Goal: Task Accomplishment & Management: Complete application form

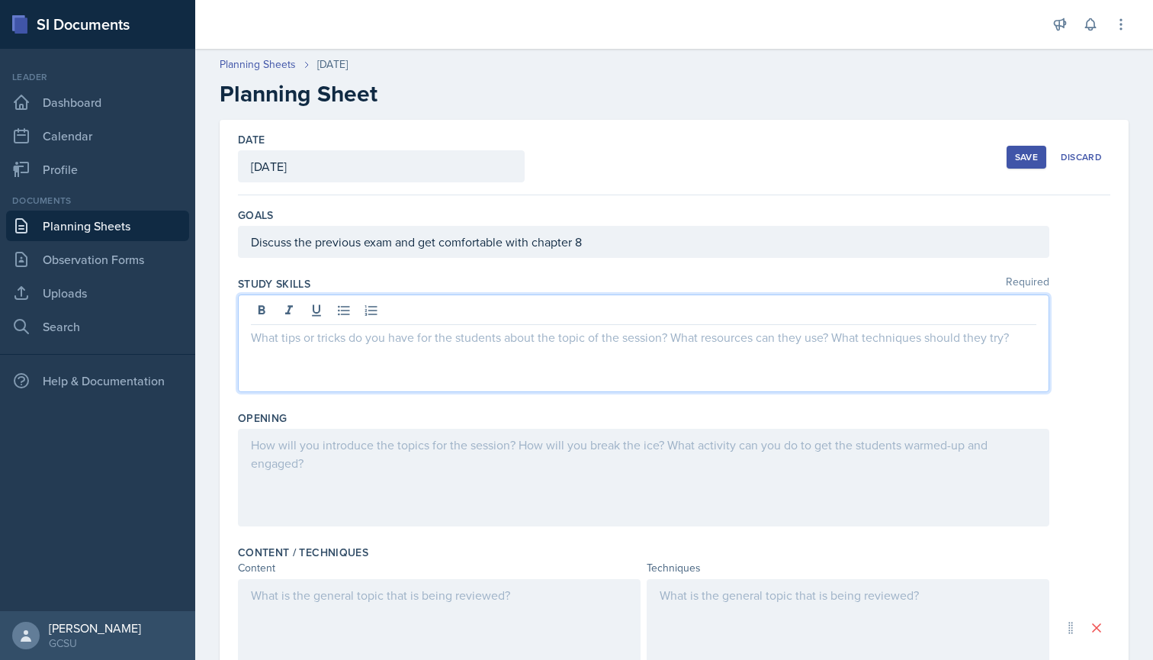
scroll to position [53, 0]
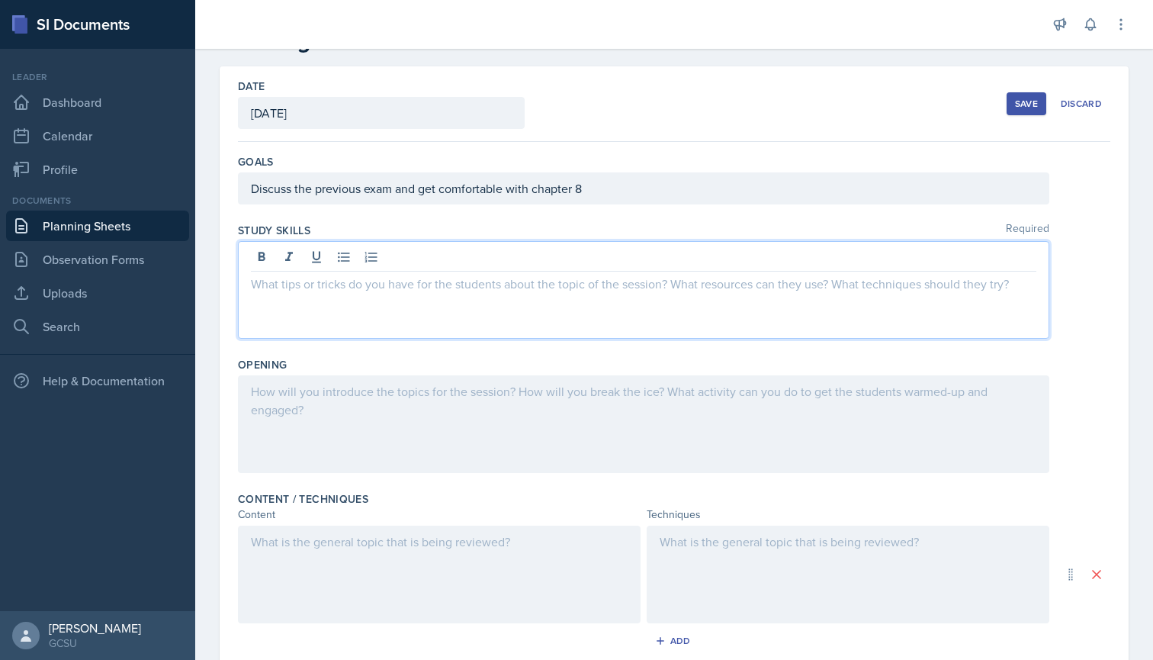
click at [345, 278] on p at bounding box center [644, 284] width 786 height 18
drag, startPoint x: 345, startPoint y: 278, endPoint x: 387, endPoint y: 283, distance: 43.0
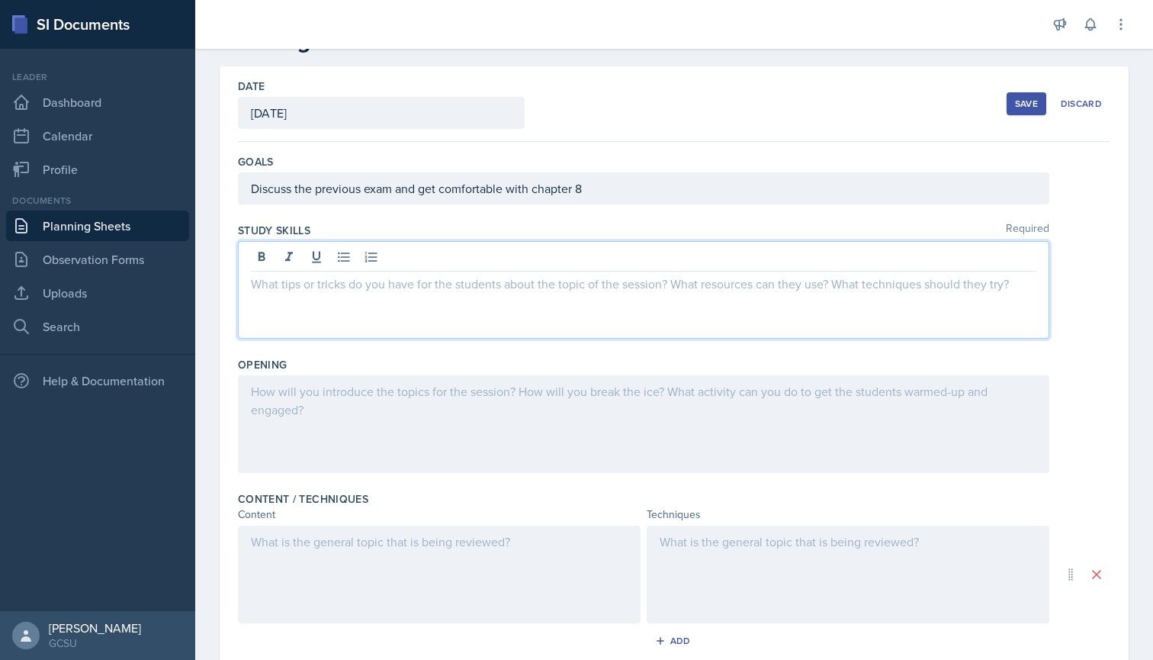
click at [387, 283] on p at bounding box center [644, 284] width 786 height 18
click at [1002, 106] on div "Date [DATE] [DATE] 28 29 30 1 2 3 4 5 6 7 8 9 10 11 12 13 14 15 16 17 18 19 20 …" at bounding box center [674, 104] width 873 height 76
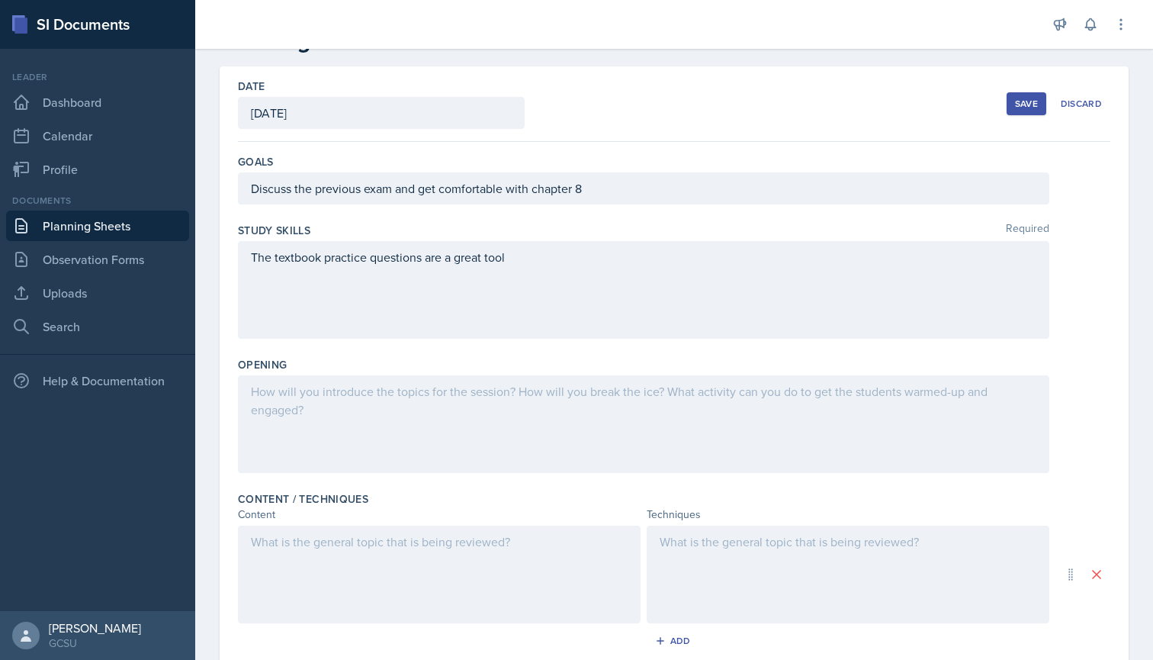
click at [1008, 98] on button "Save" at bounding box center [1027, 103] width 40 height 23
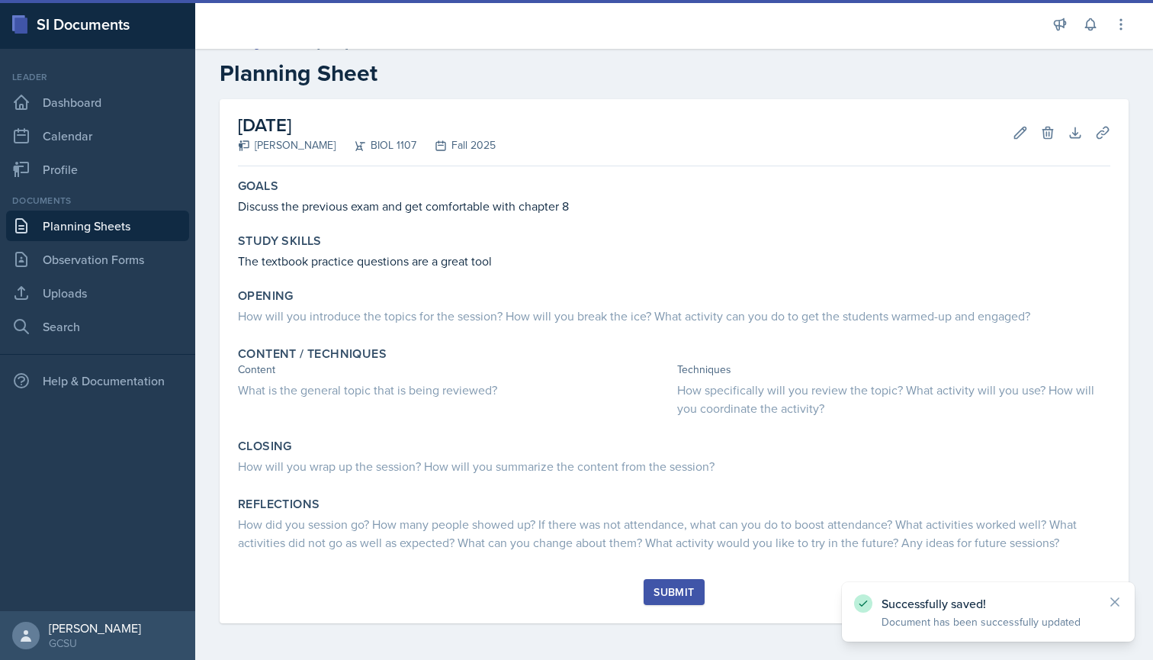
scroll to position [21, 0]
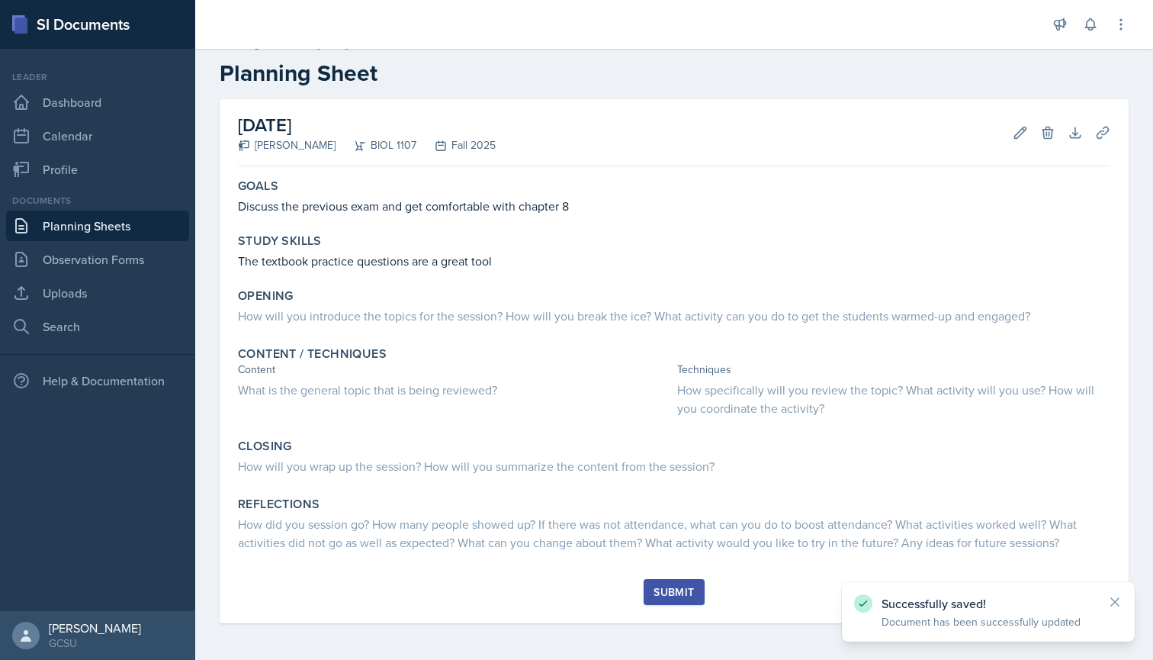
click at [1110, 603] on icon at bounding box center [1114, 601] width 15 height 15
click at [77, 337] on link "Search" at bounding box center [97, 326] width 183 height 31
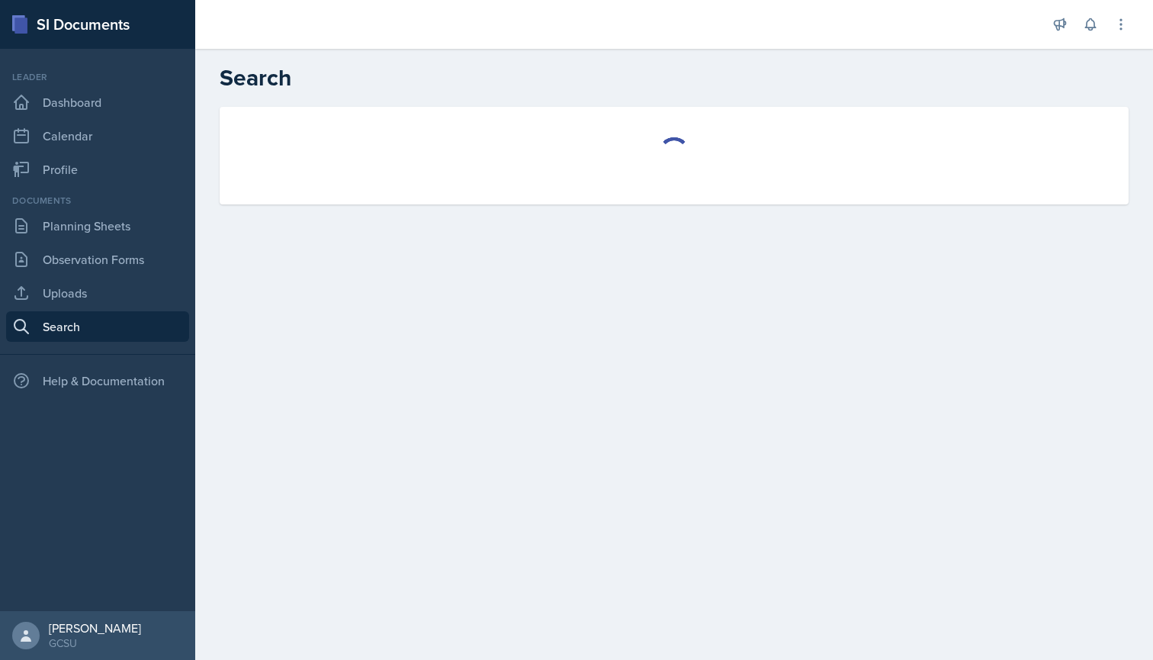
select select "all"
select select "1"
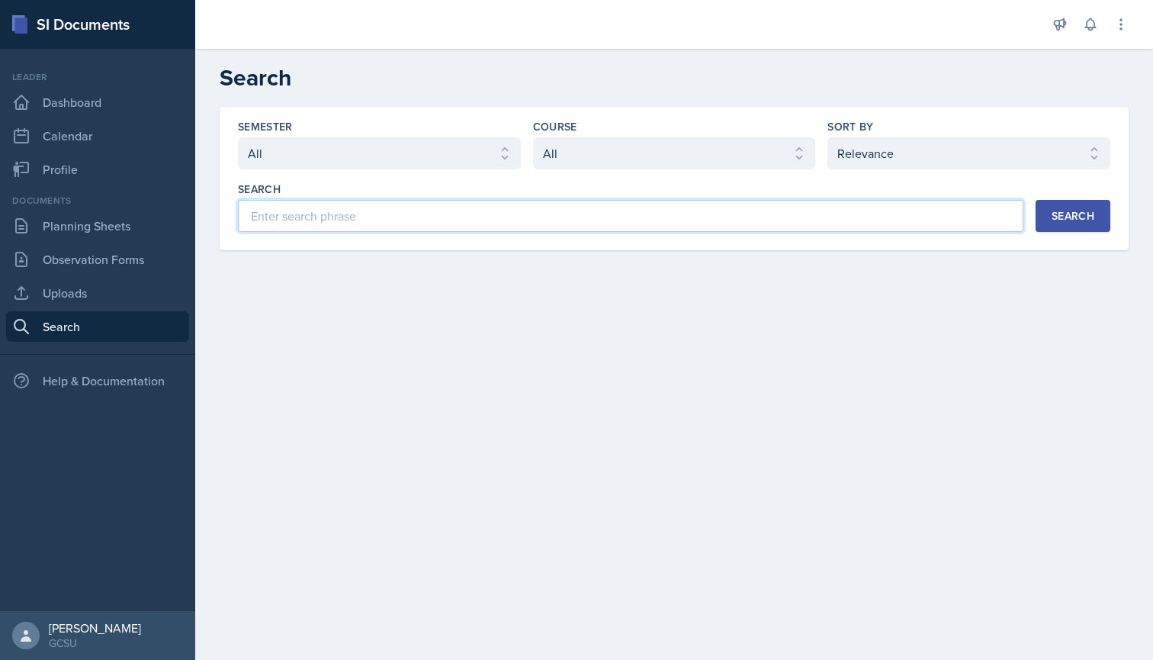
click at [349, 220] on input at bounding box center [631, 216] width 786 height 32
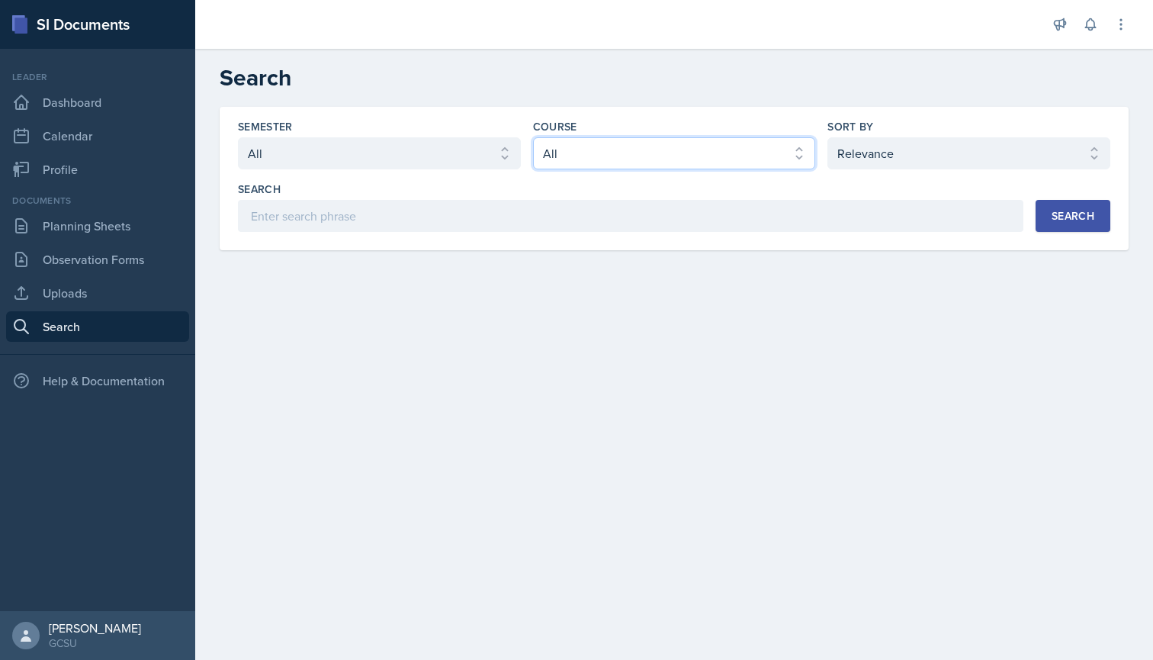
select select "6d02d006-d2ce-4ab3-bc11-53b48f3c94ca"
click at [1063, 207] on button "Search" at bounding box center [1073, 216] width 75 height 32
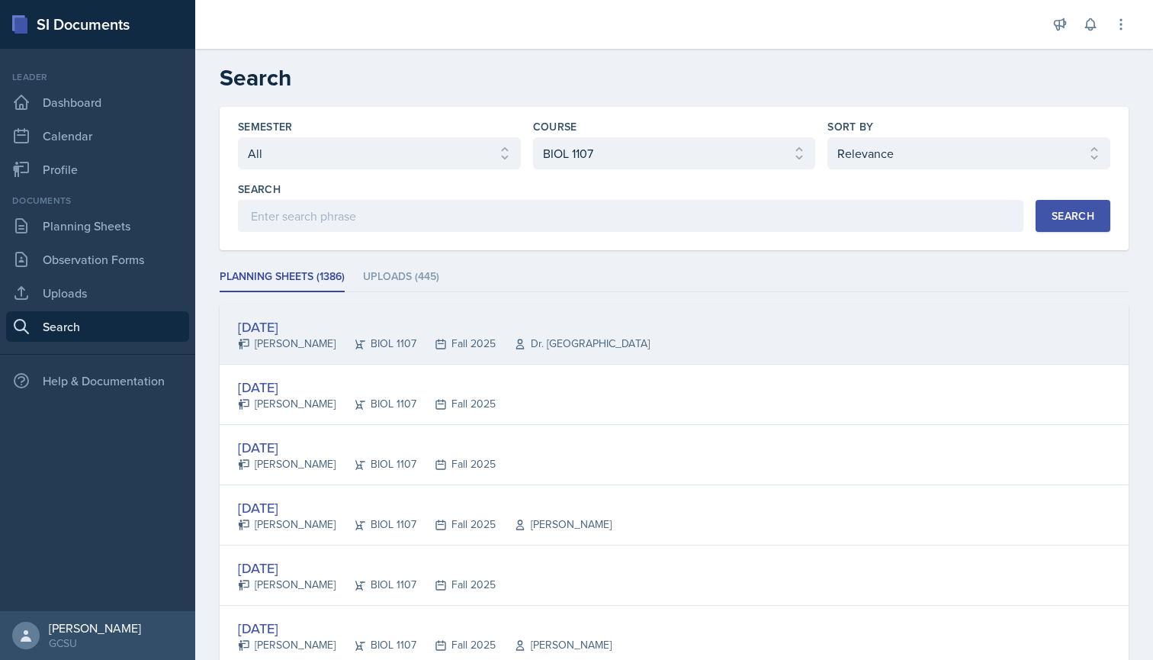
click at [293, 323] on div "[DATE]" at bounding box center [444, 327] width 412 height 21
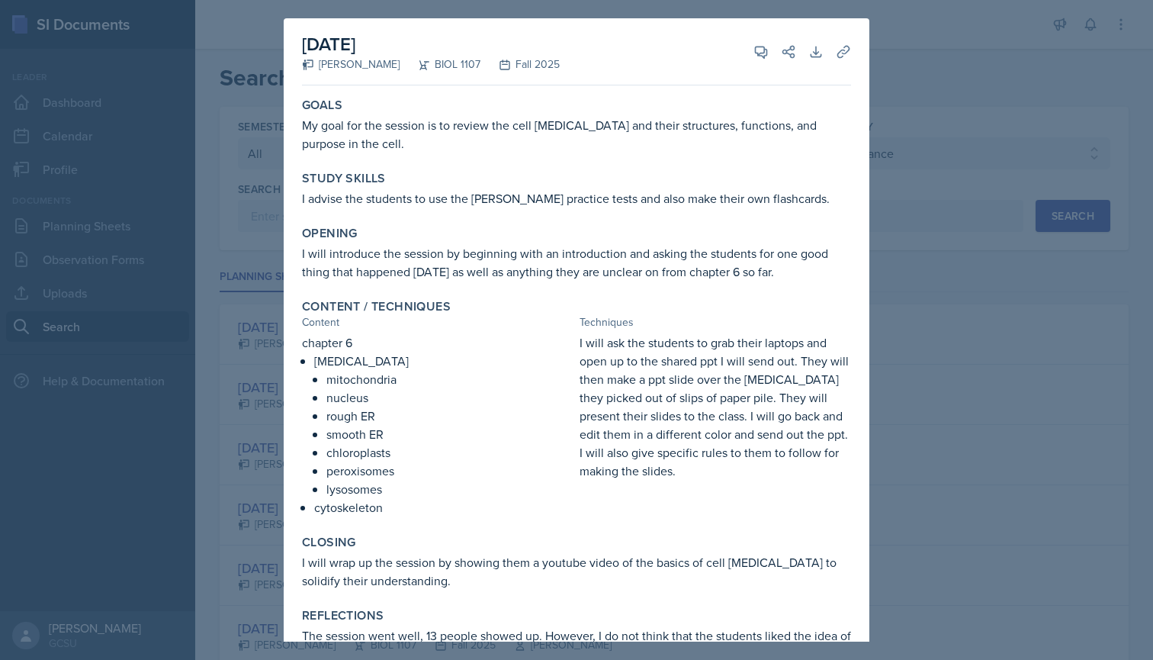
click at [259, 307] on div at bounding box center [576, 330] width 1153 height 660
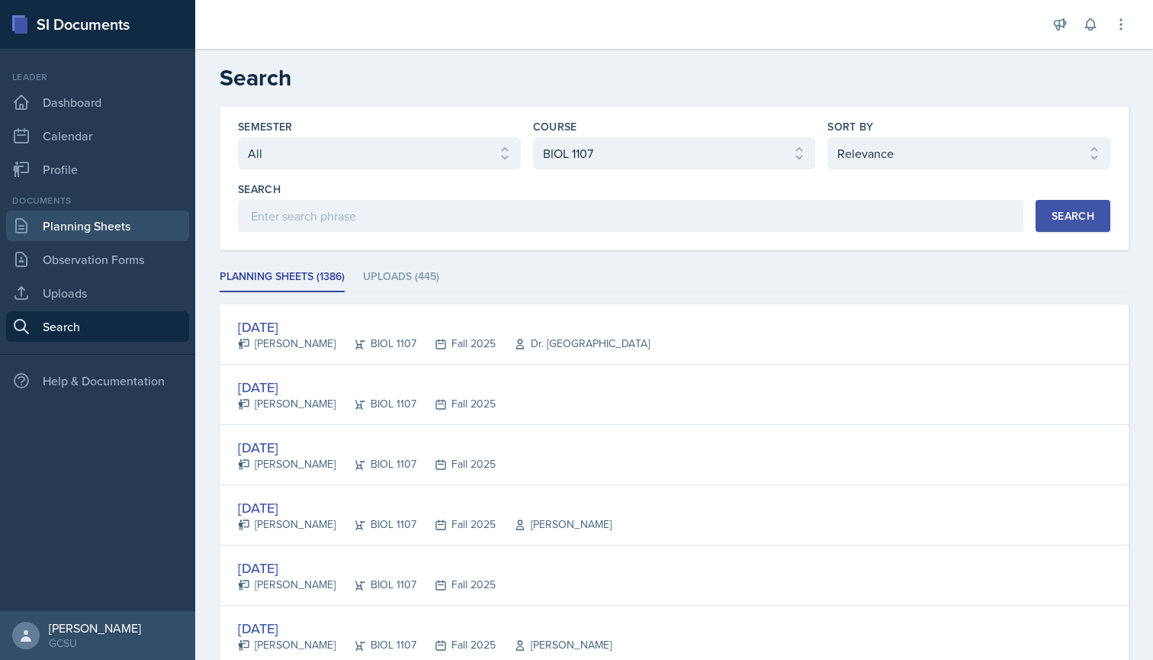
click at [100, 227] on link "Planning Sheets" at bounding box center [97, 226] width 183 height 31
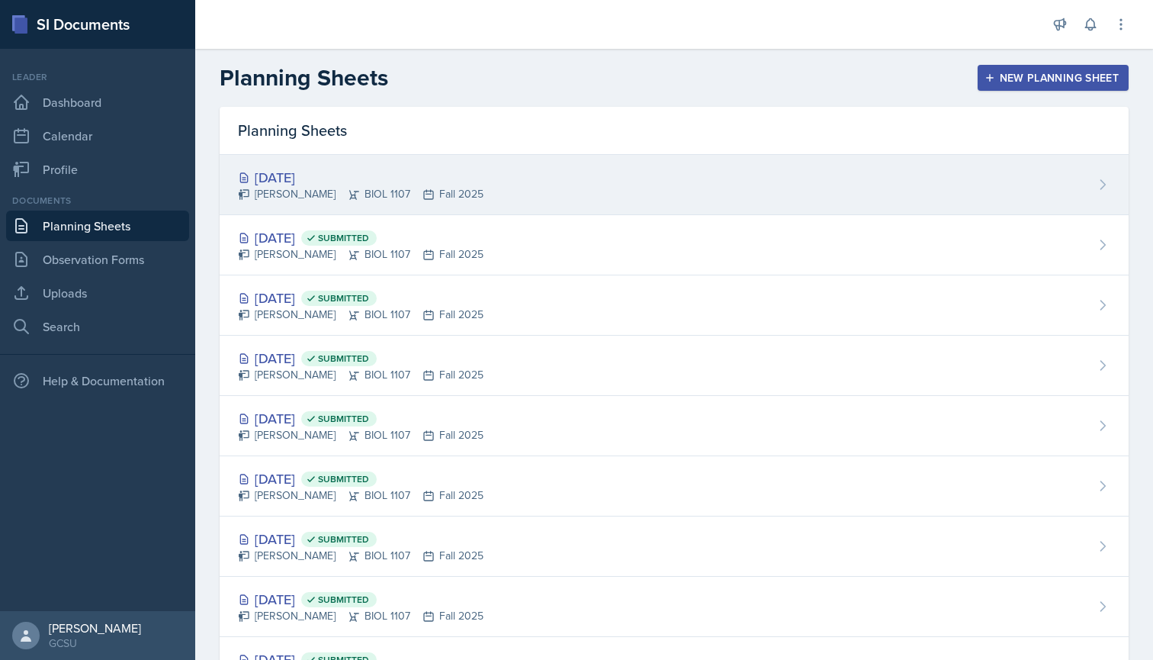
click at [282, 180] on div "[DATE]" at bounding box center [361, 177] width 246 height 21
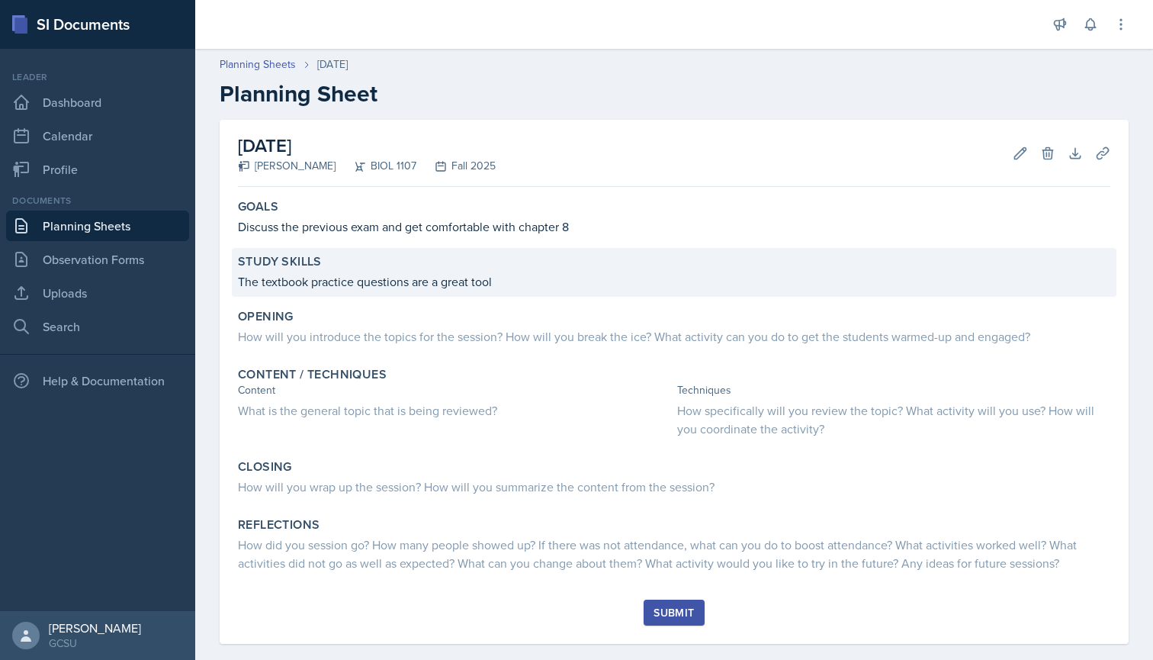
click at [471, 267] on div "Study Skills" at bounding box center [674, 261] width 873 height 15
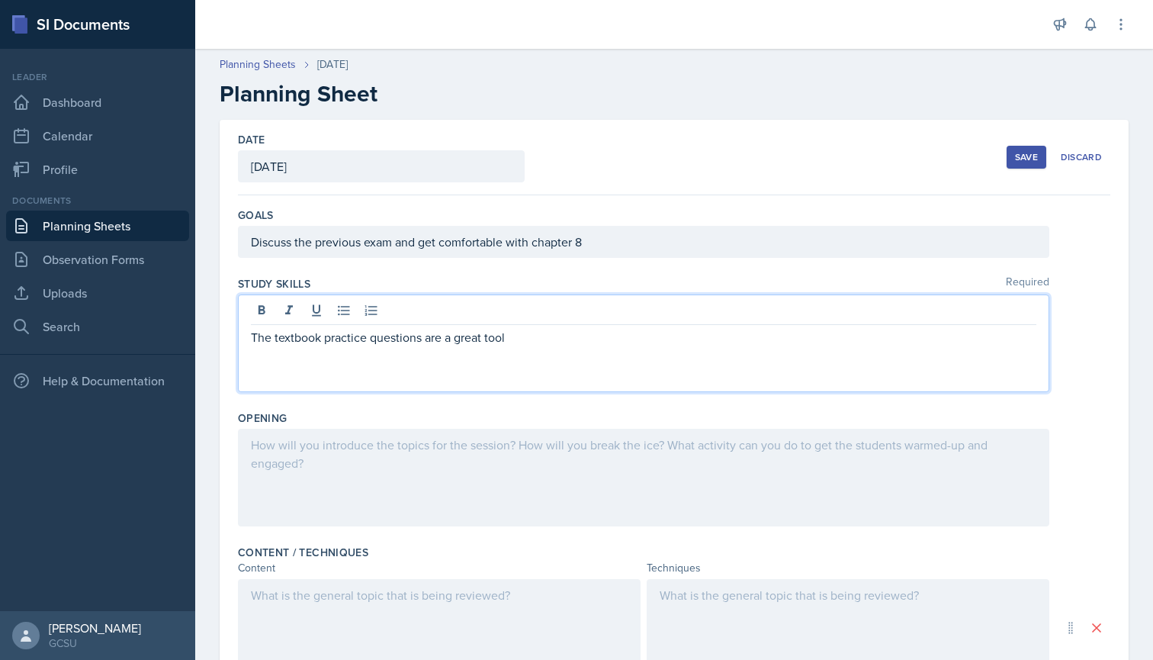
click at [524, 314] on div "The textbook practice questions are a great tool" at bounding box center [644, 343] width 812 height 98
click at [750, 349] on div "The textbook practice questions are a great tool aswell as any sort of active r…" at bounding box center [644, 343] width 812 height 98
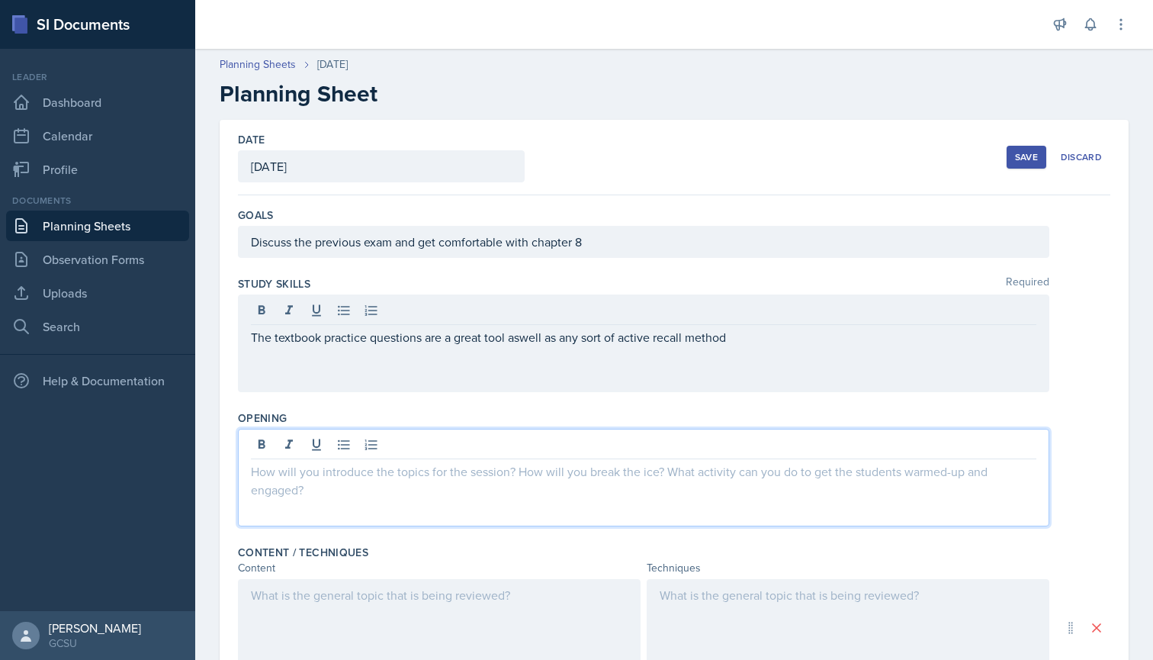
click at [469, 442] on div at bounding box center [644, 478] width 812 height 98
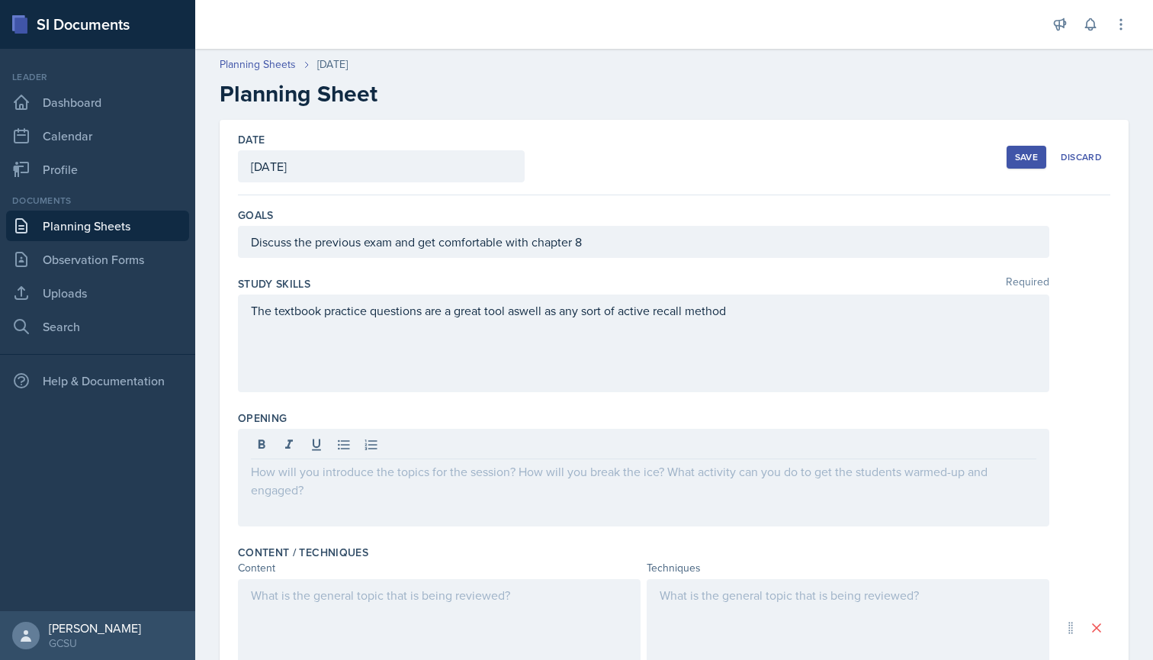
click at [1038, 155] on div "Save" at bounding box center [1026, 157] width 23 height 12
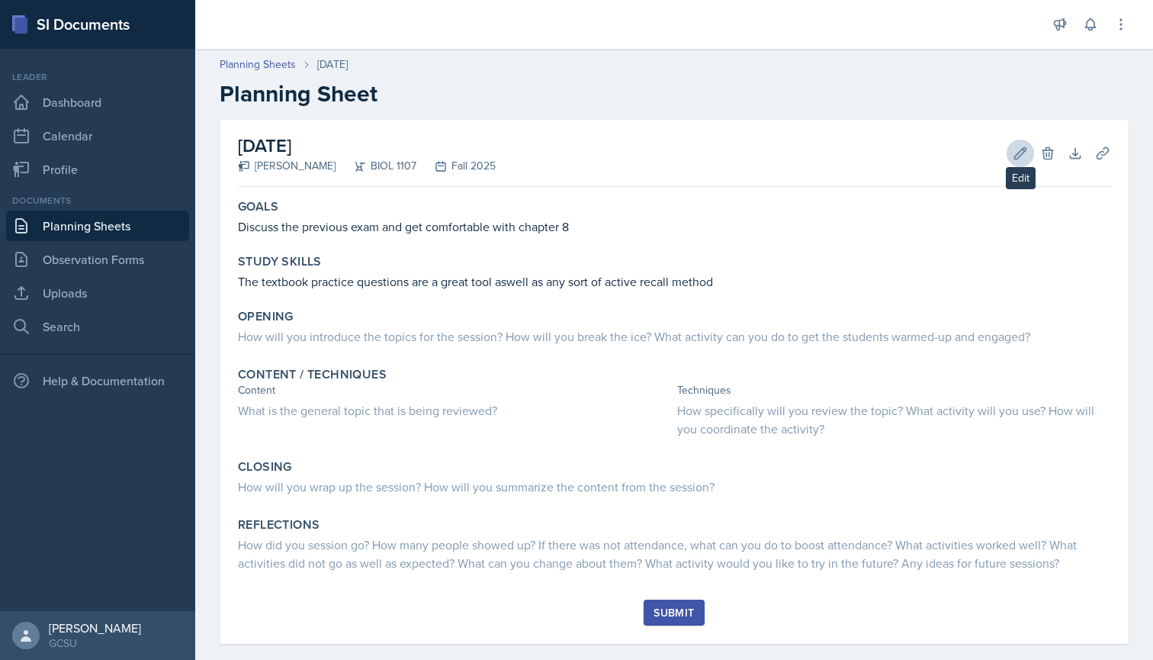
click at [1011, 153] on button "Edit" at bounding box center [1020, 153] width 27 height 27
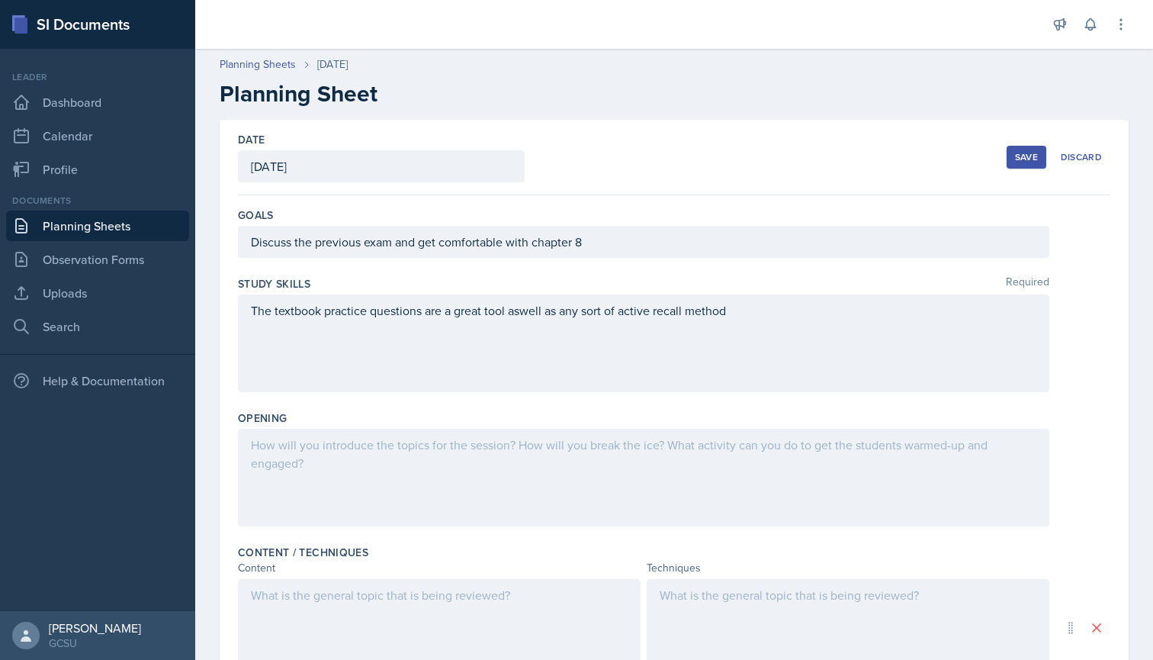
click at [371, 455] on div at bounding box center [644, 478] width 812 height 98
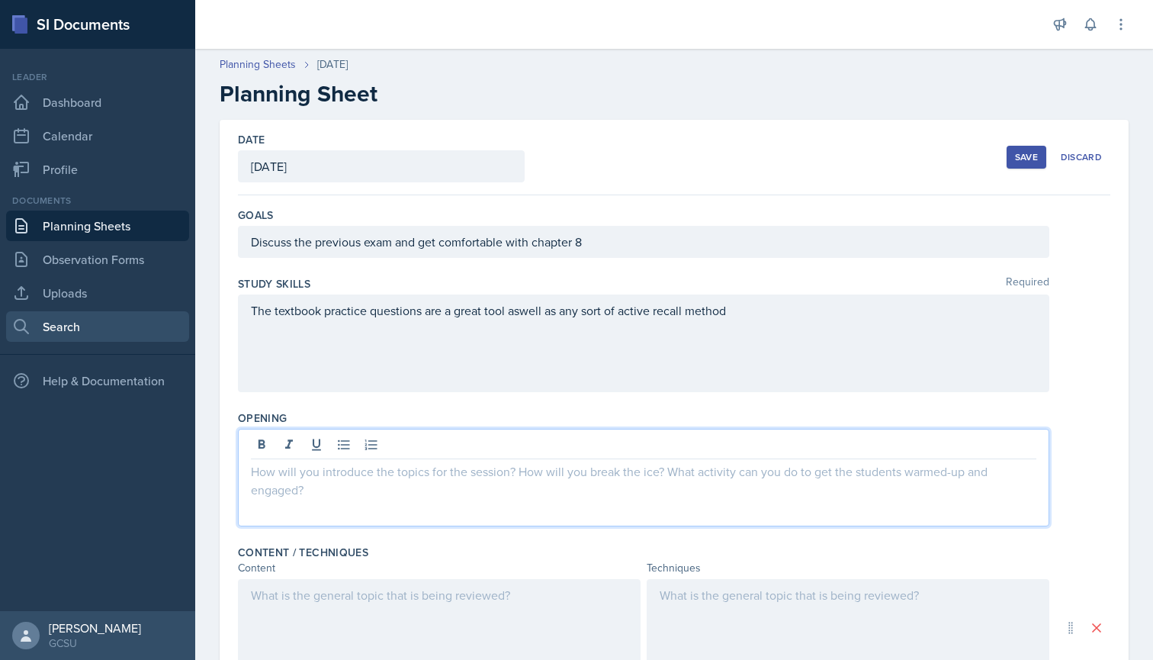
click at [104, 317] on link "Search" at bounding box center [97, 326] width 183 height 31
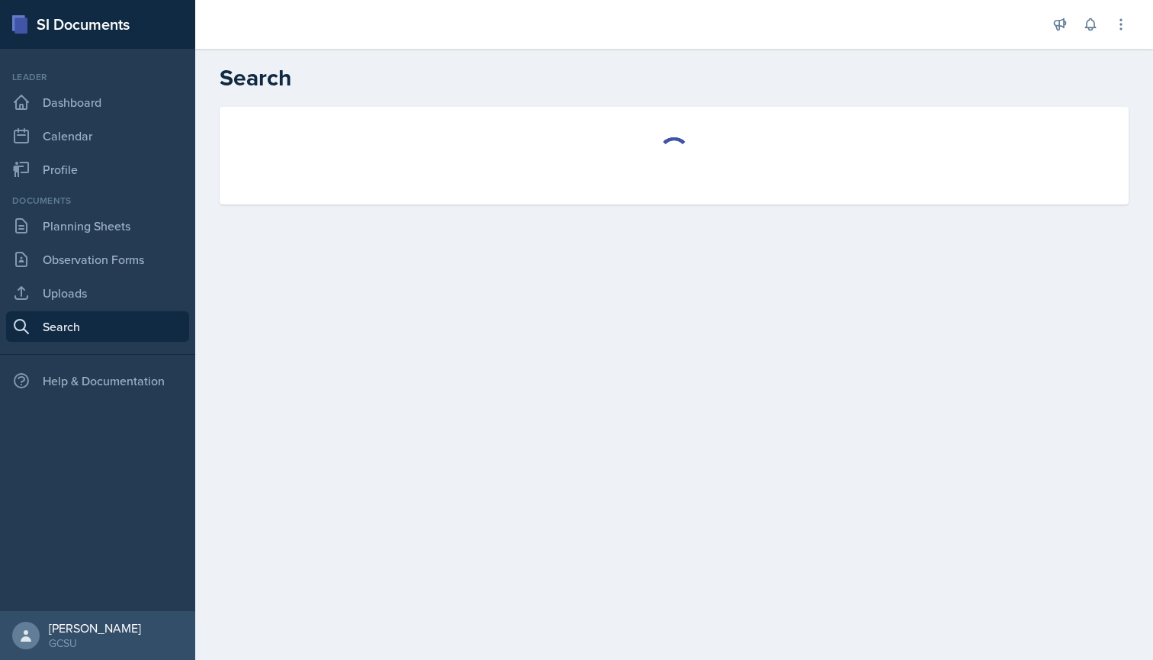
select select "all"
select select "1"
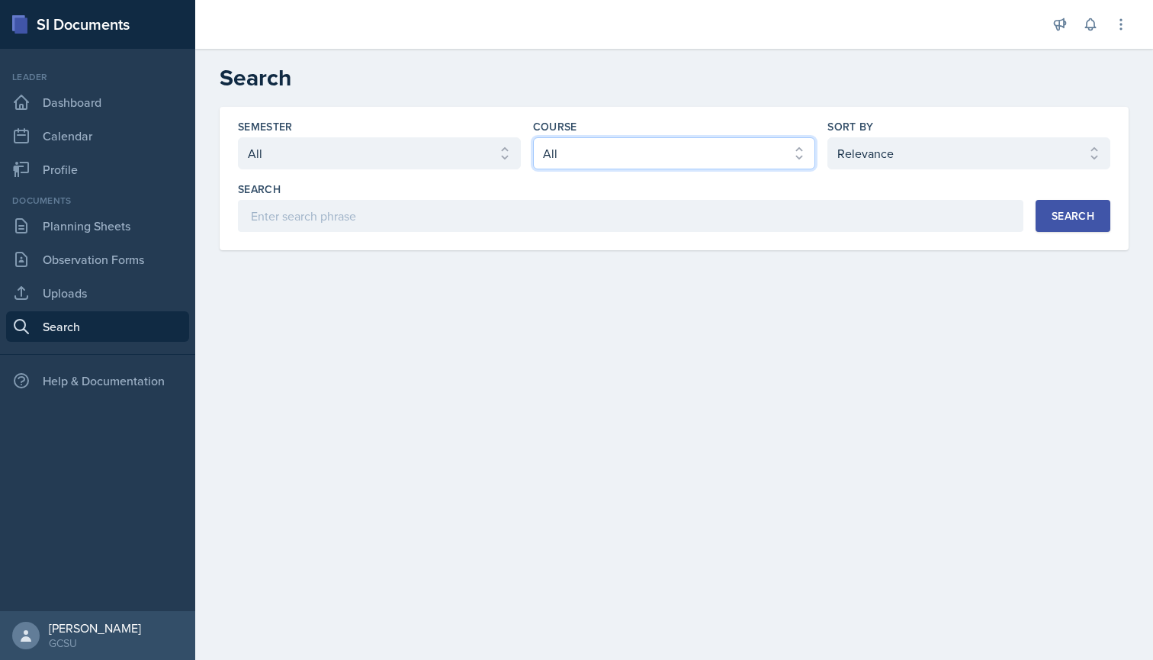
select select "6d02d006-d2ce-4ab3-bc11-53b48f3c94ca"
click at [1054, 217] on div "Search" at bounding box center [1073, 216] width 43 height 12
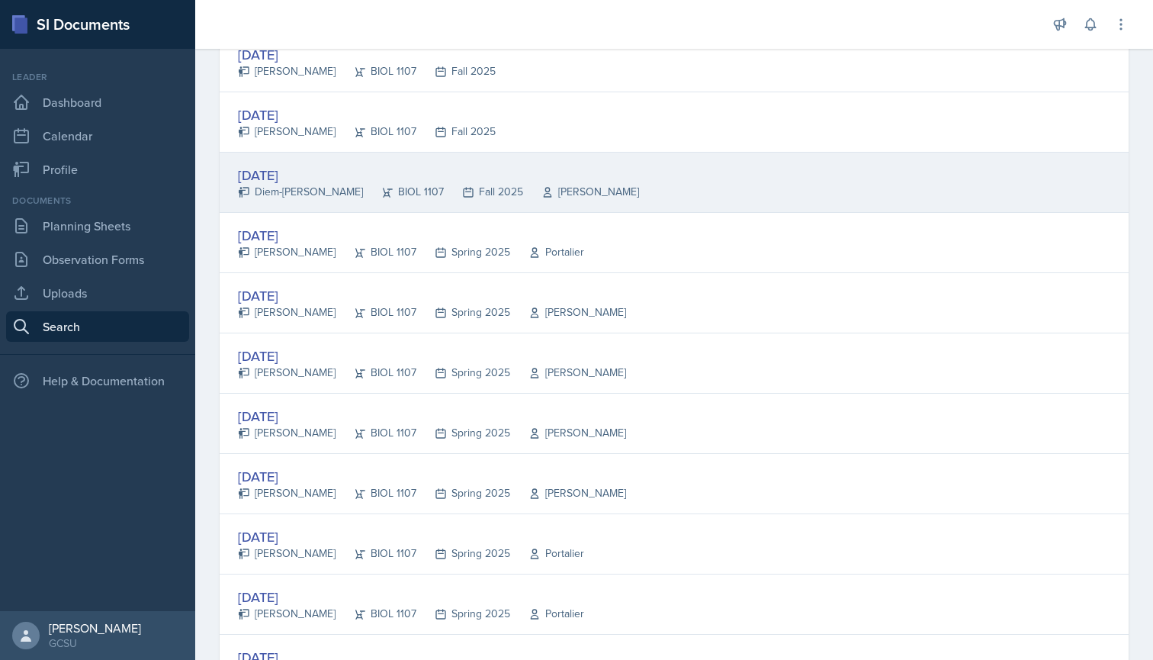
scroll to position [712, 0]
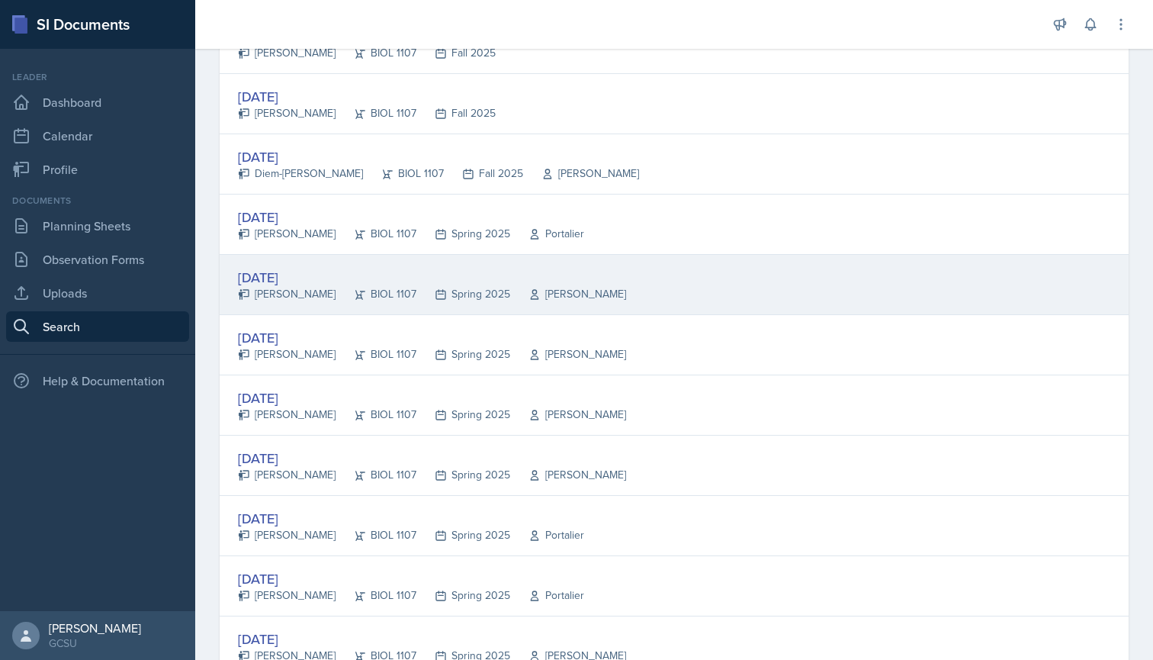
click at [290, 275] on div "[DATE]" at bounding box center [432, 277] width 388 height 21
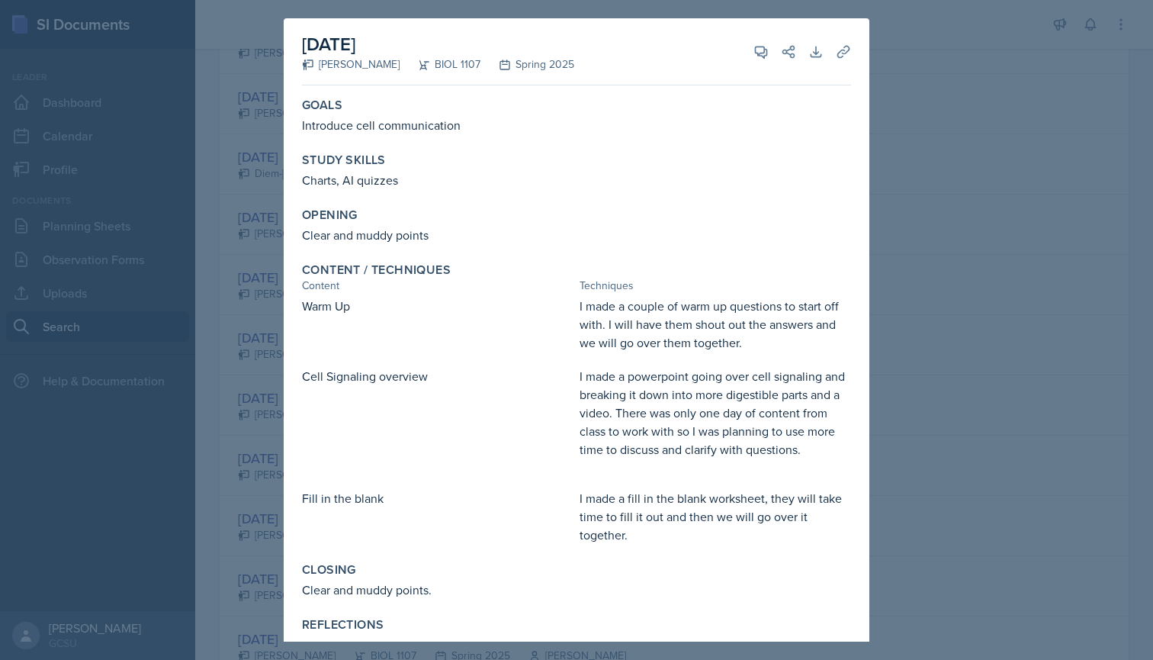
click at [253, 240] on div at bounding box center [576, 330] width 1153 height 660
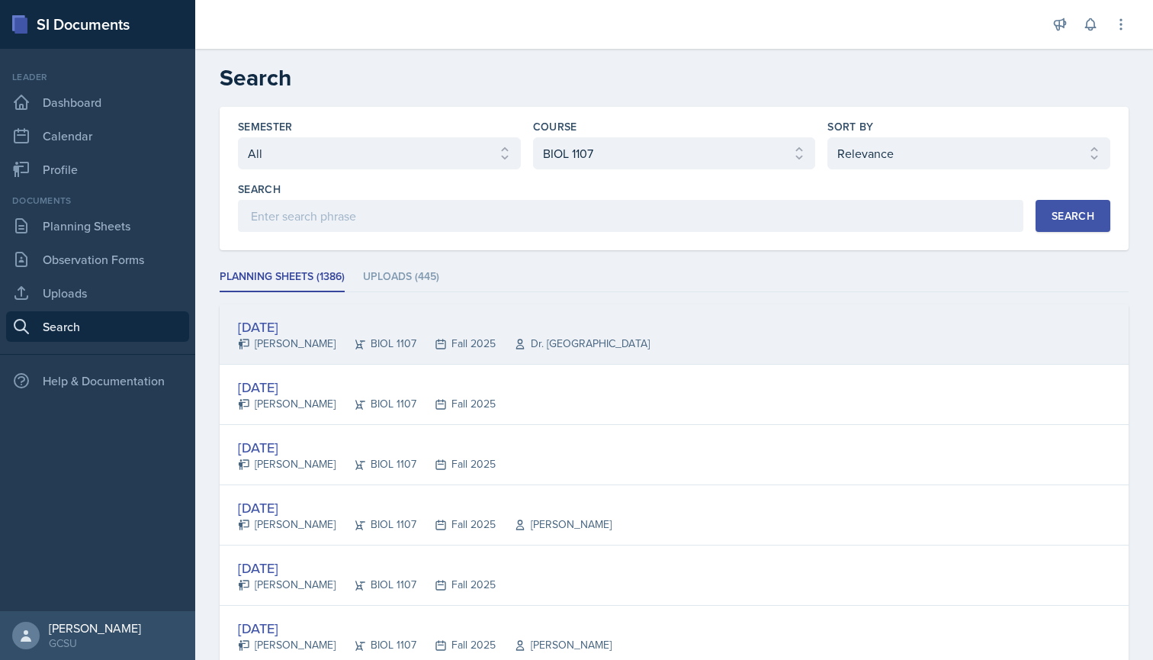
scroll to position [0, 0]
click at [336, 341] on div "BIOL 1107" at bounding box center [376, 344] width 81 height 16
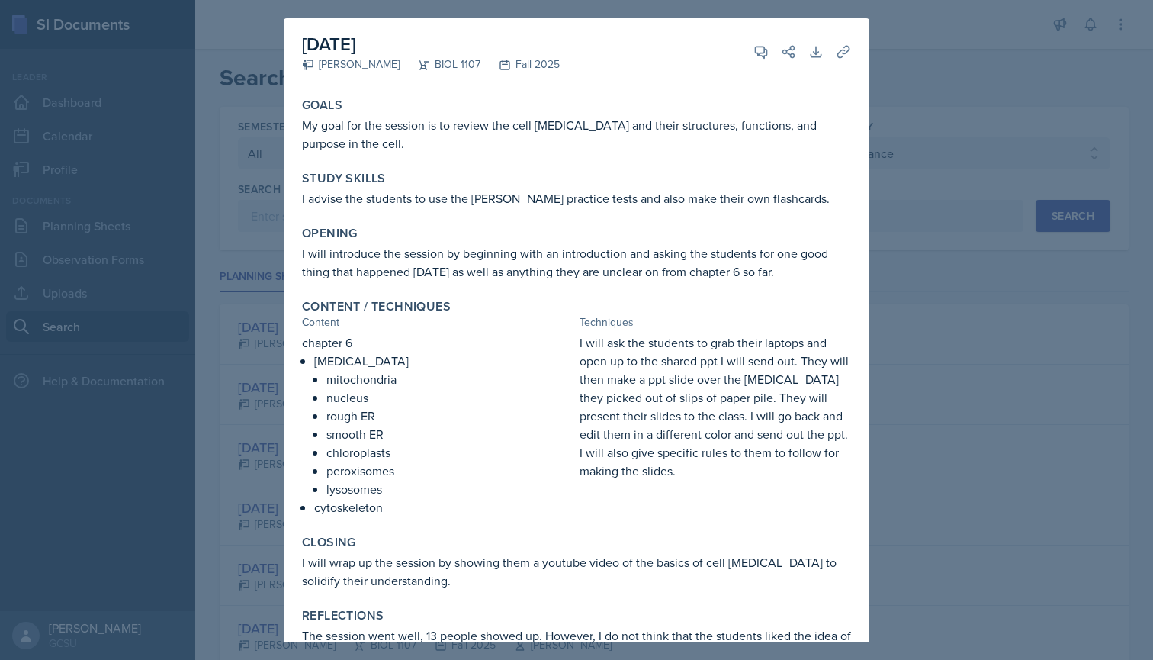
click at [247, 302] on div at bounding box center [576, 330] width 1153 height 660
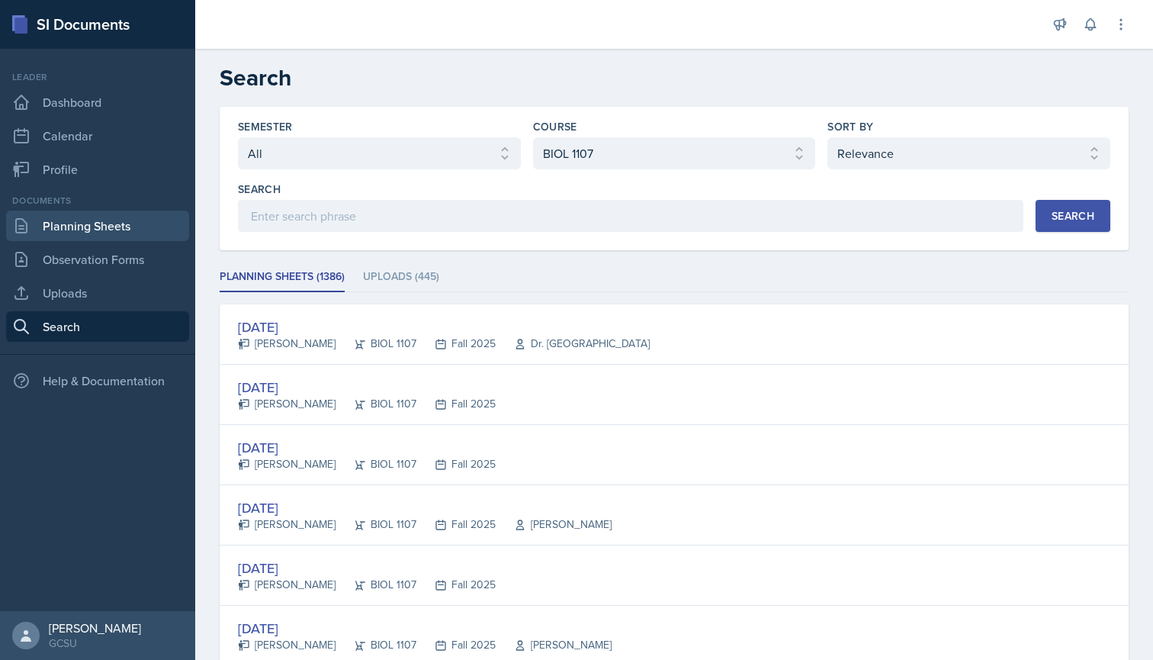
click at [97, 235] on link "Planning Sheets" at bounding box center [97, 226] width 183 height 31
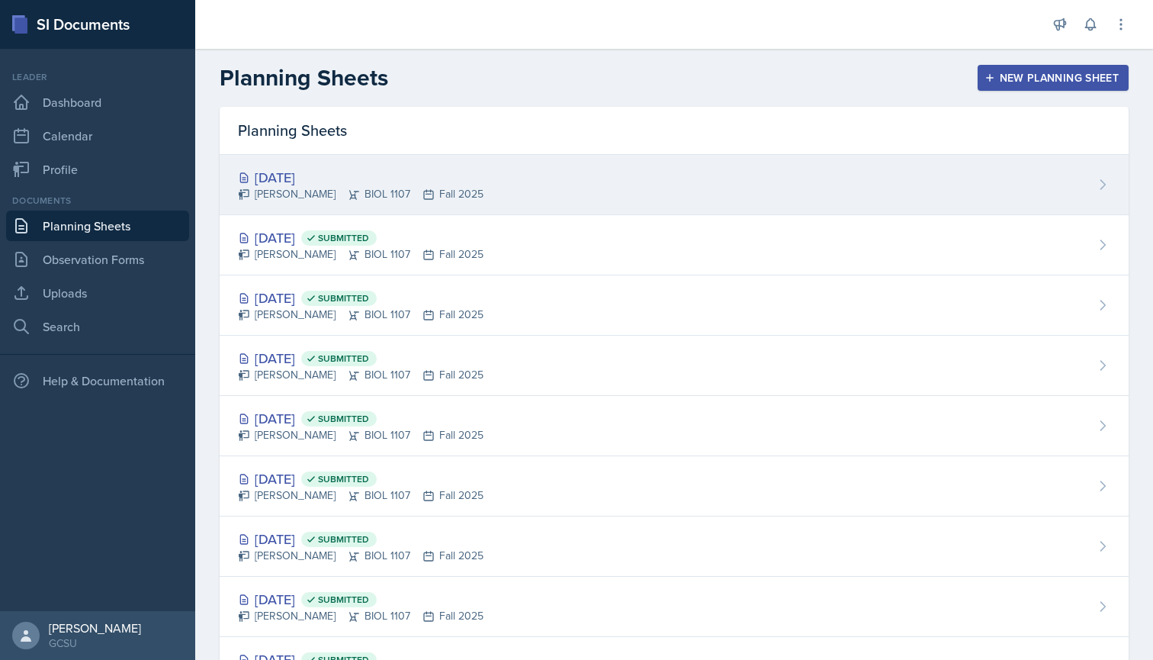
click at [697, 179] on div "[DATE] [PERSON_NAME] BIOL 1107 Fall 2025" at bounding box center [674, 185] width 909 height 60
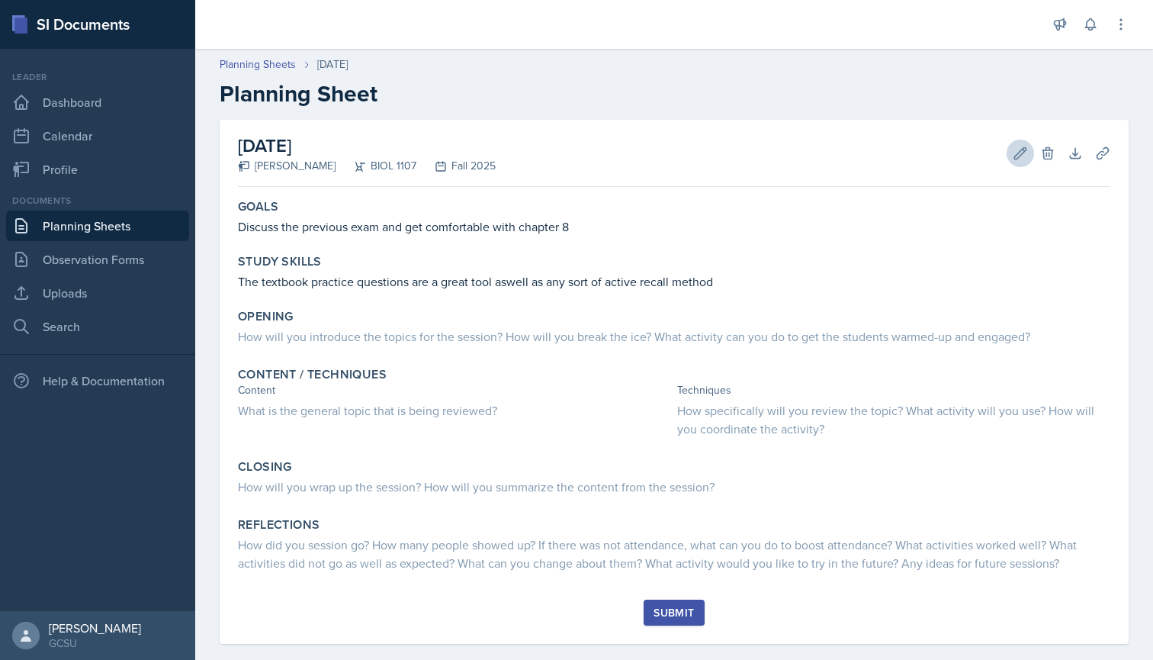
click at [1011, 153] on button "Edit" at bounding box center [1020, 153] width 27 height 27
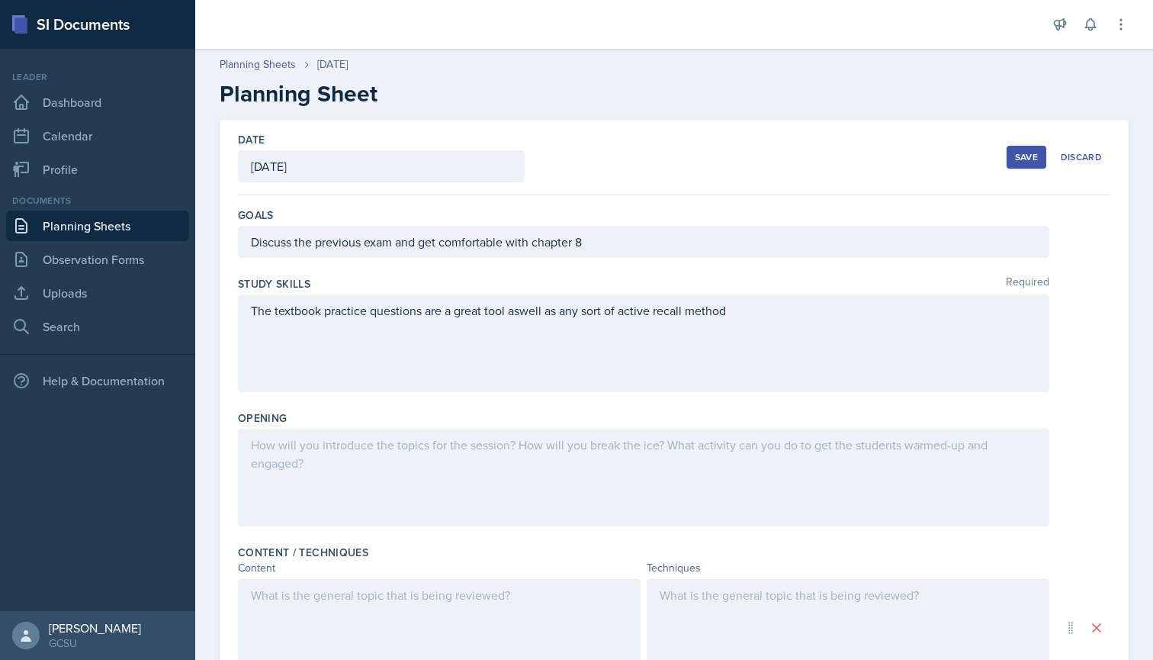
click at [348, 452] on div at bounding box center [644, 478] width 812 height 98
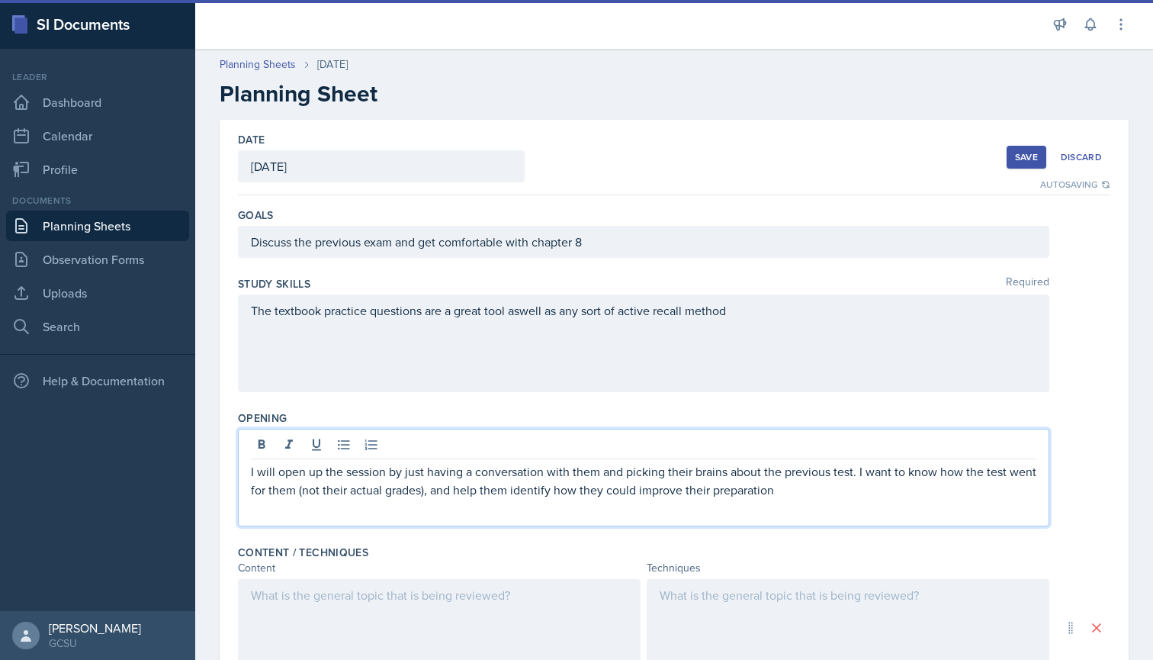
click at [362, 405] on div "Opening I will open up the session by just having a conversation with them and …" at bounding box center [674, 471] width 873 height 134
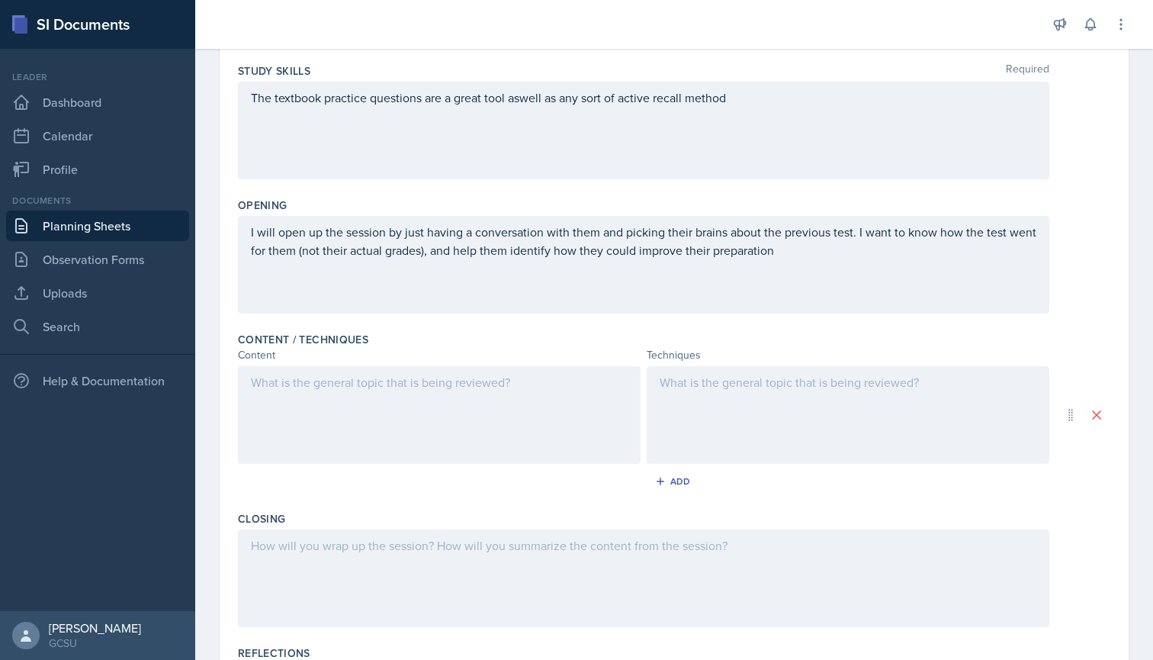
scroll to position [217, 0]
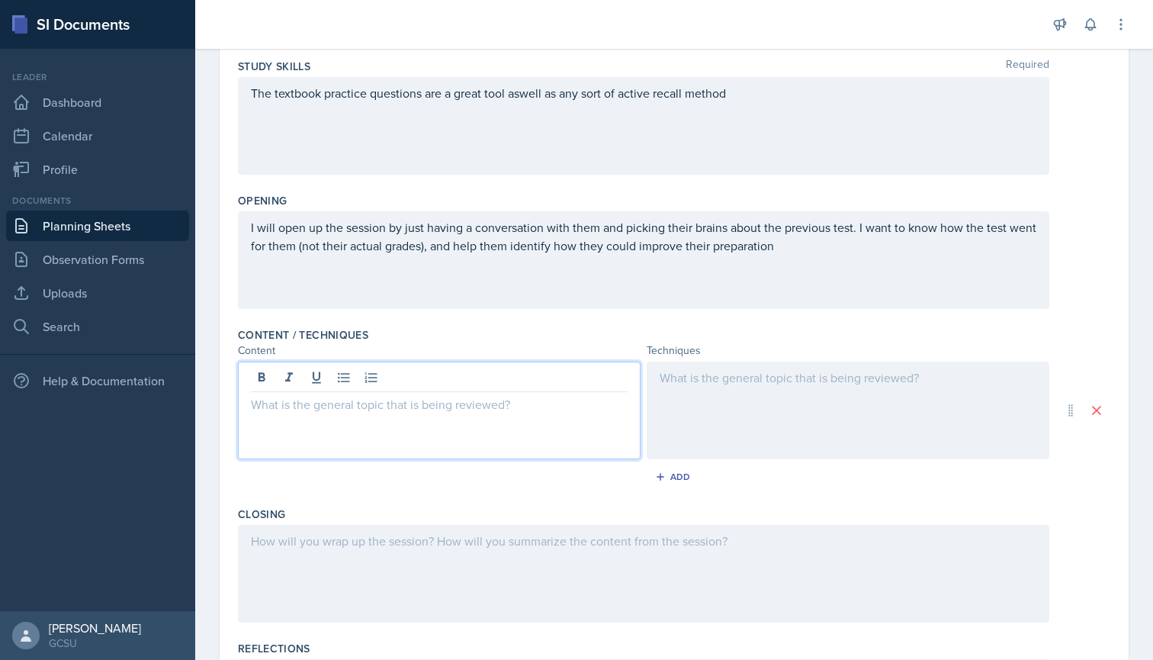
click at [446, 381] on div at bounding box center [439, 411] width 403 height 98
click at [258, 407] on p "enzymes" at bounding box center [439, 404] width 377 height 18
click at [314, 402] on p "Enzymes" at bounding box center [439, 404] width 377 height 18
click at [342, 376] on icon at bounding box center [343, 377] width 15 height 15
click at [355, 441] on p "how they do theri job" at bounding box center [445, 441] width 365 height 18
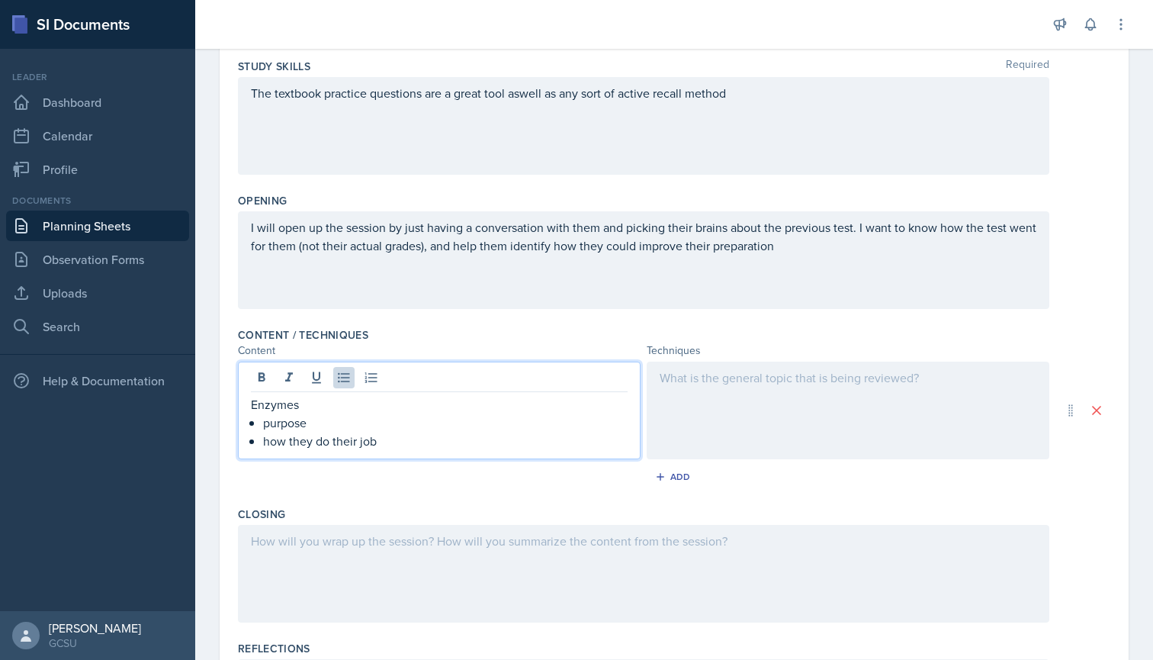
click at [389, 439] on p "how they do their job" at bounding box center [445, 441] width 365 height 18
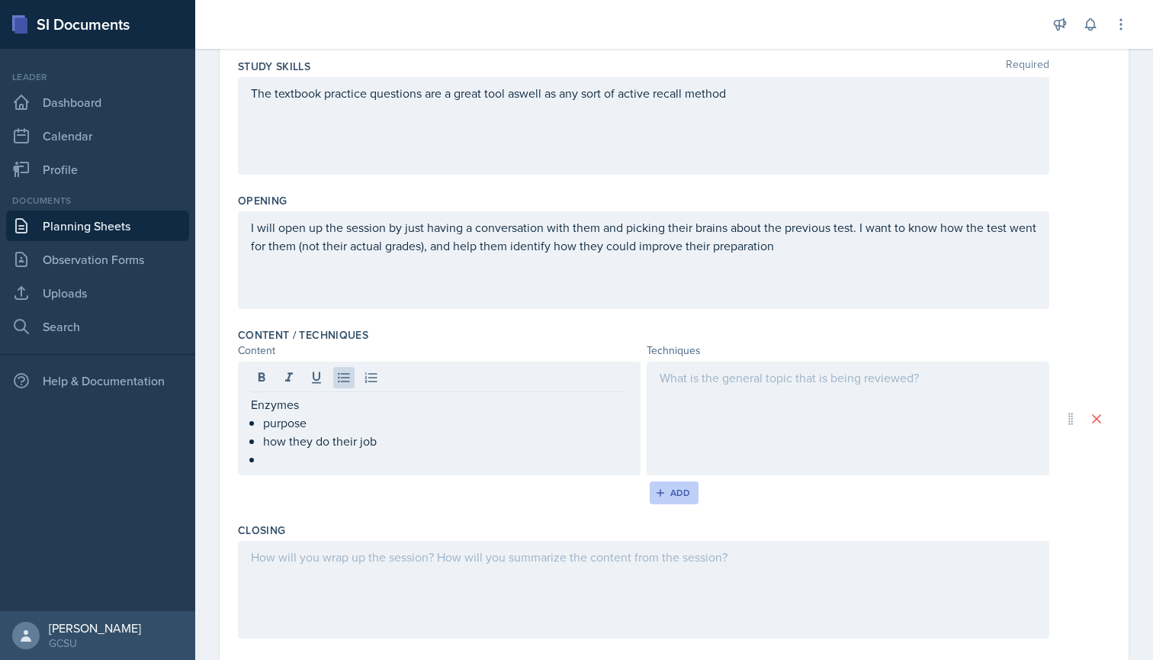
click at [692, 493] on button "Add" at bounding box center [675, 492] width 50 height 23
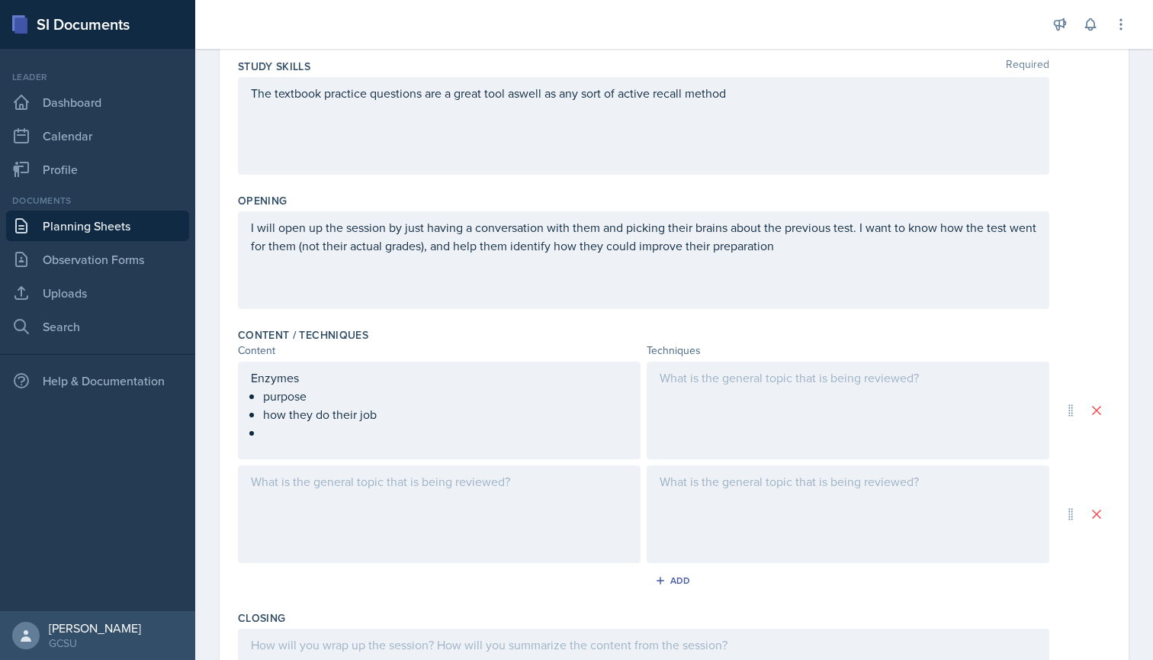
click at [340, 487] on div at bounding box center [439, 514] width 403 height 98
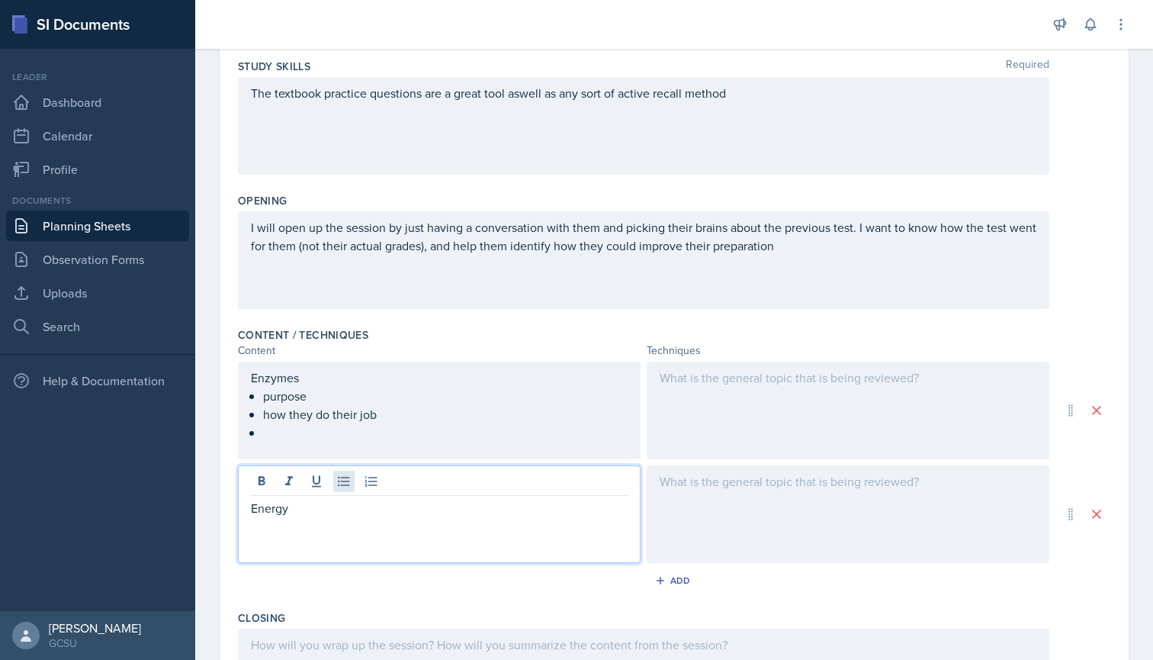
click at [346, 481] on icon at bounding box center [343, 482] width 11 height 10
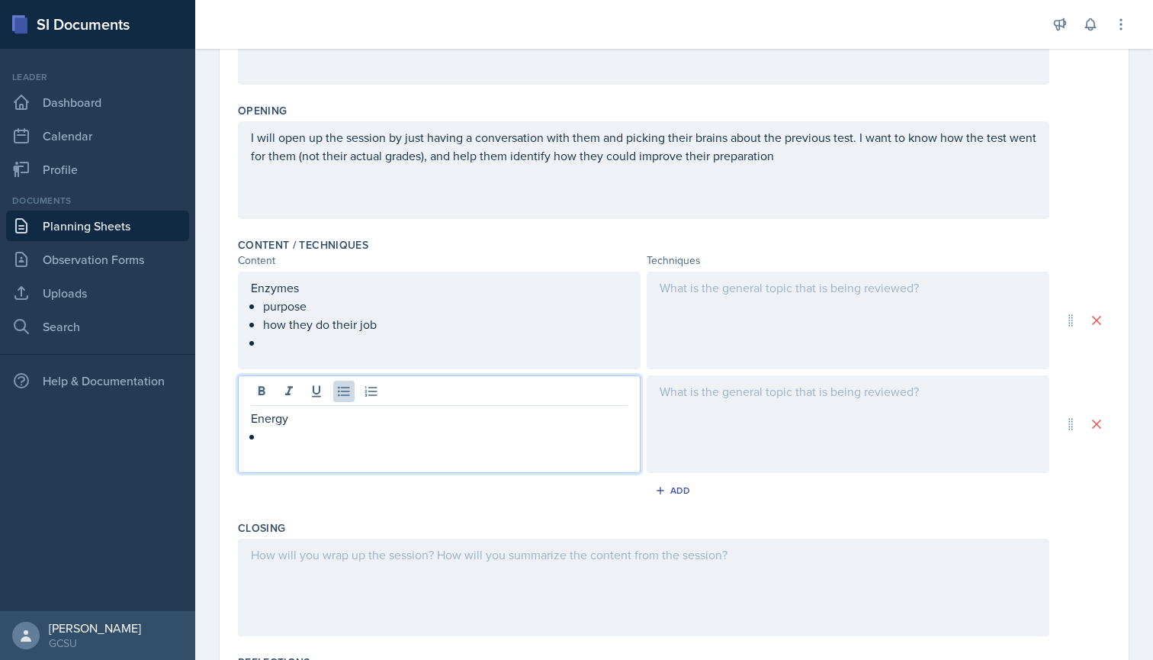
scroll to position [0, 0]
click at [428, 529] on div "Closing" at bounding box center [674, 527] width 873 height 15
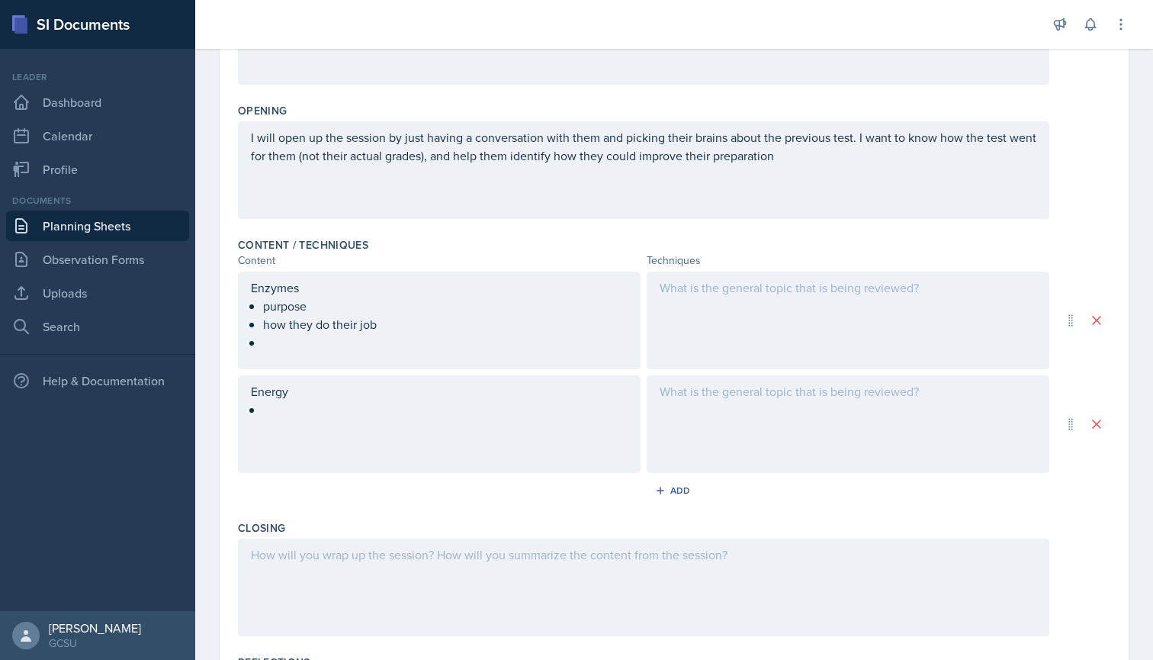
click at [286, 339] on ul "purpose how they do their job" at bounding box center [445, 324] width 365 height 55
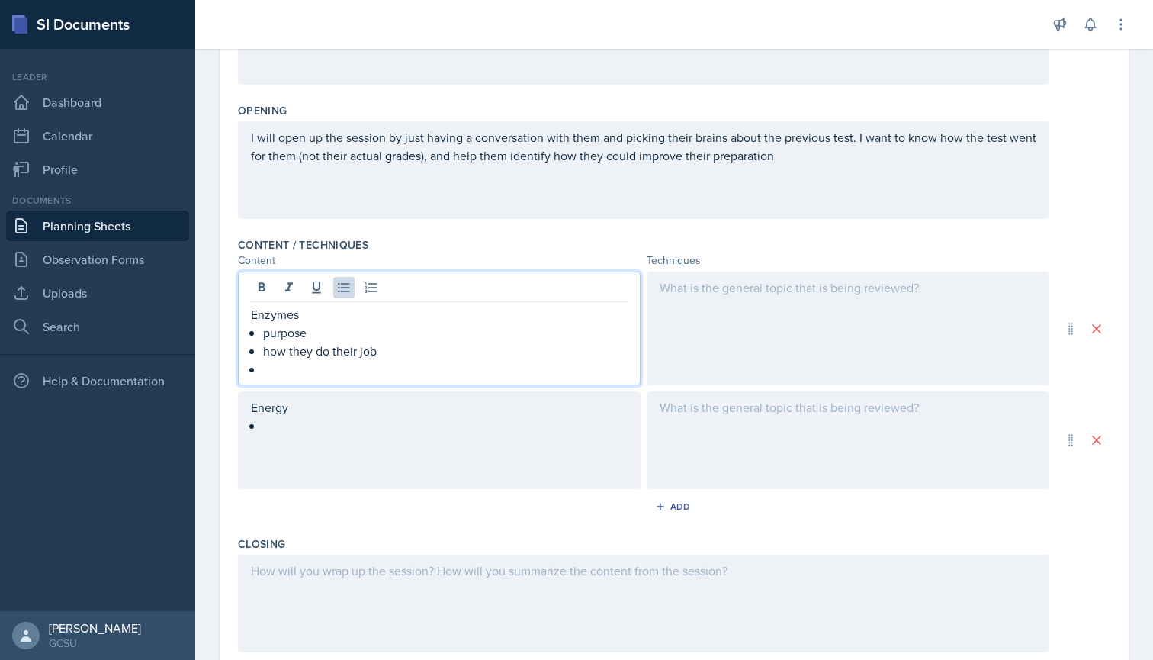
click at [290, 426] on div "Energy" at bounding box center [439, 416] width 377 height 37
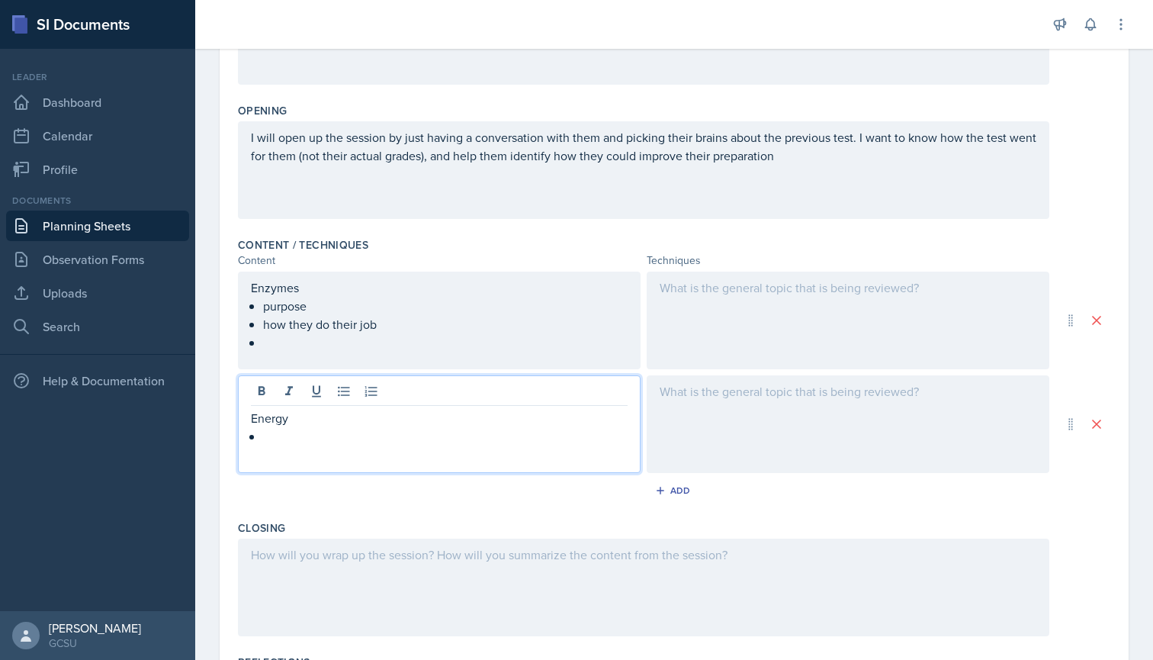
click at [271, 433] on p at bounding box center [445, 436] width 365 height 18
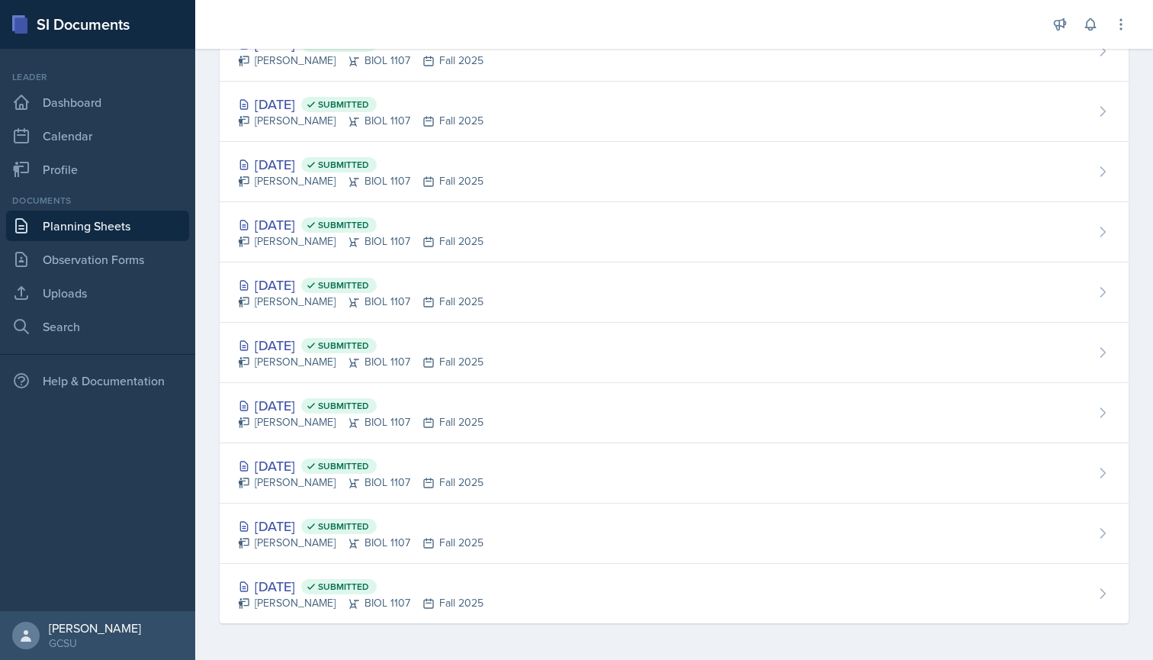
scroll to position [254, 0]
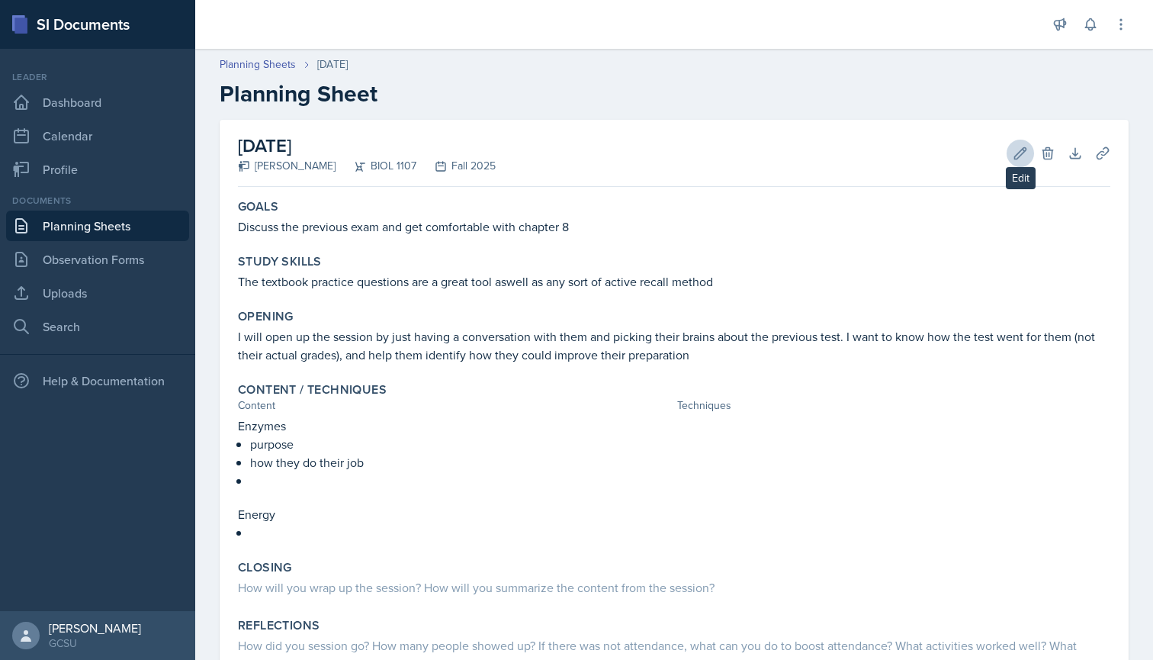
click at [1019, 148] on icon at bounding box center [1020, 153] width 15 height 15
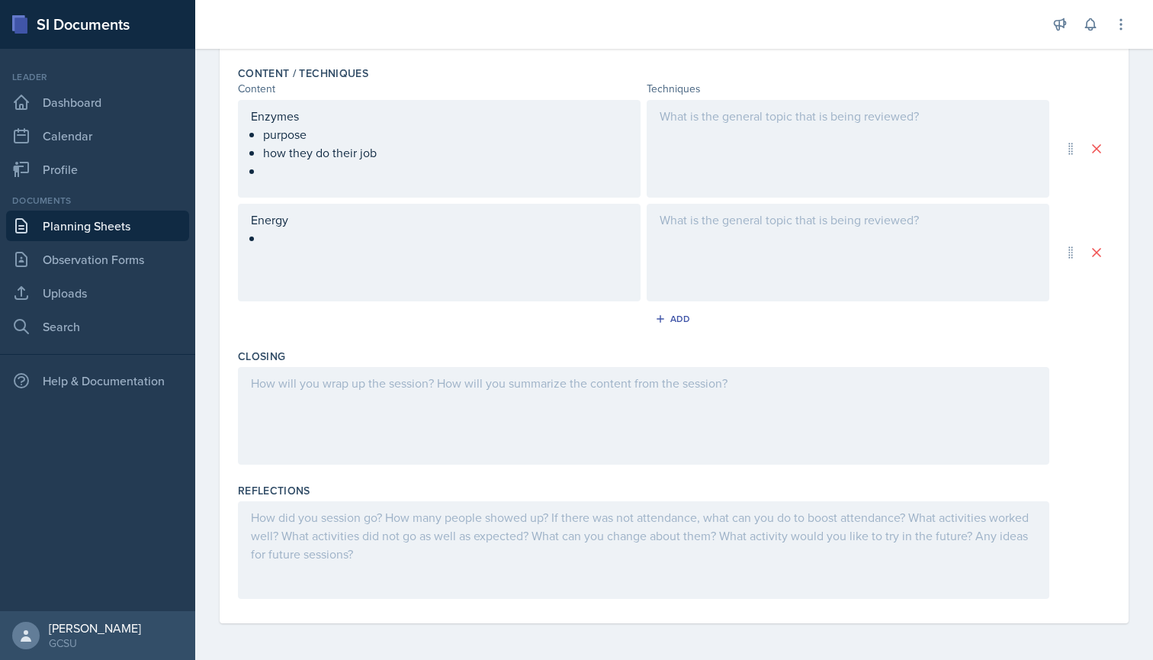
scroll to position [479, 0]
click at [288, 248] on div "Energy" at bounding box center [439, 253] width 403 height 98
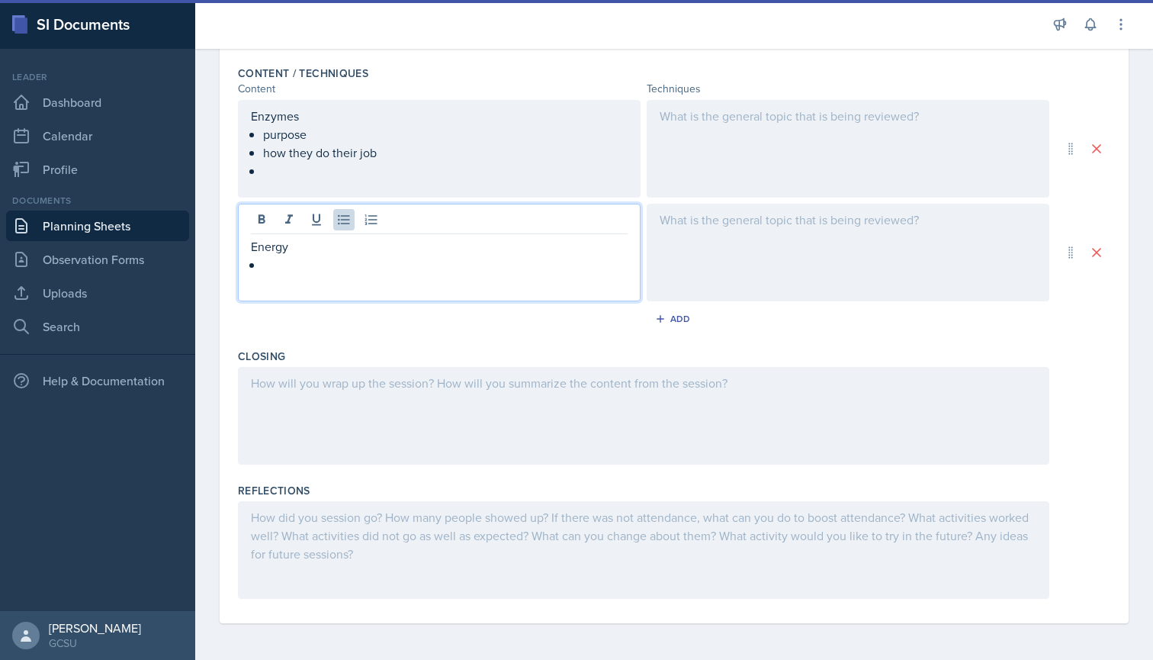
click at [265, 268] on p at bounding box center [445, 265] width 365 height 18
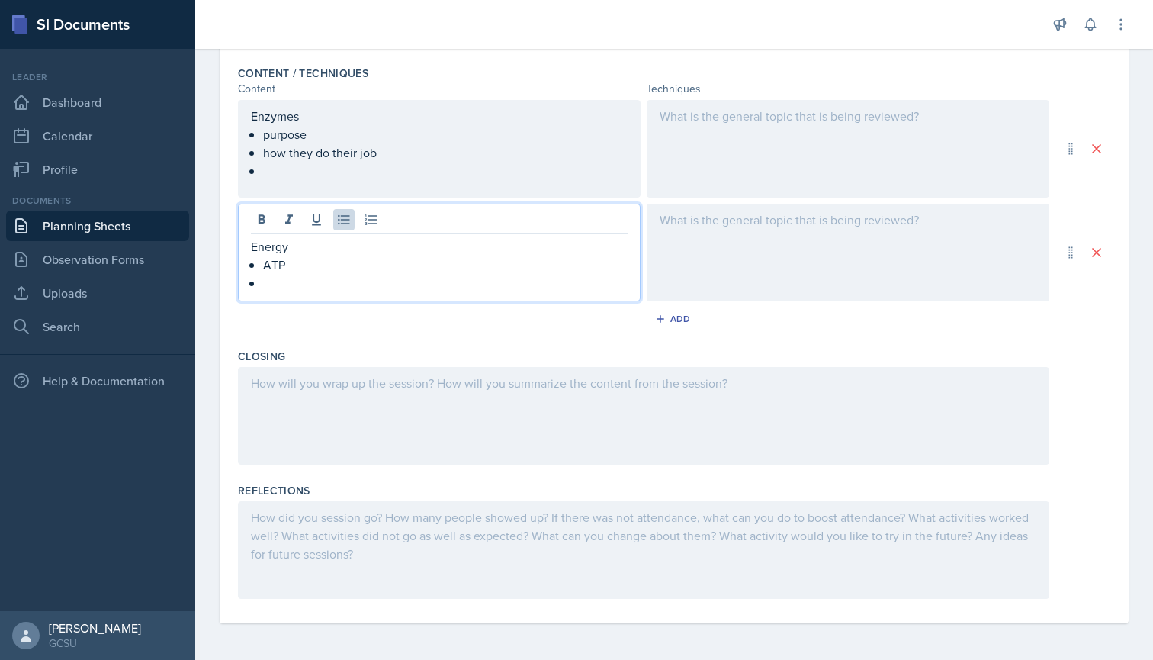
click at [305, 177] on ul "purpose how they do their job" at bounding box center [445, 152] width 365 height 55
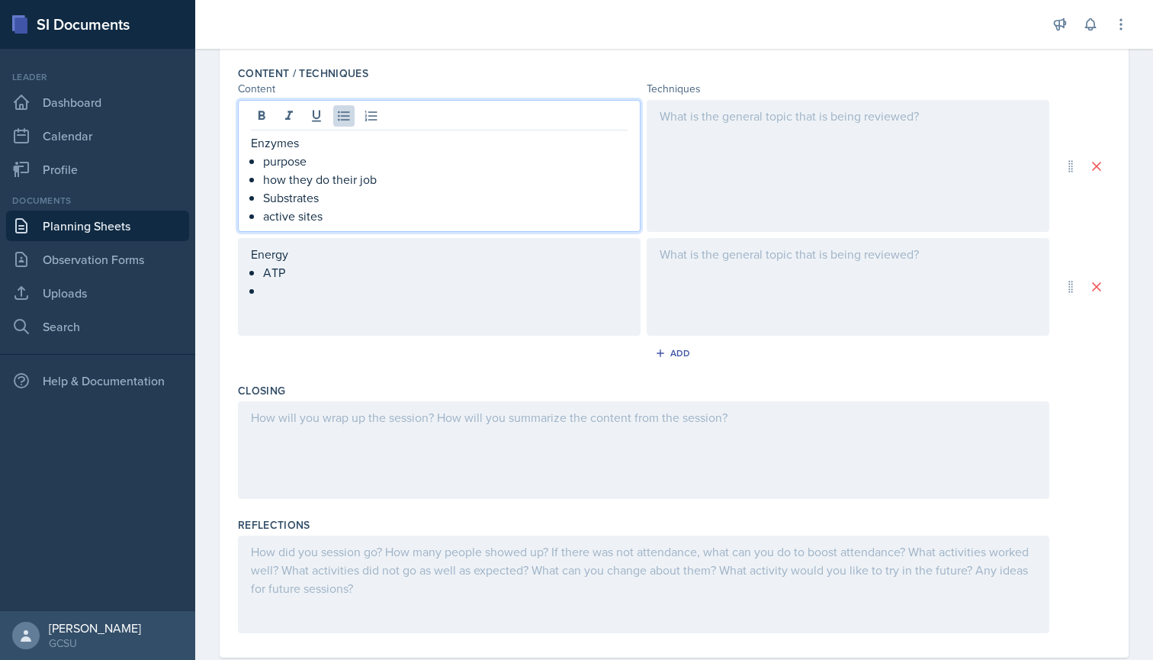
click at [296, 288] on div "Energy ATP" at bounding box center [439, 272] width 377 height 55
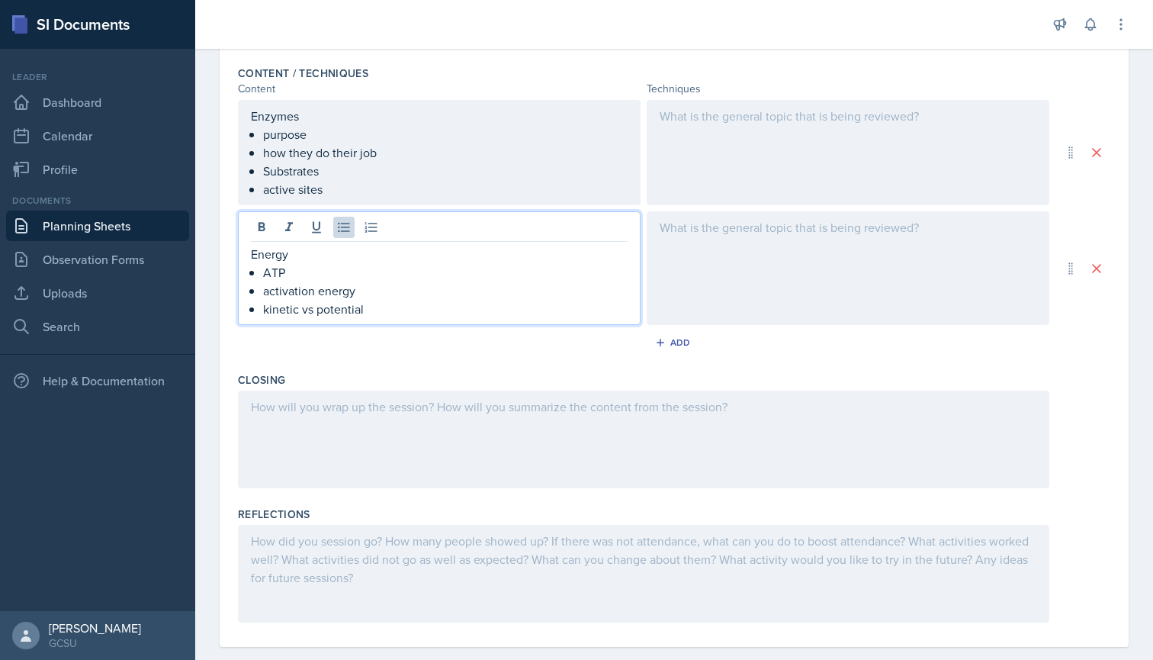
click at [485, 364] on div "Content / Techniques Content Techniques Enzymes purpose how they do their job S…" at bounding box center [674, 212] width 873 height 307
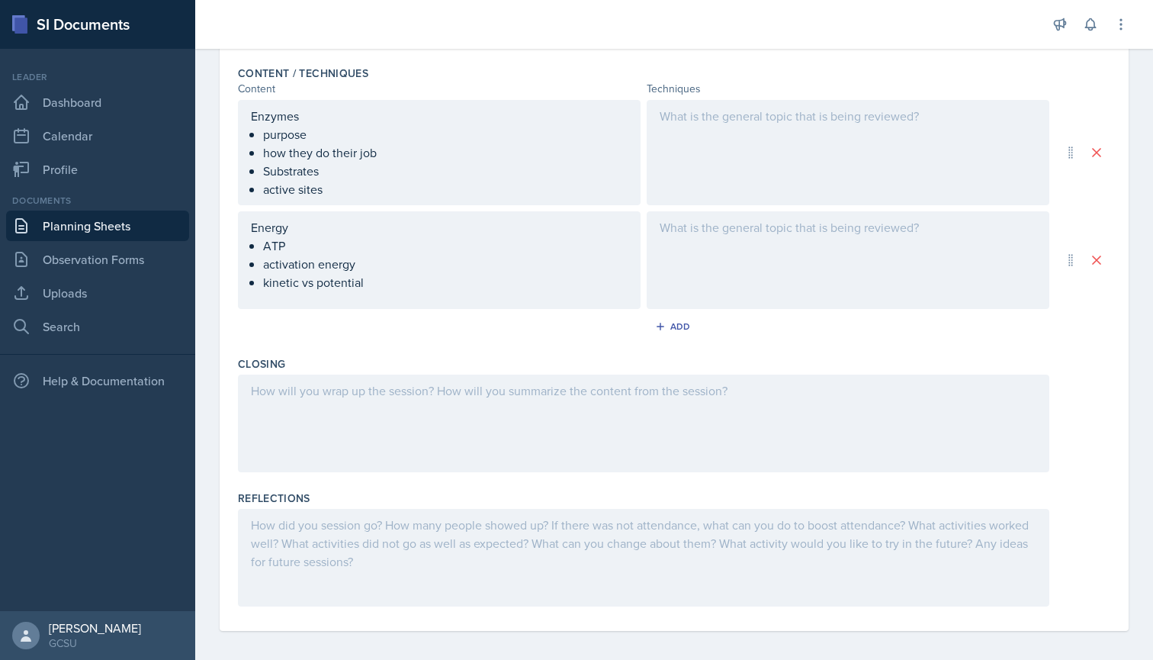
click at [679, 139] on div at bounding box center [848, 152] width 403 height 105
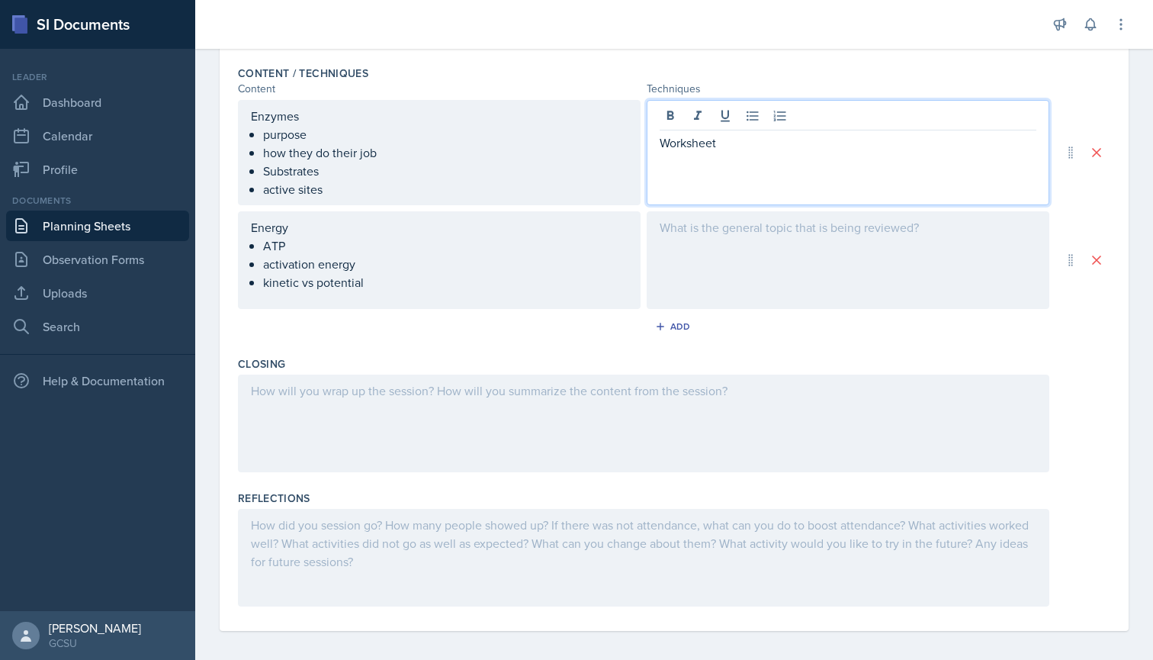
click at [711, 233] on div at bounding box center [848, 260] width 403 height 98
click at [735, 123] on div "Worksheet" at bounding box center [848, 152] width 403 height 105
click at [735, 123] on button at bounding box center [725, 115] width 21 height 21
click at [735, 137] on p "Worksheet" at bounding box center [848, 142] width 377 height 18
click at [837, 230] on div "Worksheet attached" at bounding box center [848, 260] width 403 height 98
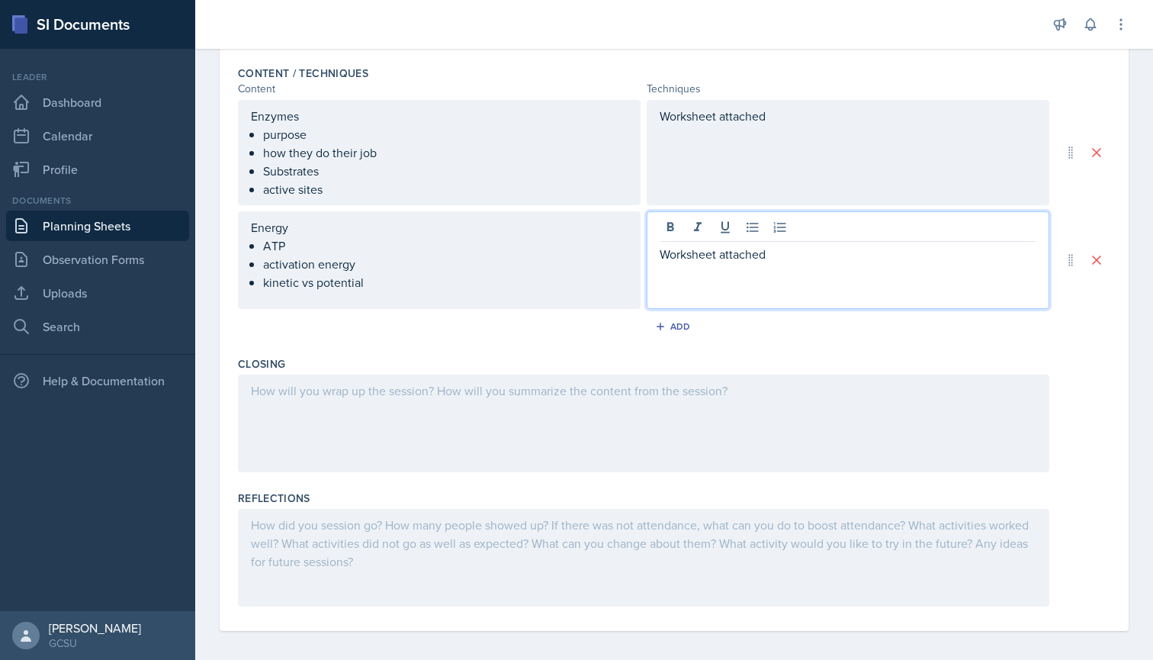
click at [818, 149] on div "Worksheet attached" at bounding box center [848, 152] width 403 height 105
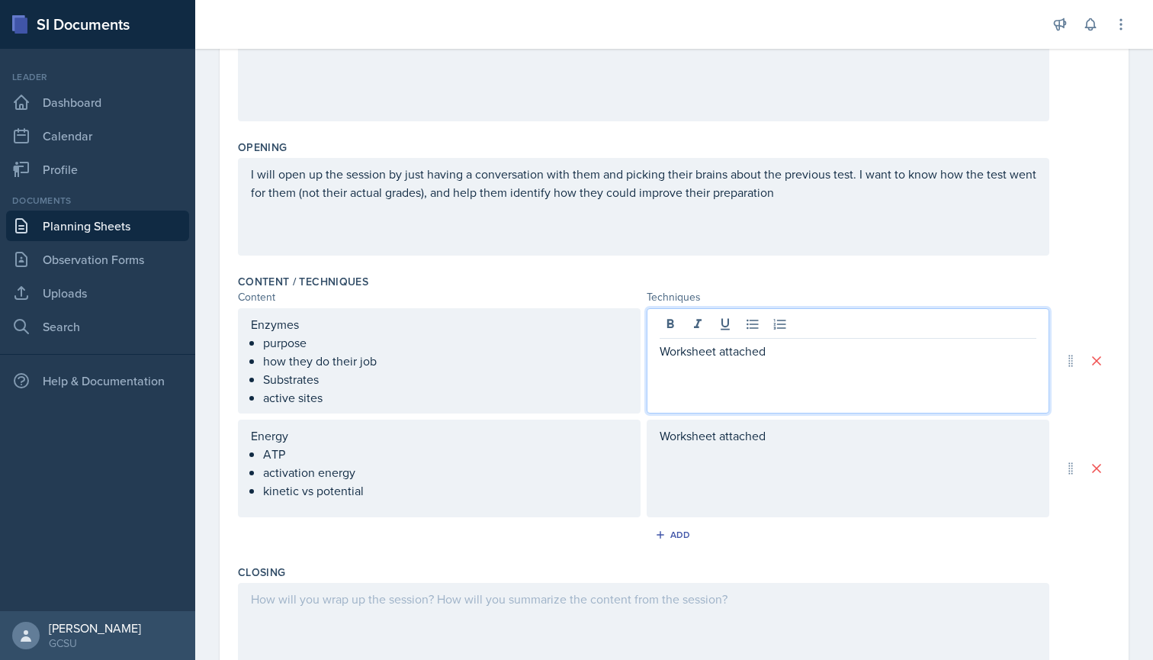
scroll to position [266, 0]
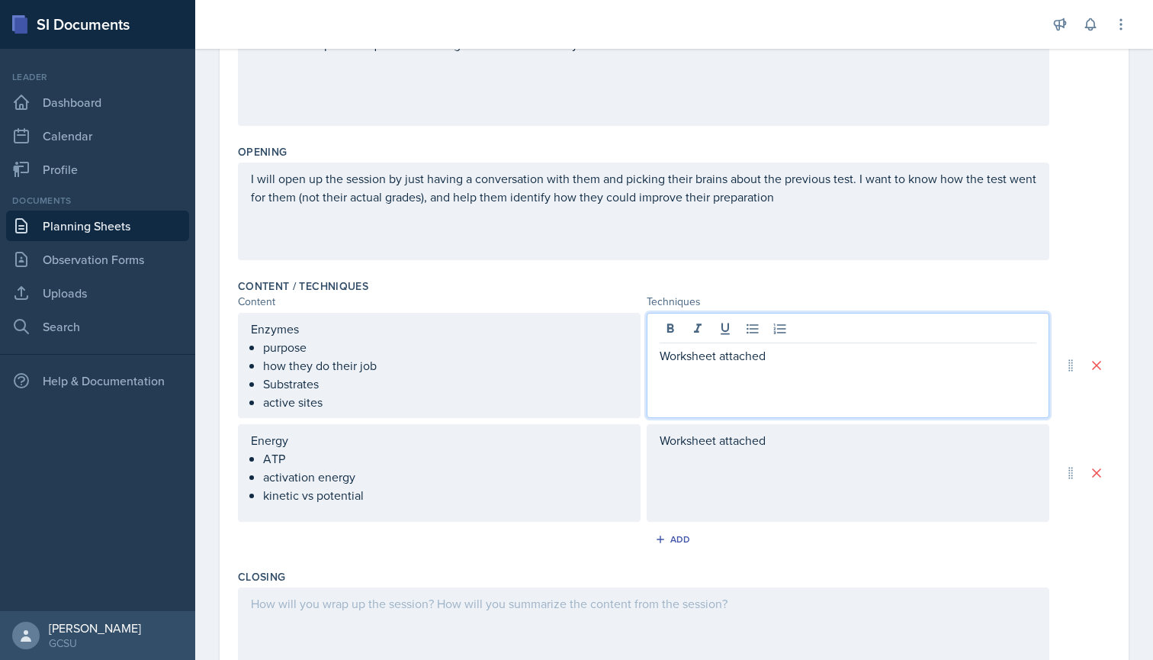
click at [689, 277] on div "Content / Techniques Content Techniques Enzymes purpose how they do their job S…" at bounding box center [674, 417] width 873 height 291
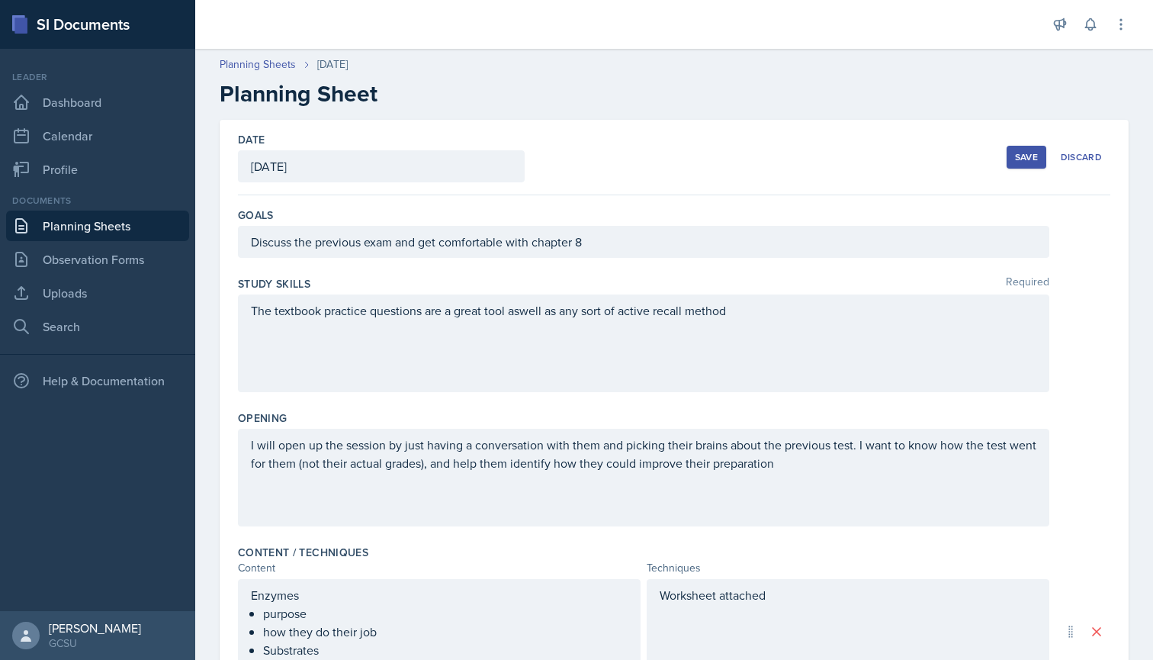
scroll to position [0, 0]
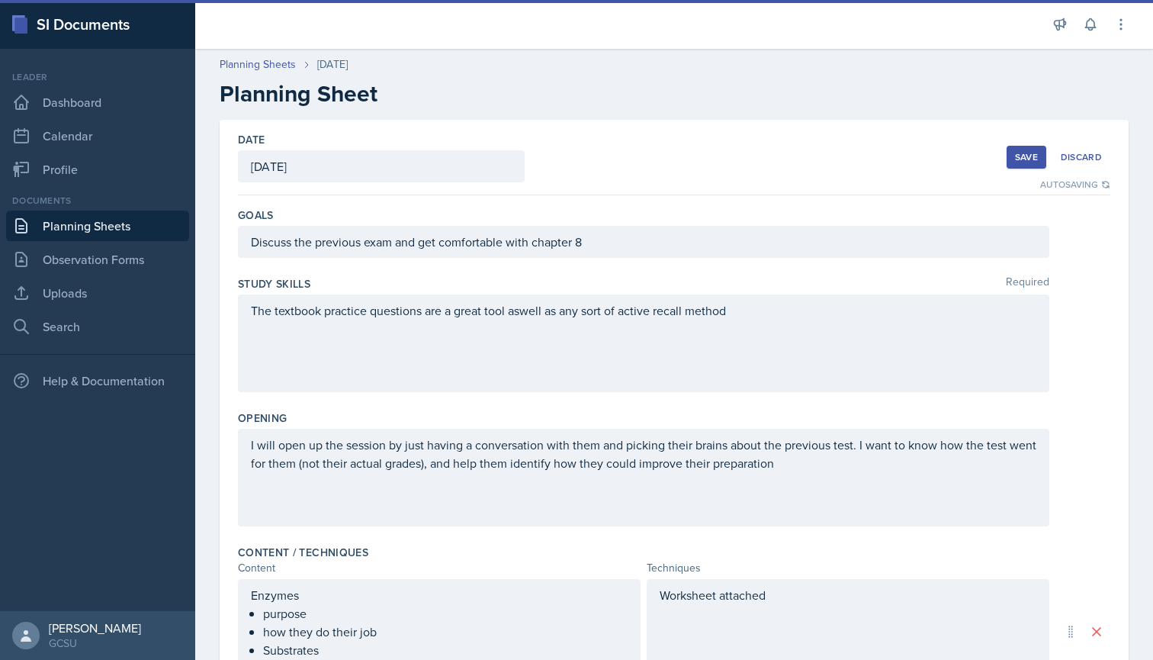
click at [1033, 165] on button "Save" at bounding box center [1027, 157] width 40 height 23
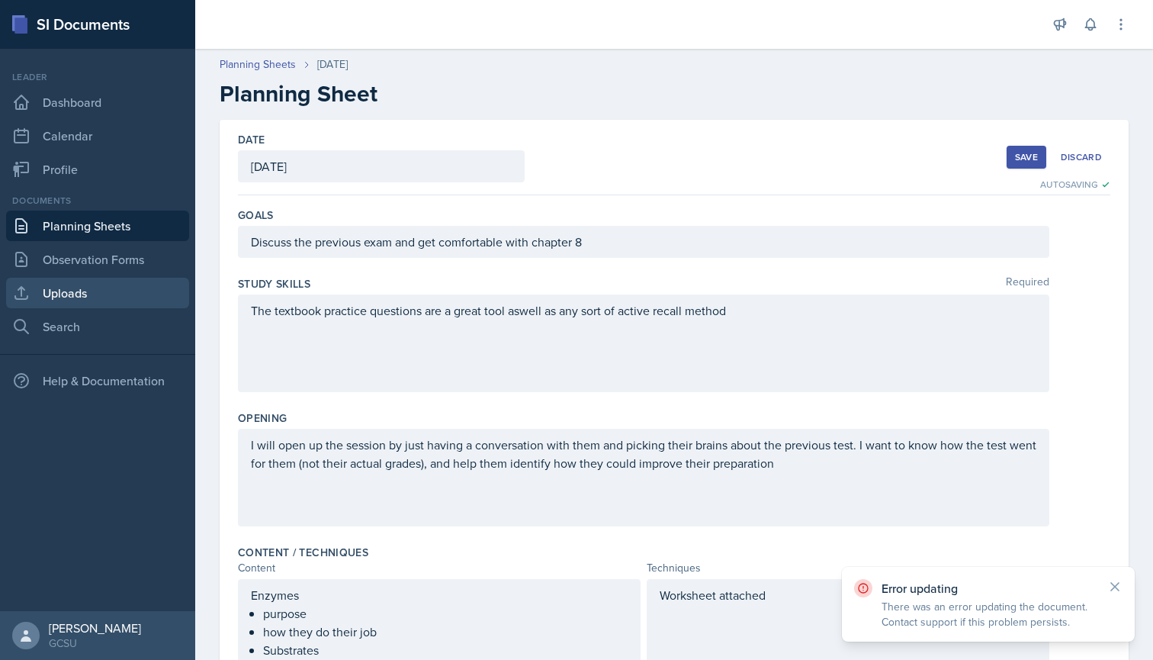
click at [102, 296] on link "Uploads" at bounding box center [97, 293] width 183 height 31
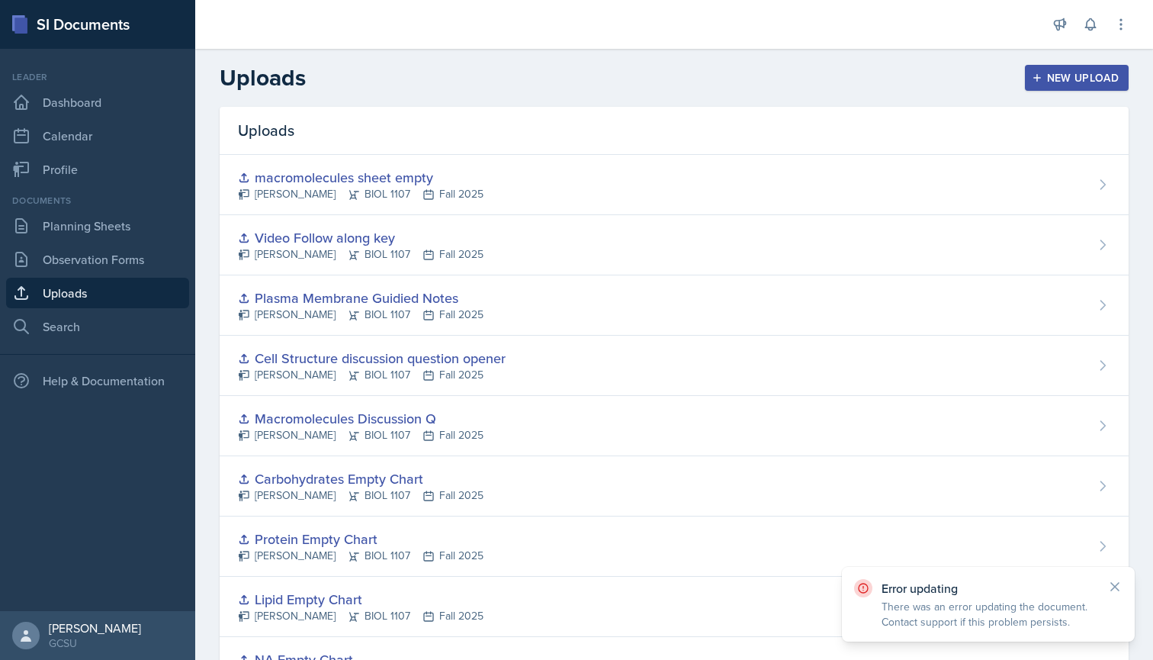
click at [1030, 75] on button "New Upload" at bounding box center [1077, 78] width 104 height 26
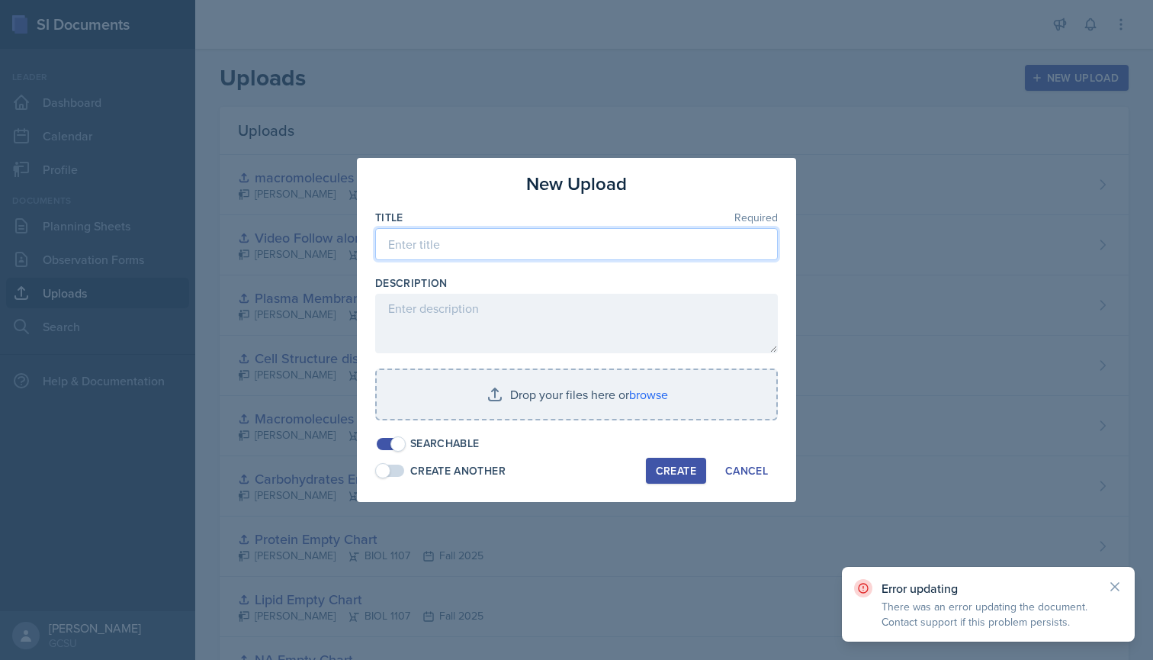
click at [574, 228] on input at bounding box center [576, 244] width 403 height 32
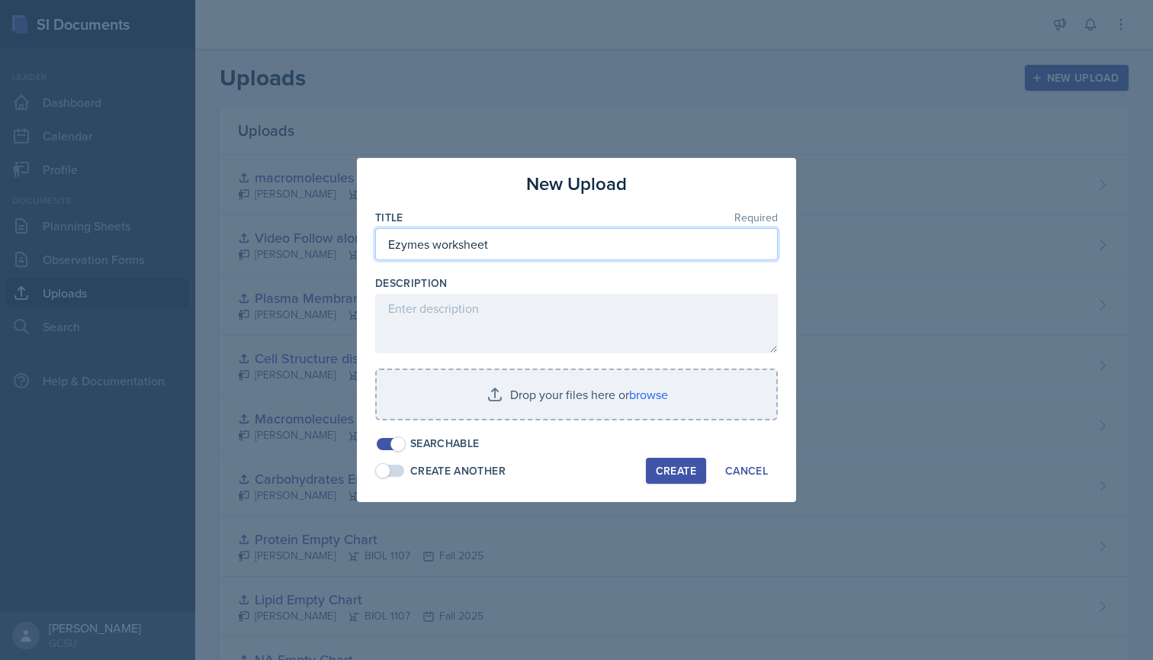
click at [394, 245] on input "Ezymes worksheet" at bounding box center [576, 244] width 403 height 32
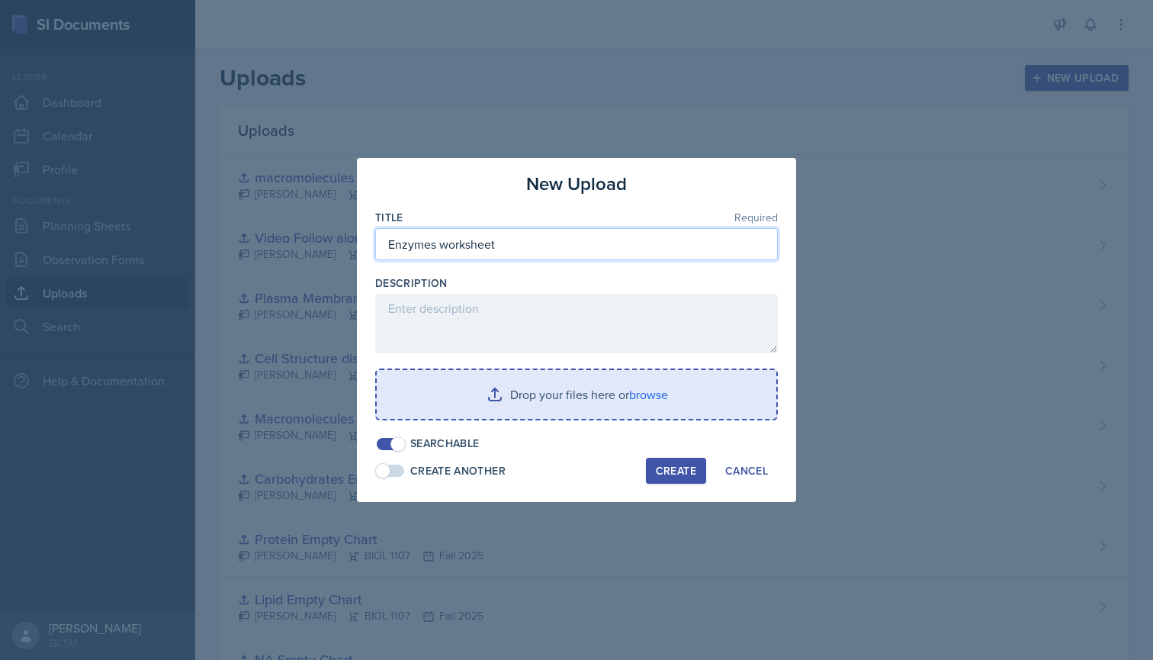
type input "Enzymes worksheet"
click at [648, 386] on input "file" at bounding box center [577, 394] width 400 height 49
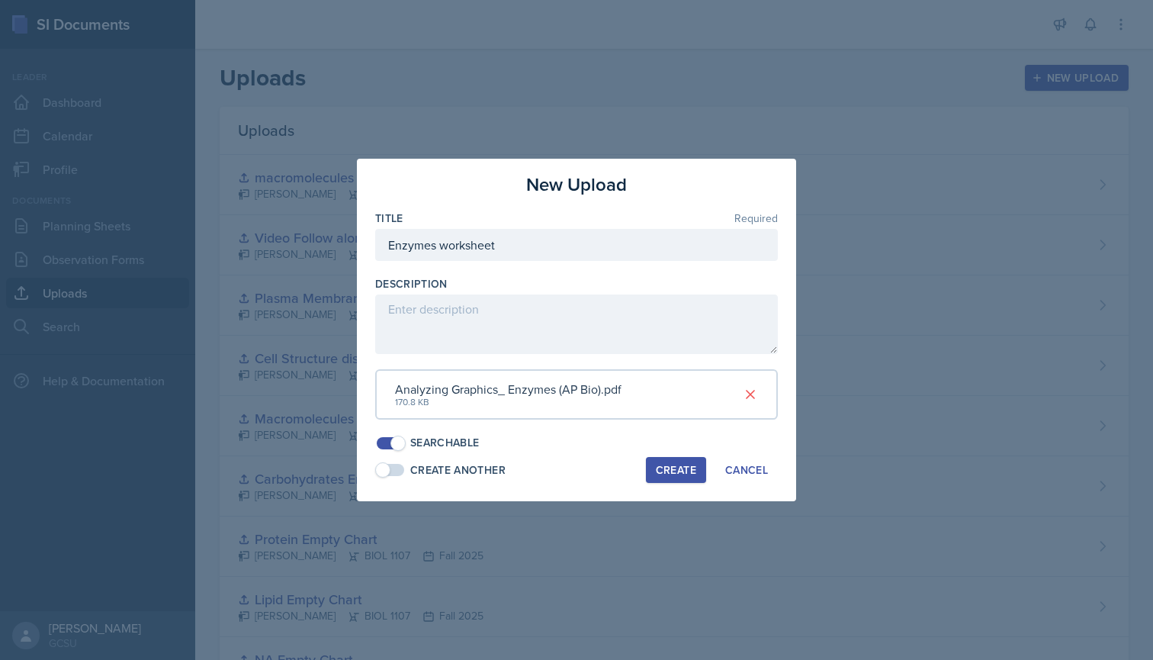
click at [680, 468] on div "Create" at bounding box center [676, 470] width 40 height 12
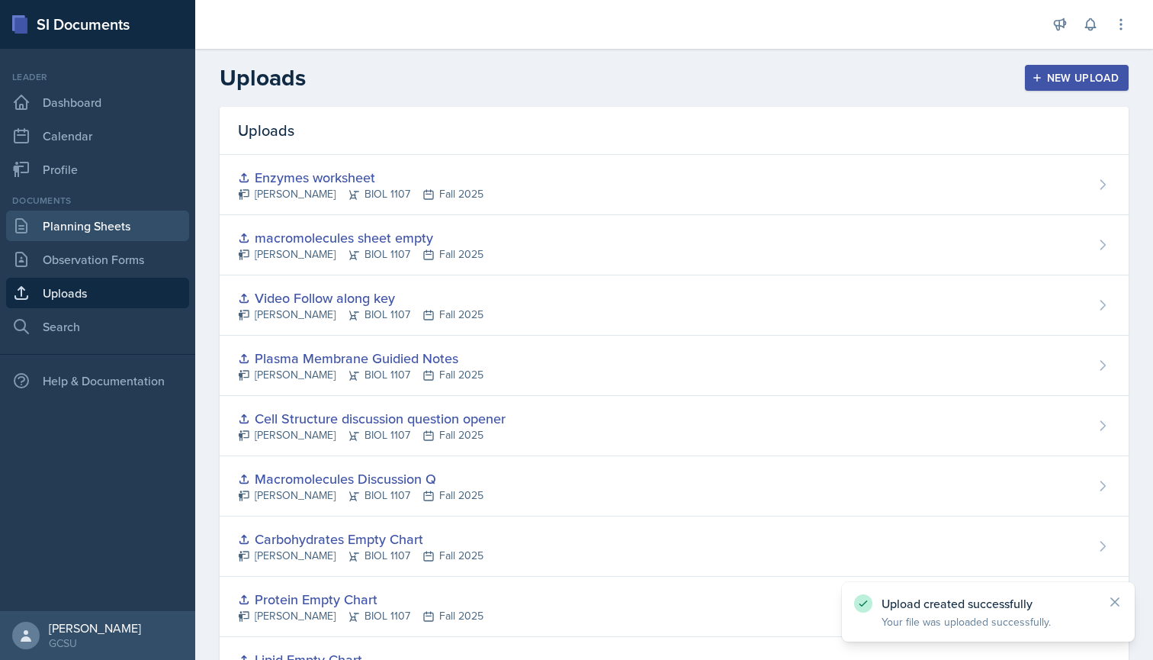
click at [91, 227] on link "Planning Sheets" at bounding box center [97, 226] width 183 height 31
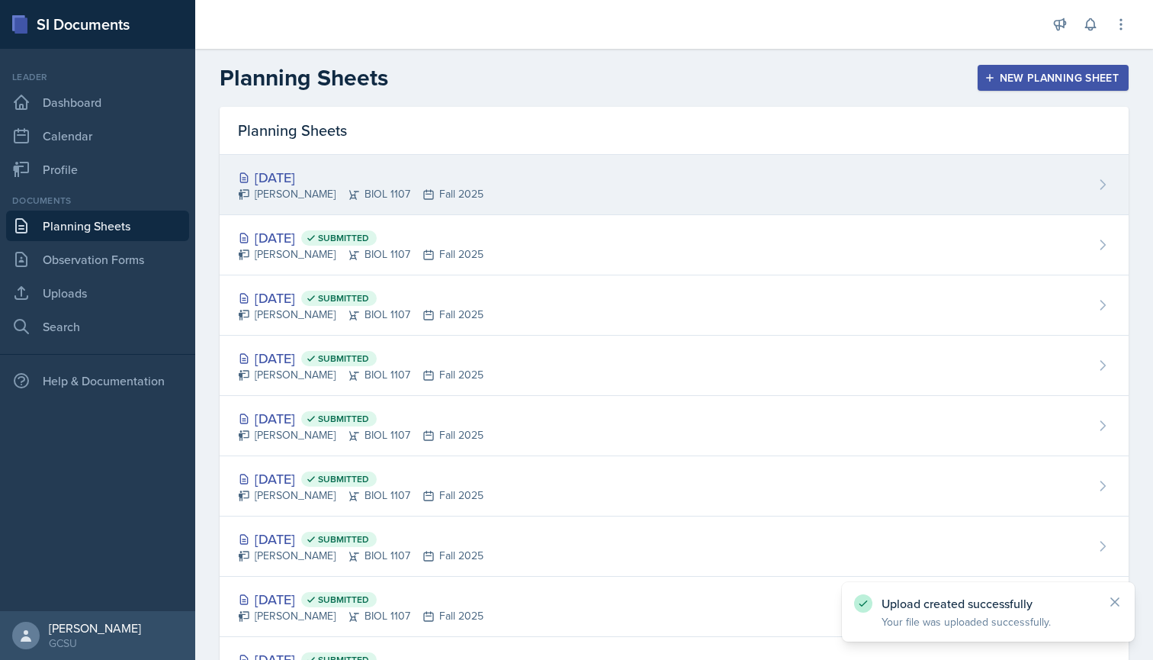
click at [712, 163] on div "[DATE] [PERSON_NAME] BIOL 1107 Fall 2025" at bounding box center [674, 185] width 909 height 60
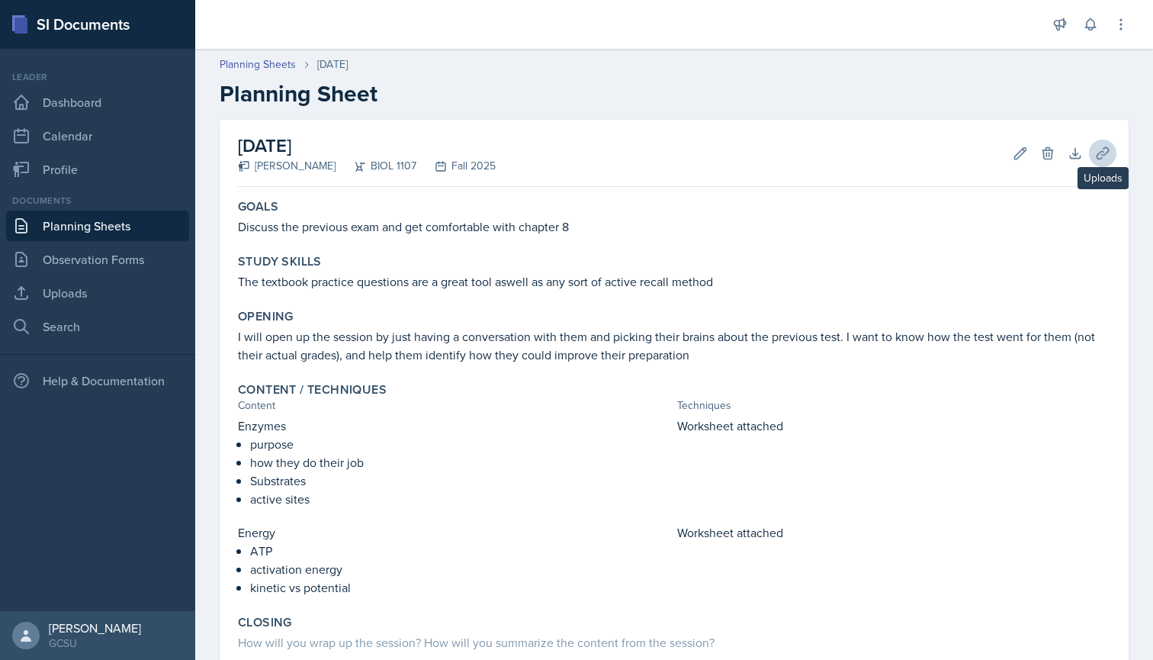
click at [1101, 150] on icon at bounding box center [1102, 153] width 15 height 15
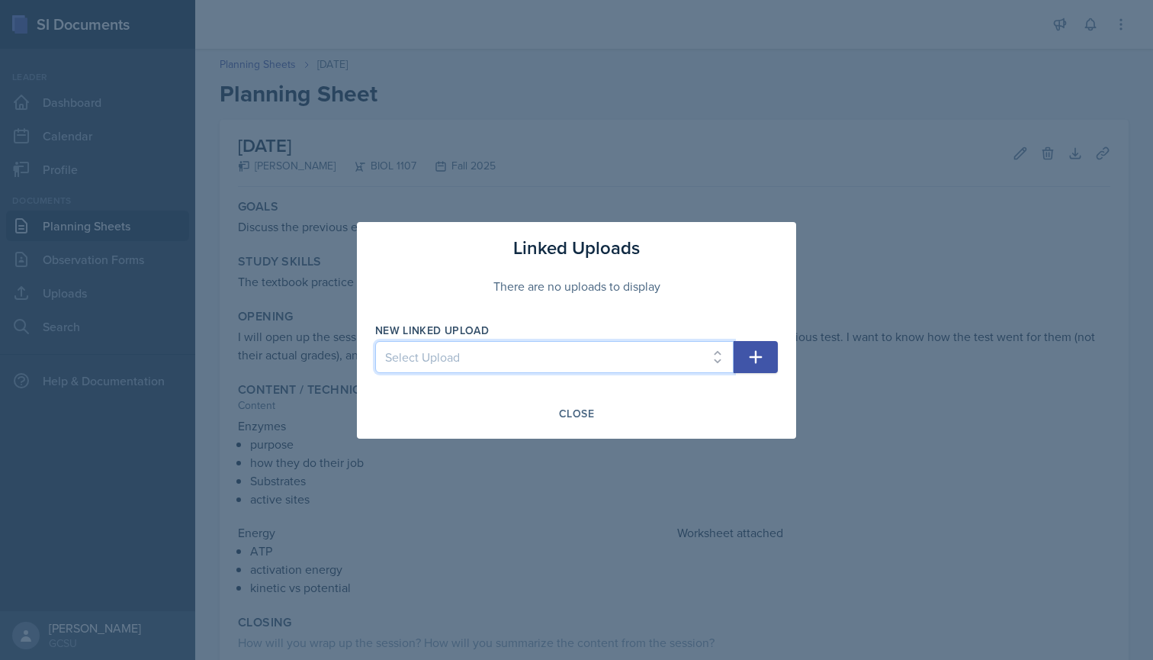
select select "7a518ce0-39b8-402f-af3d-042c022d3d45"
click at [751, 352] on icon "button" at bounding box center [756, 357] width 18 height 18
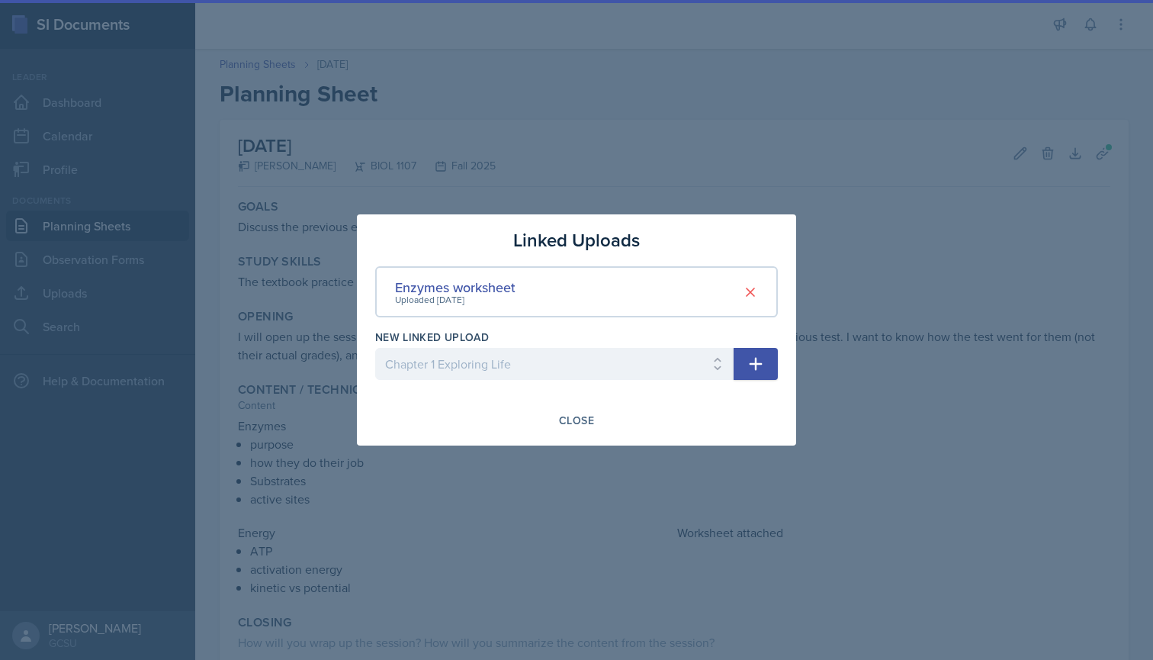
select select
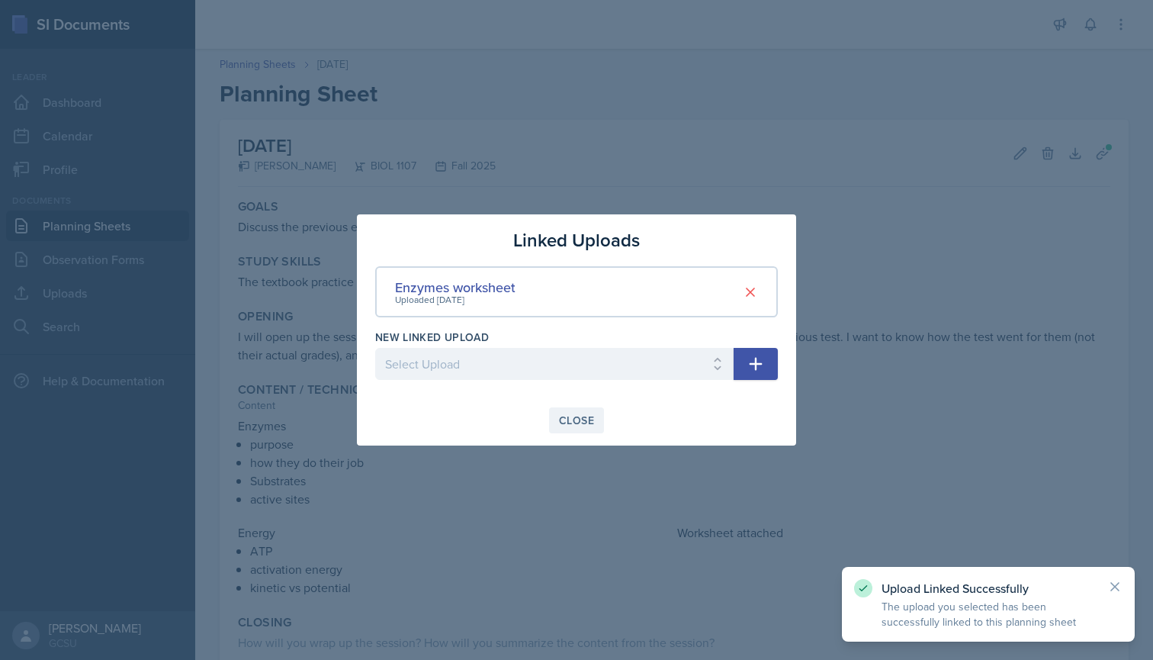
click at [583, 417] on div "Close" at bounding box center [576, 420] width 35 height 12
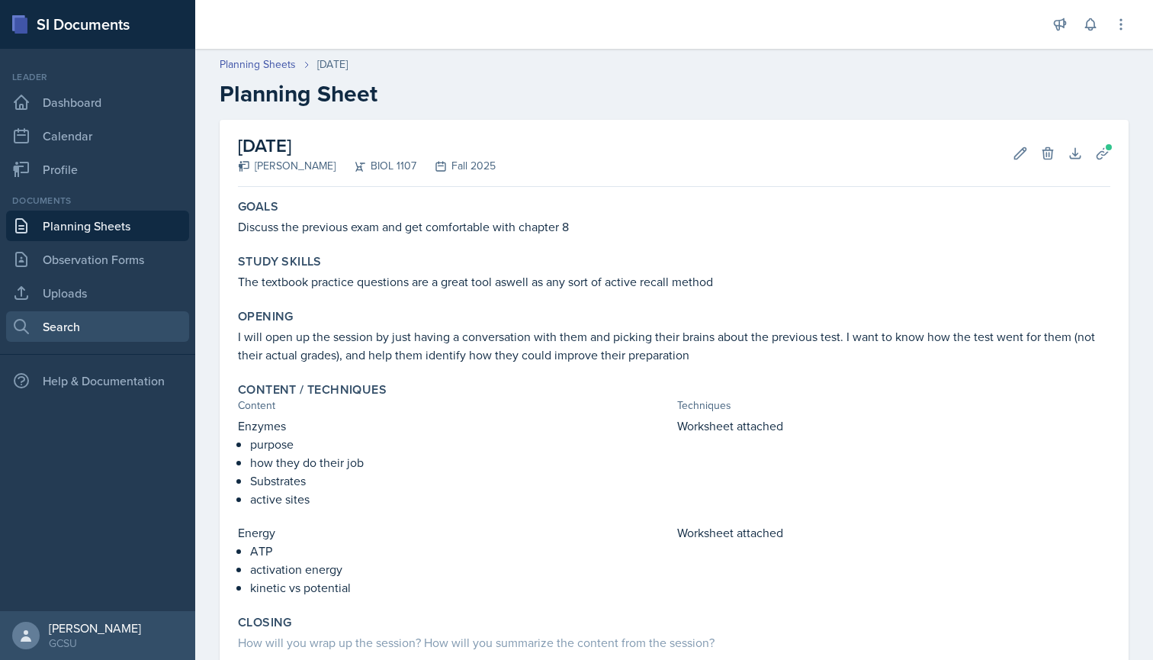
click at [76, 339] on link "Search" at bounding box center [97, 326] width 183 height 31
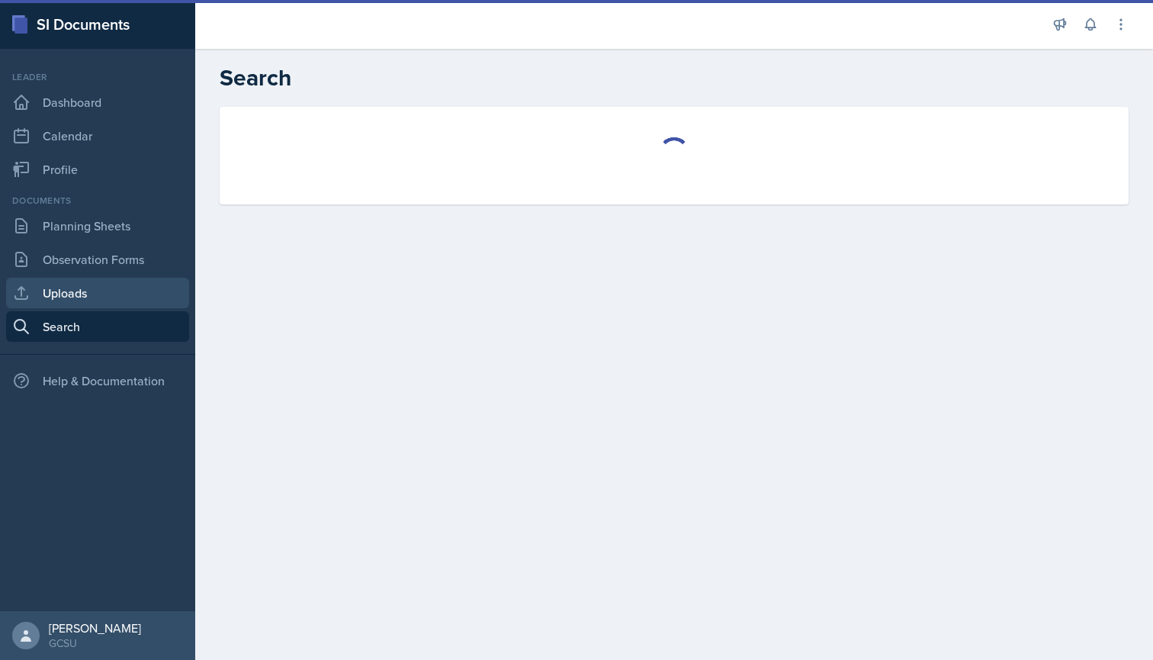
click at [85, 295] on link "Uploads" at bounding box center [97, 293] width 183 height 31
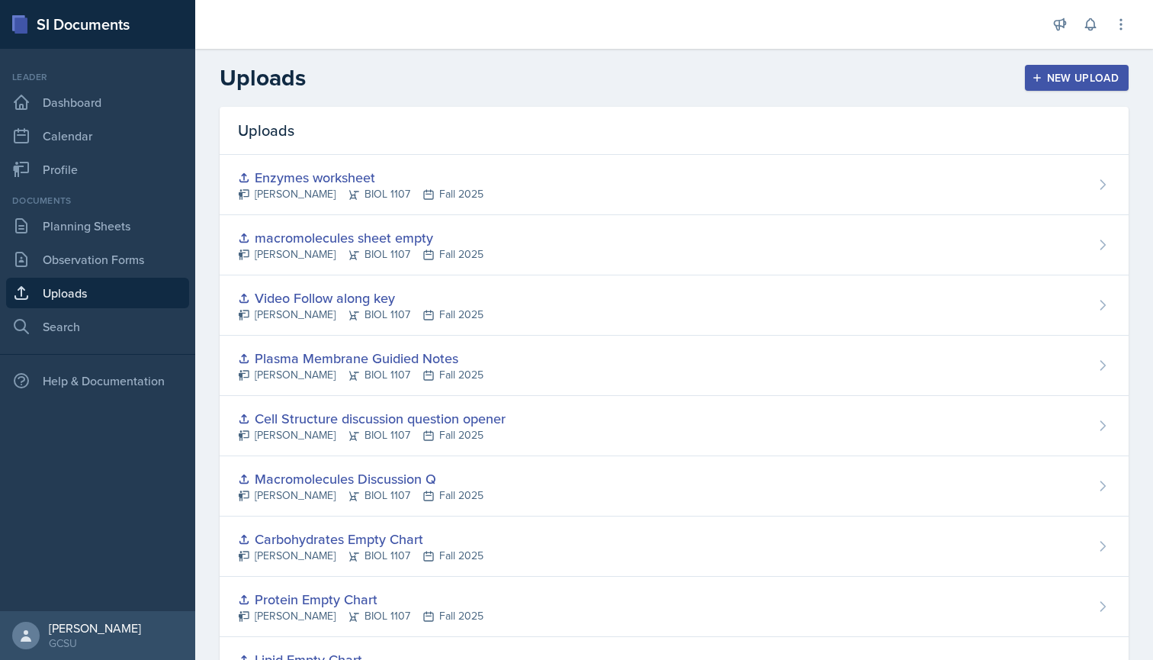
click at [1097, 86] on button "New Upload" at bounding box center [1077, 78] width 104 height 26
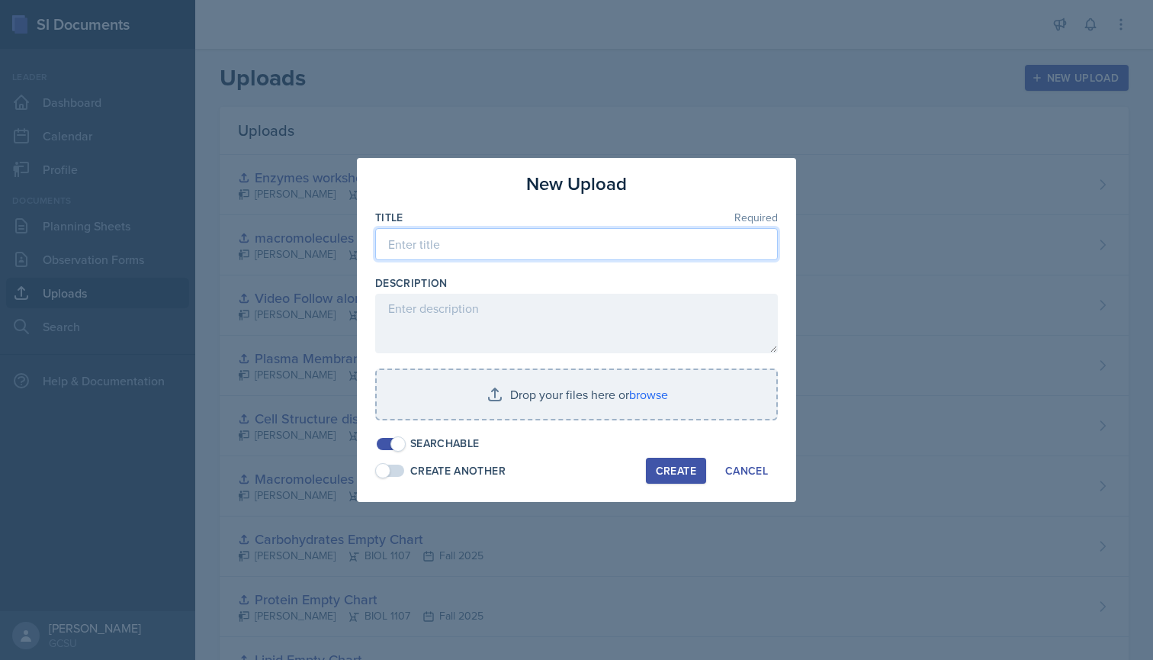
click at [510, 240] on input at bounding box center [576, 244] width 403 height 32
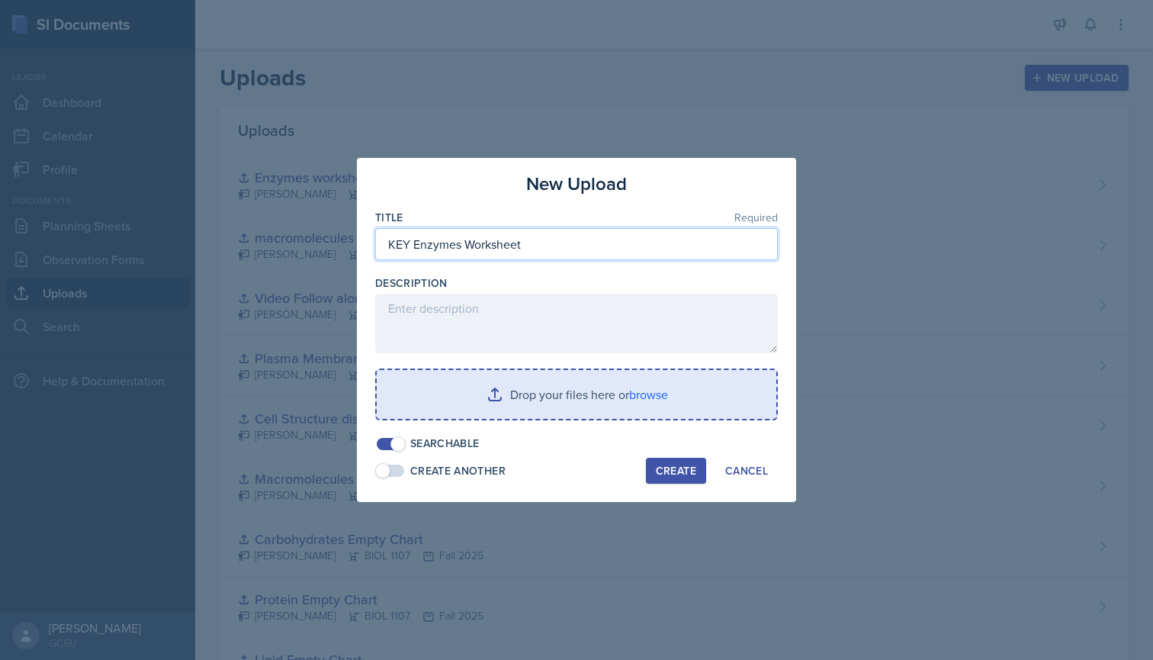
type input "KEY Enzymes Worksheet"
click at [654, 386] on input "file" at bounding box center [577, 394] width 400 height 49
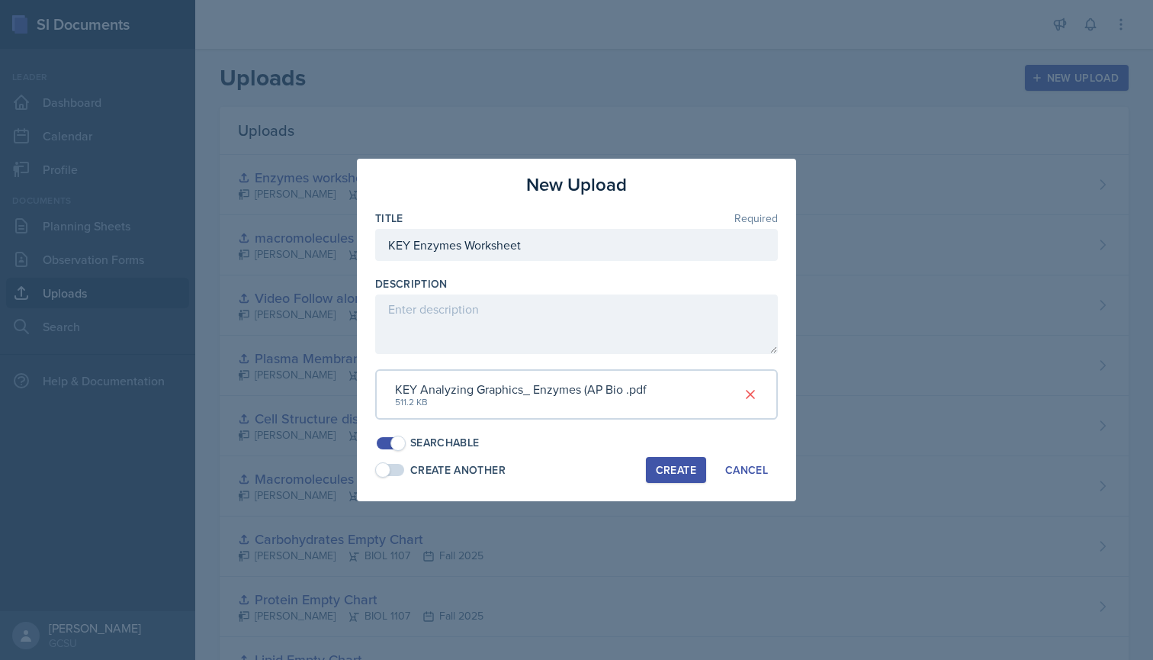
click at [667, 464] on div "Create" at bounding box center [676, 470] width 40 height 12
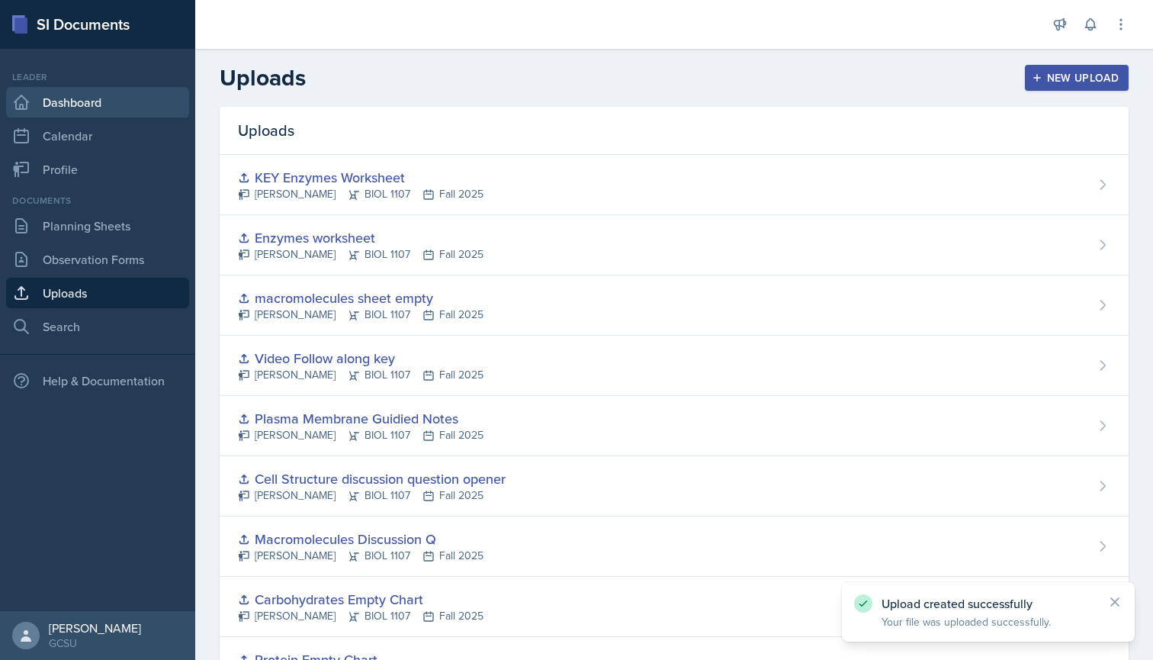
click at [71, 98] on link "Dashboard" at bounding box center [97, 102] width 183 height 31
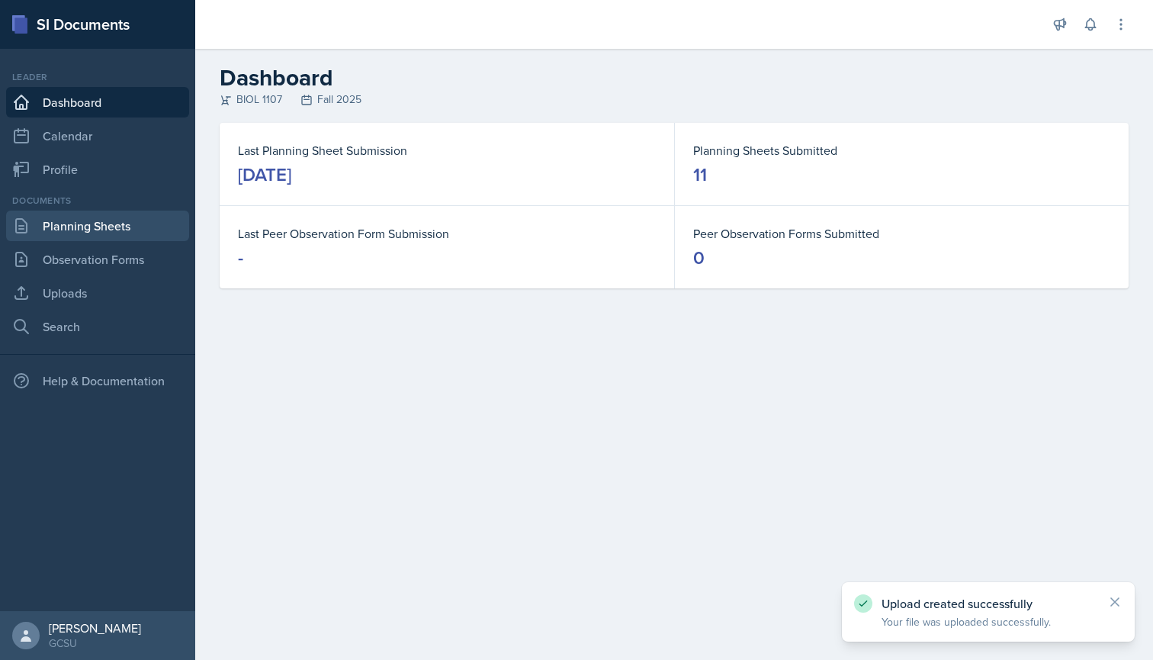
click at [74, 230] on link "Planning Sheets" at bounding box center [97, 226] width 183 height 31
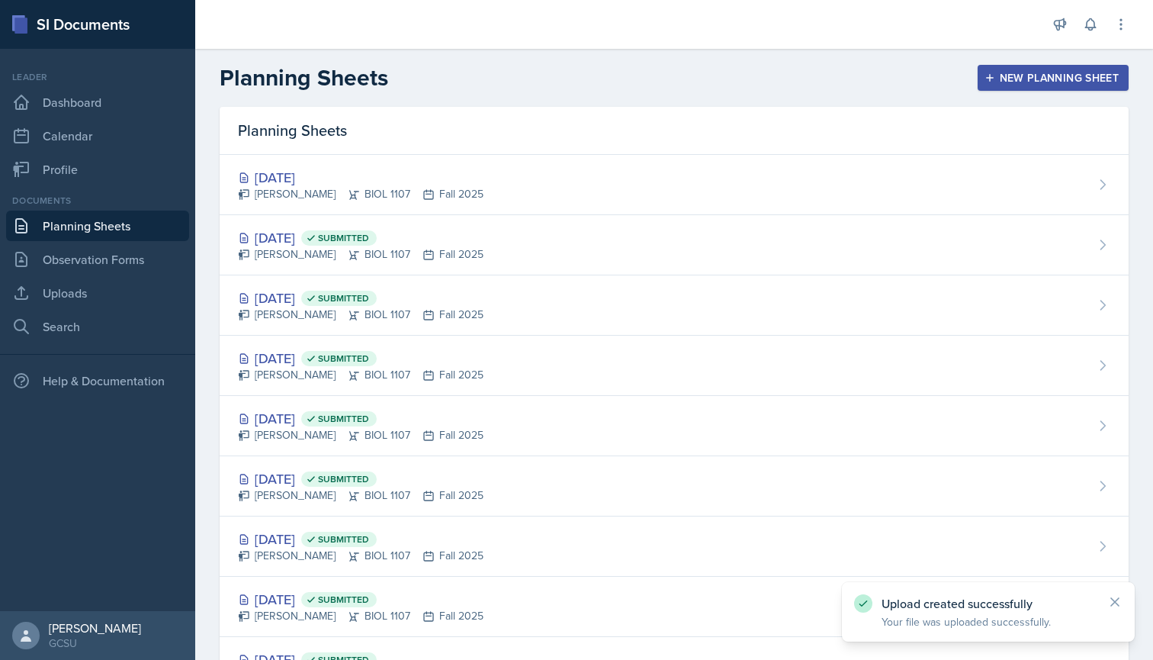
click at [880, 105] on header "Planning Sheets New Planning Sheet" at bounding box center [674, 78] width 958 height 58
click at [878, 127] on div "Planning Sheets" at bounding box center [674, 131] width 909 height 48
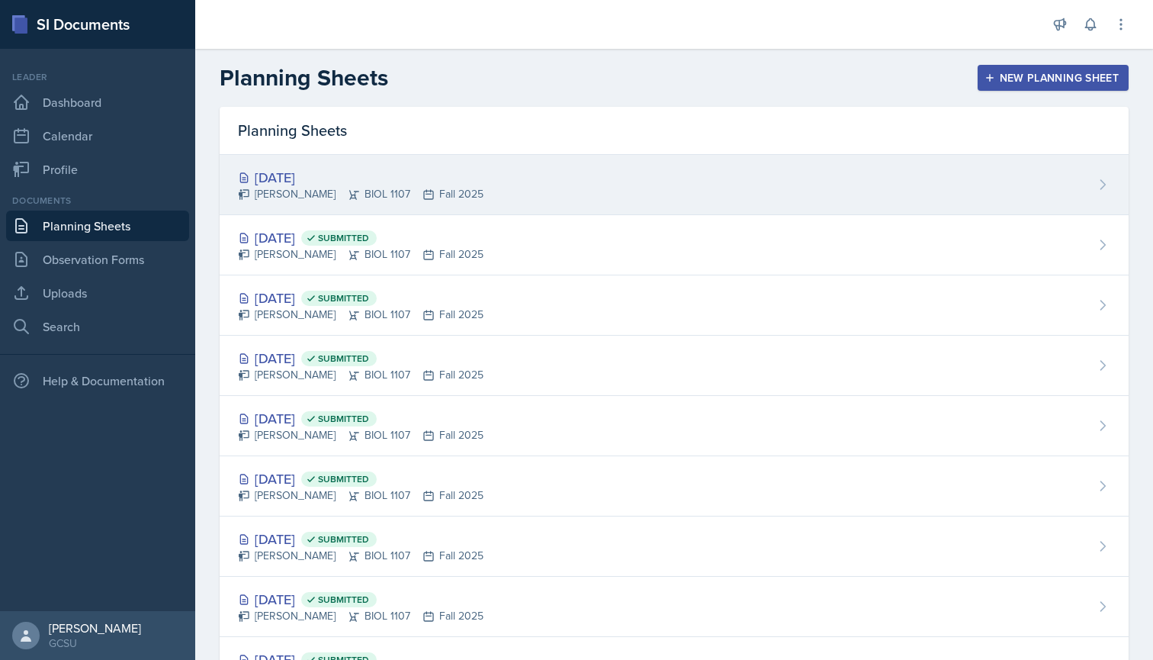
click at [297, 180] on div "[DATE]" at bounding box center [361, 177] width 246 height 21
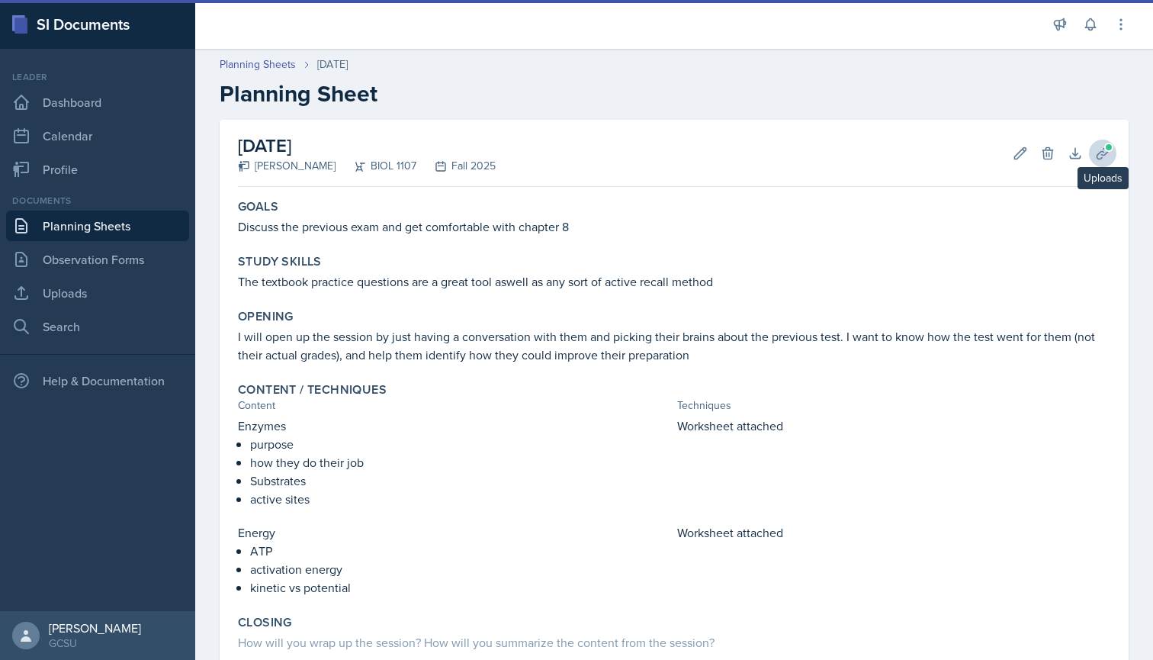
click at [1107, 153] on icon at bounding box center [1102, 152] width 11 height 11
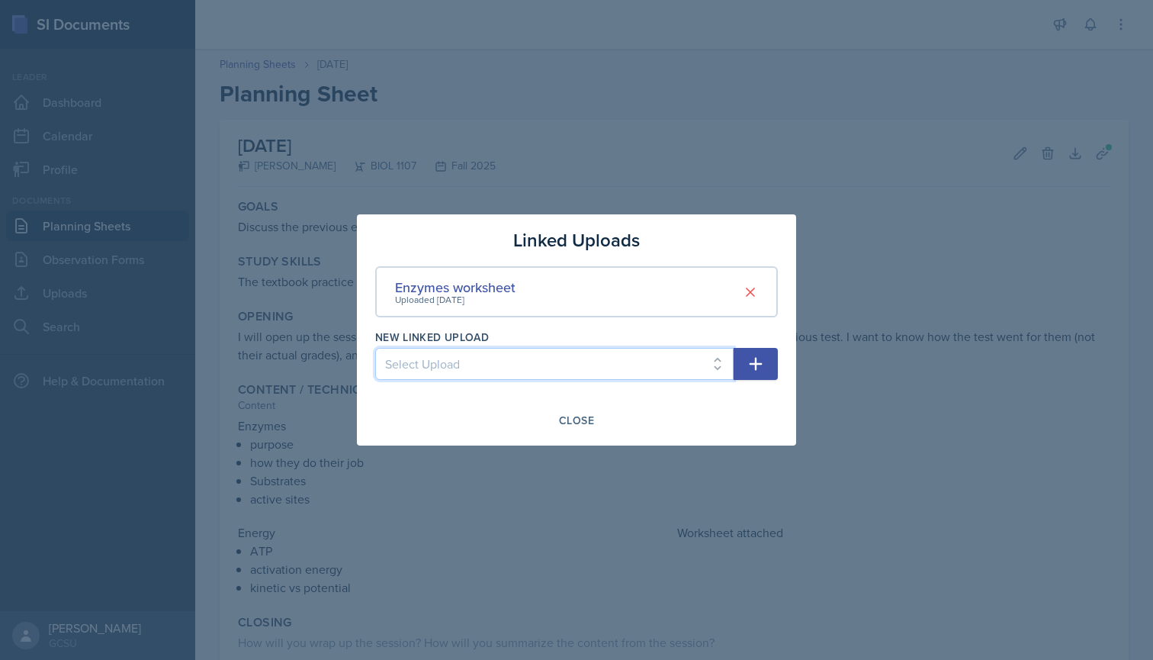
select select "b20884f3-9362-46b4-b788-f547a42bba66"
click at [765, 360] on button "button" at bounding box center [756, 364] width 44 height 32
select select
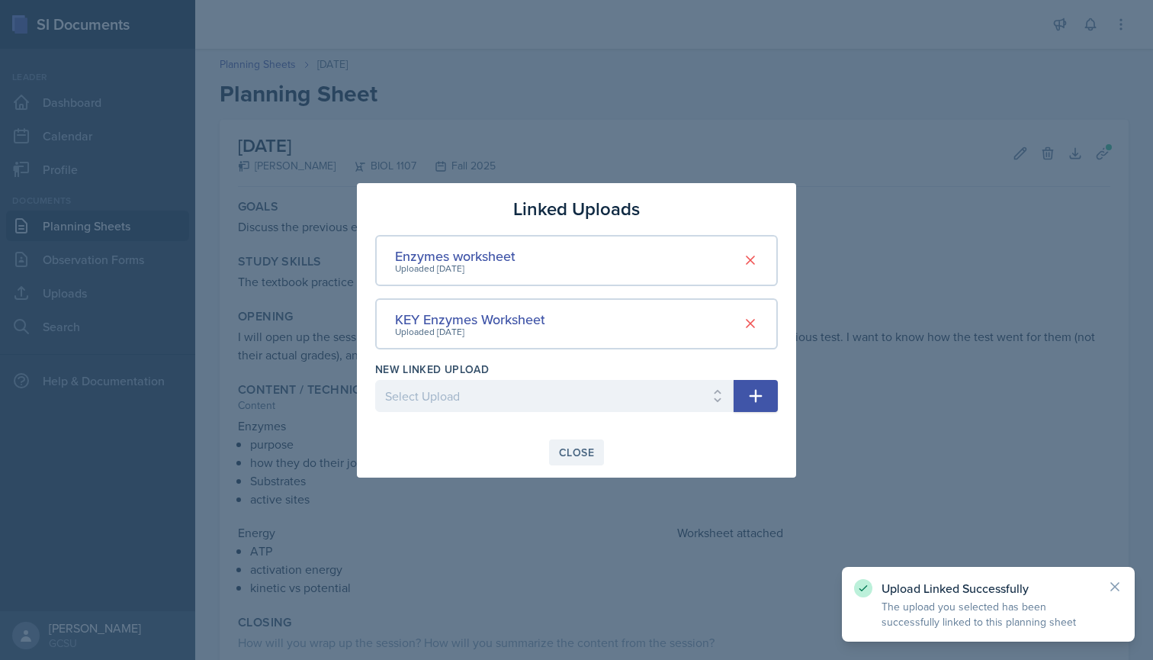
click at [561, 451] on div "Close" at bounding box center [576, 452] width 35 height 12
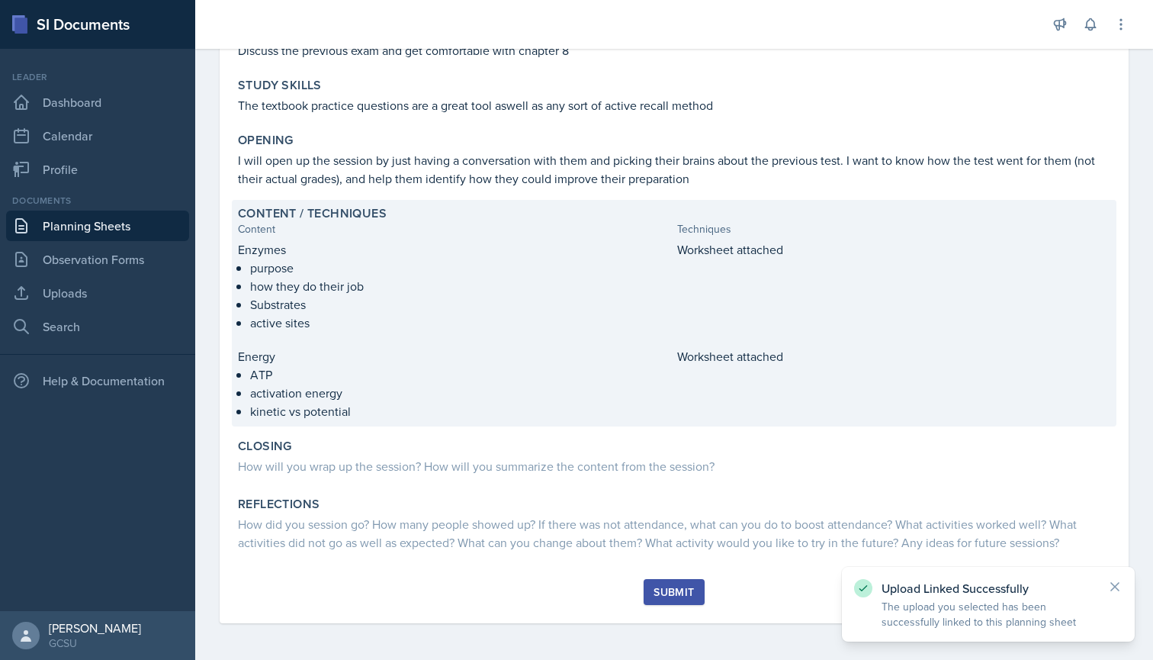
scroll to position [176, 0]
click at [687, 339] on div "Enzymes purpose how they do their job Substrates active sites Worksheet attache…" at bounding box center [674, 330] width 873 height 180
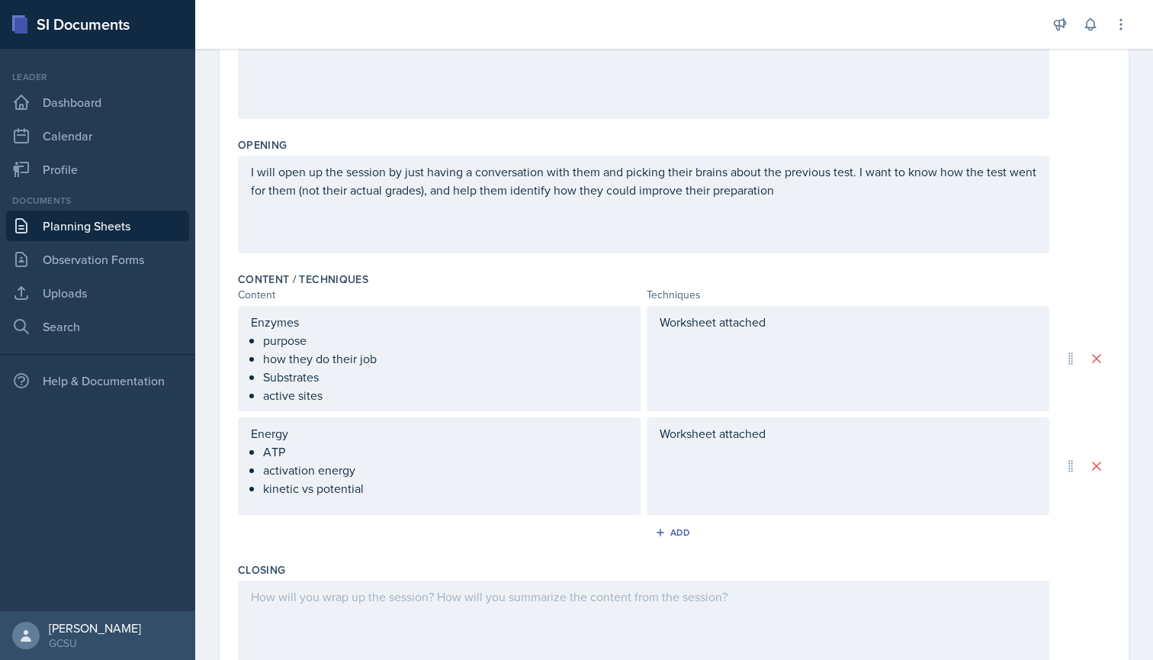
scroll to position [288, 0]
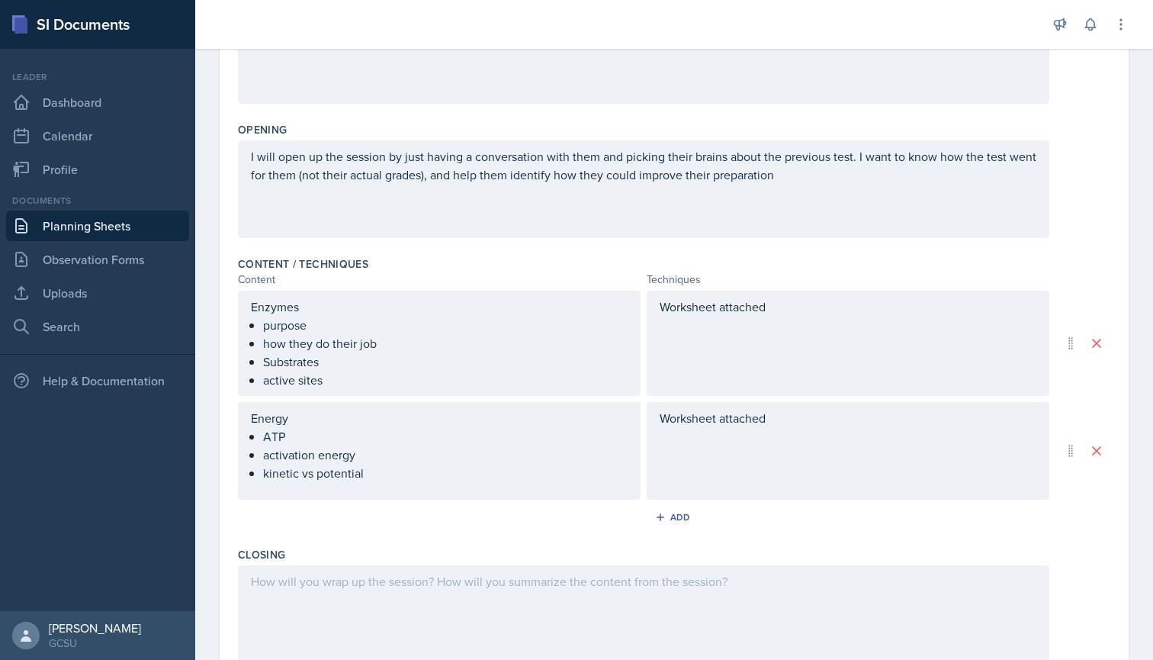
click at [782, 313] on div "Worksheet attached" at bounding box center [848, 343] width 403 height 105
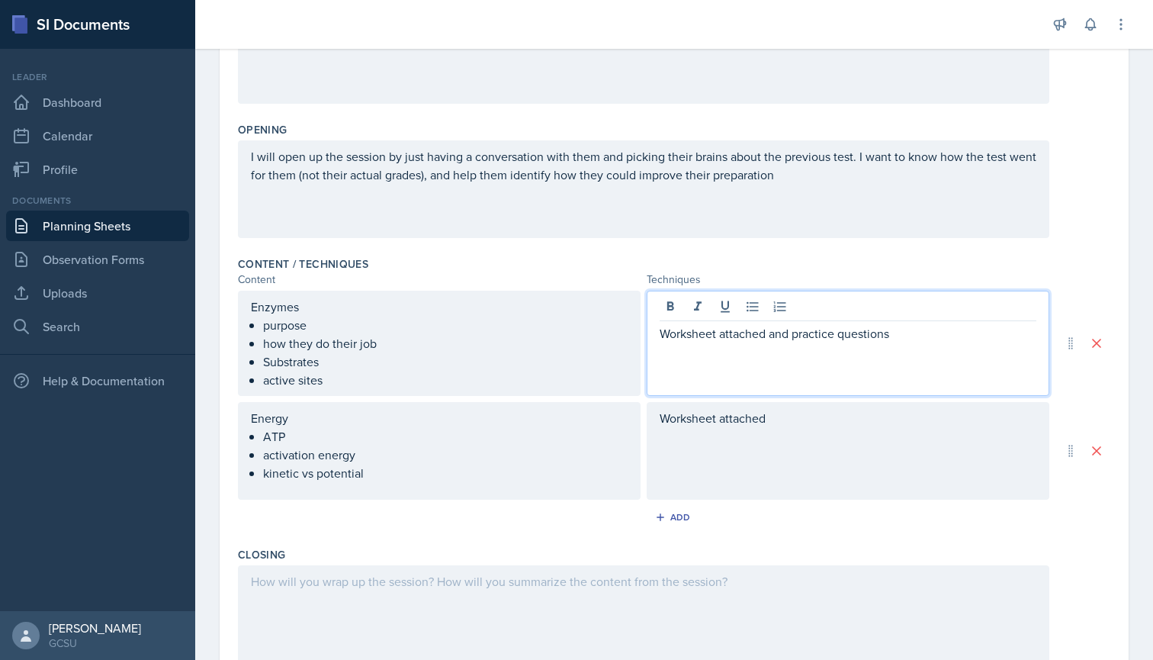
click at [792, 419] on div "Worksheet attached" at bounding box center [848, 451] width 403 height 98
click at [899, 313] on div "Worksheet attached and practice questions" at bounding box center [848, 343] width 403 height 105
click at [899, 338] on p "Worksheet attached and practice questions" at bounding box center [848, 333] width 377 height 18
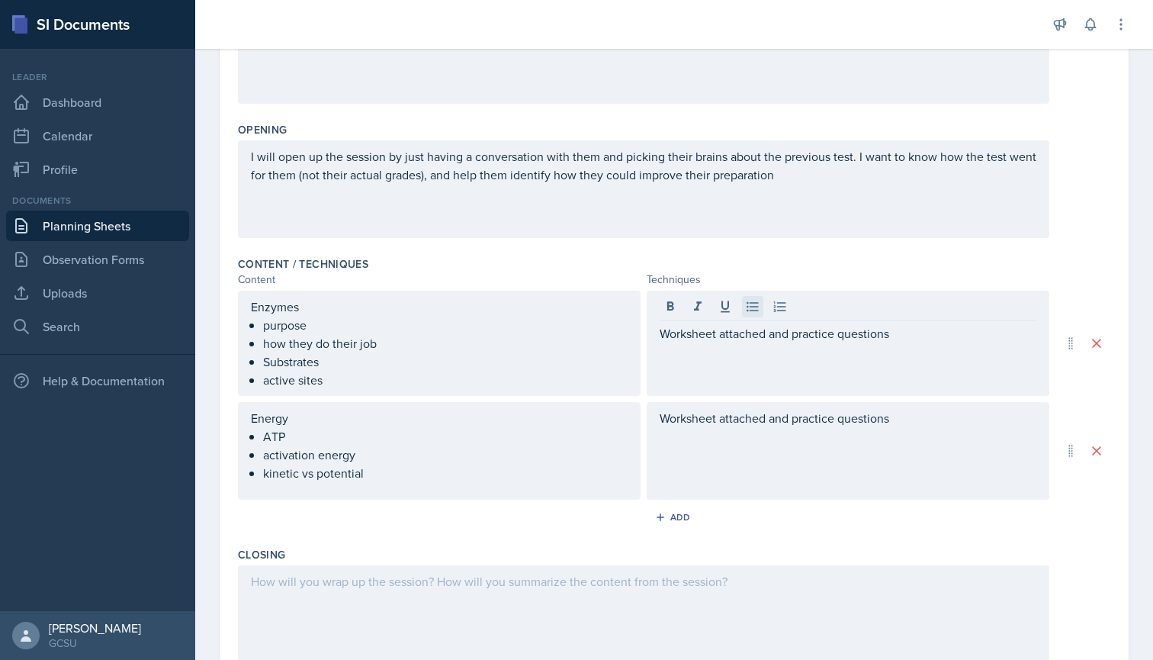
click at [755, 309] on icon at bounding box center [752, 306] width 15 height 15
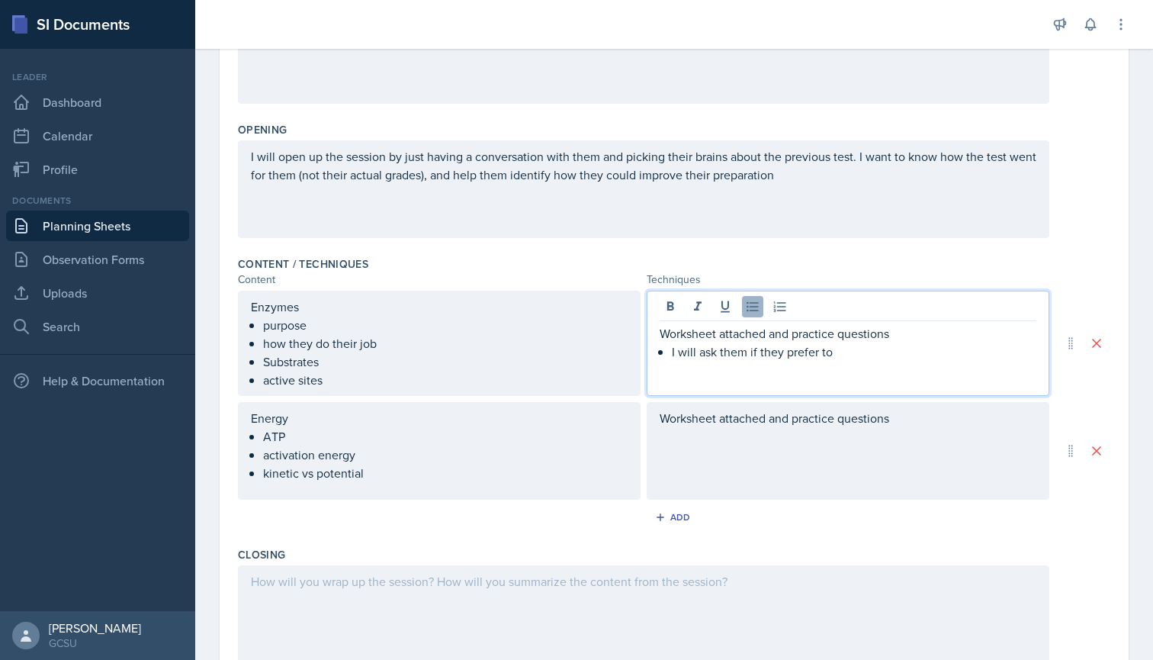
click at [750, 305] on icon at bounding box center [752, 306] width 15 height 15
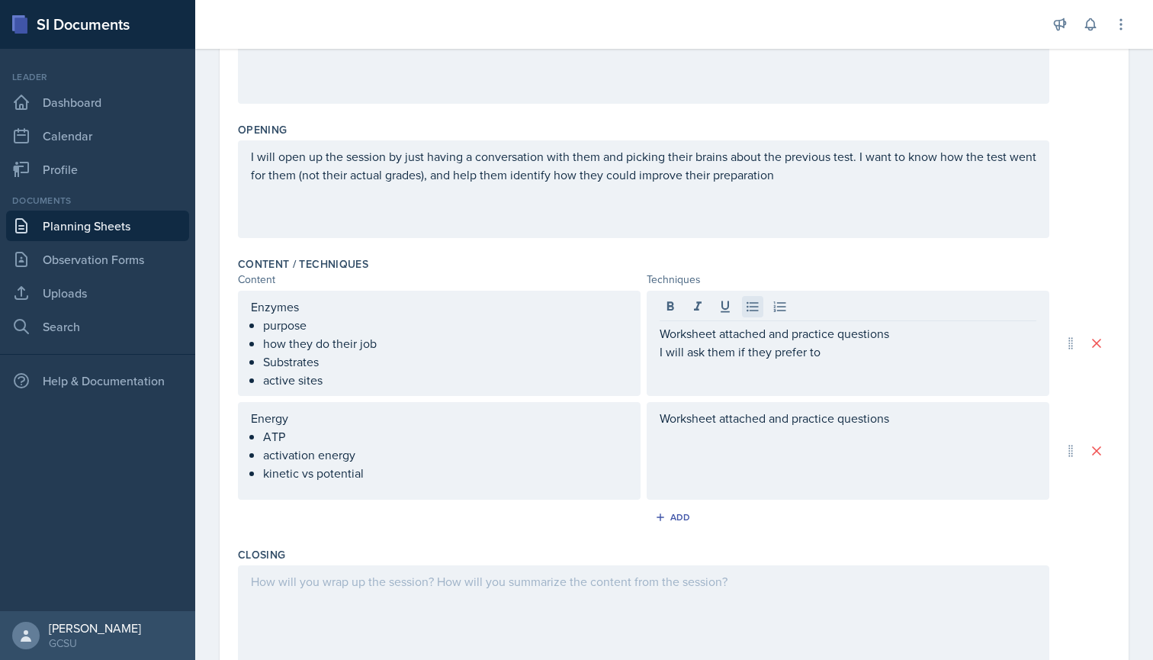
click at [750, 305] on icon at bounding box center [752, 306] width 15 height 15
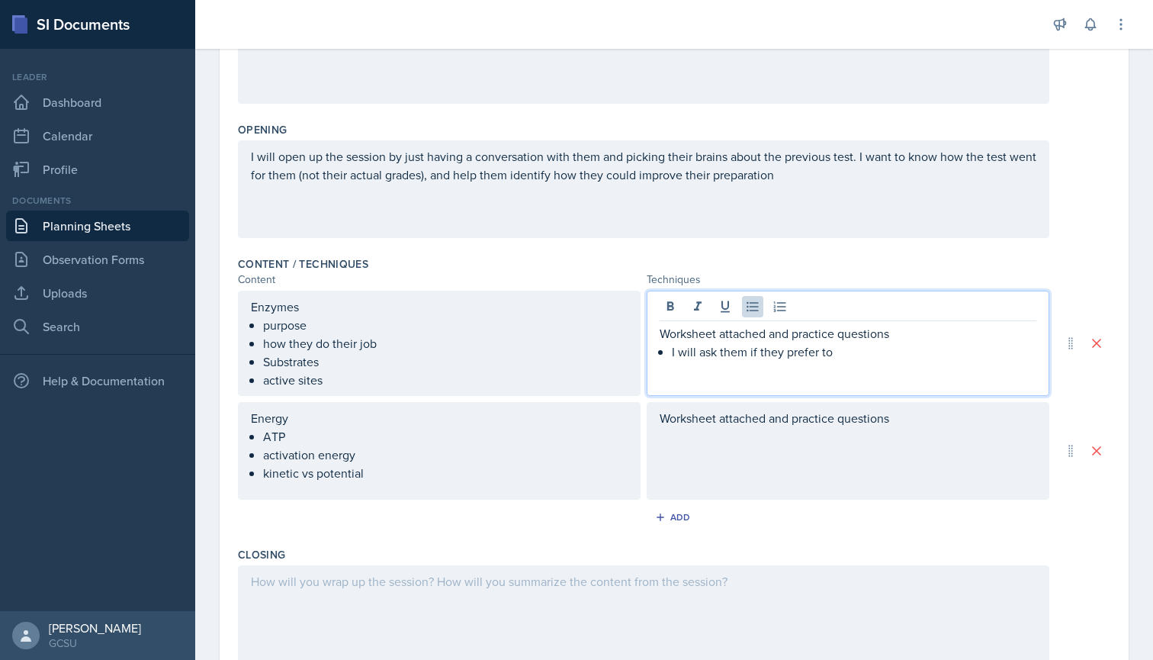
click at [844, 350] on p "I will ask them if they prefer to" at bounding box center [854, 351] width 365 height 18
click at [792, 424] on div "Worksheet attached and practice questions" at bounding box center [848, 451] width 403 height 98
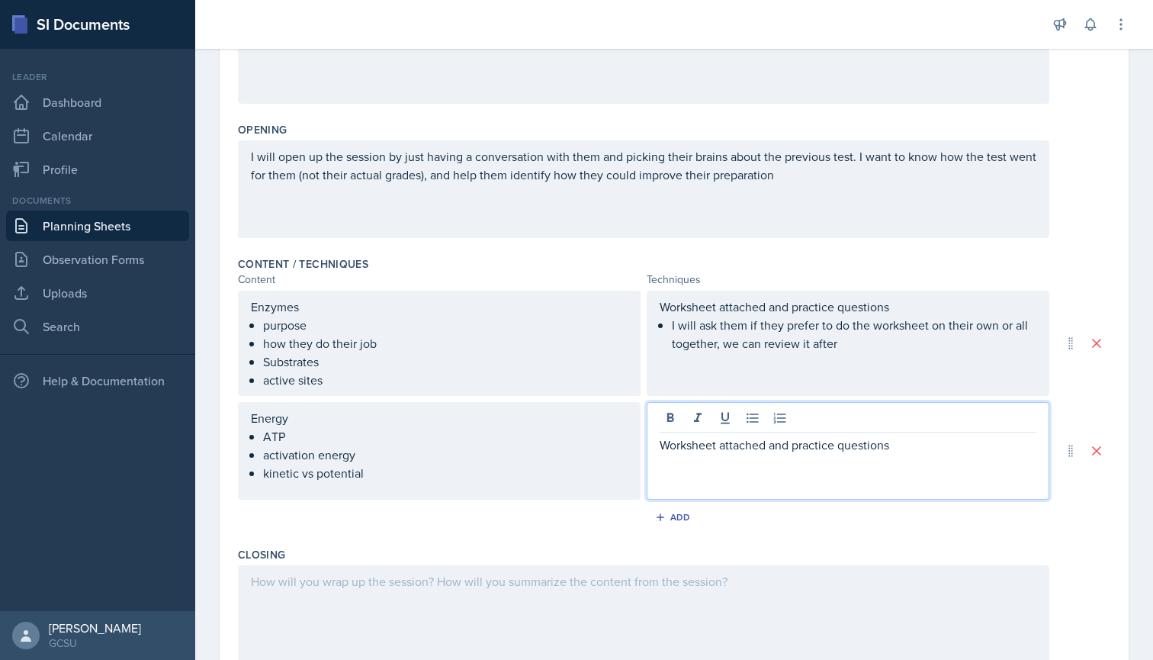
click at [849, 344] on p "I will ask them if they prefer to do the worksheet on their own or all together…" at bounding box center [854, 334] width 365 height 37
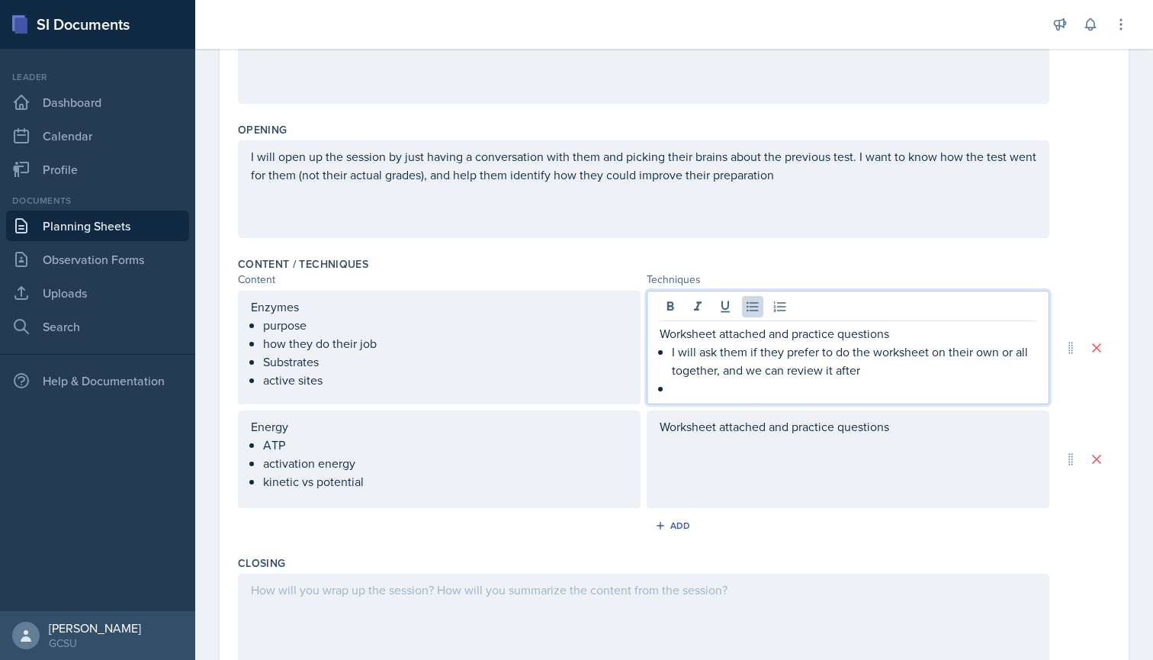
click at [694, 390] on p at bounding box center [854, 388] width 365 height 18
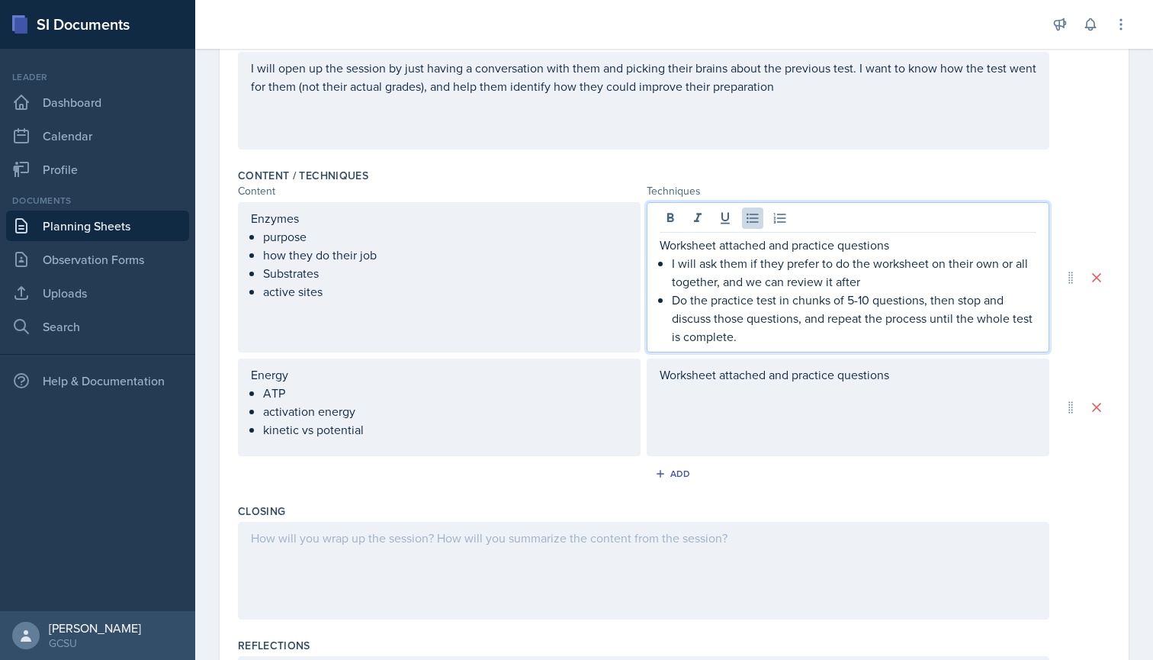
scroll to position [375, 0]
click at [773, 343] on p "Do the practice test in chunks of 5-10 questions, then stop and discuss those q…" at bounding box center [854, 319] width 365 height 55
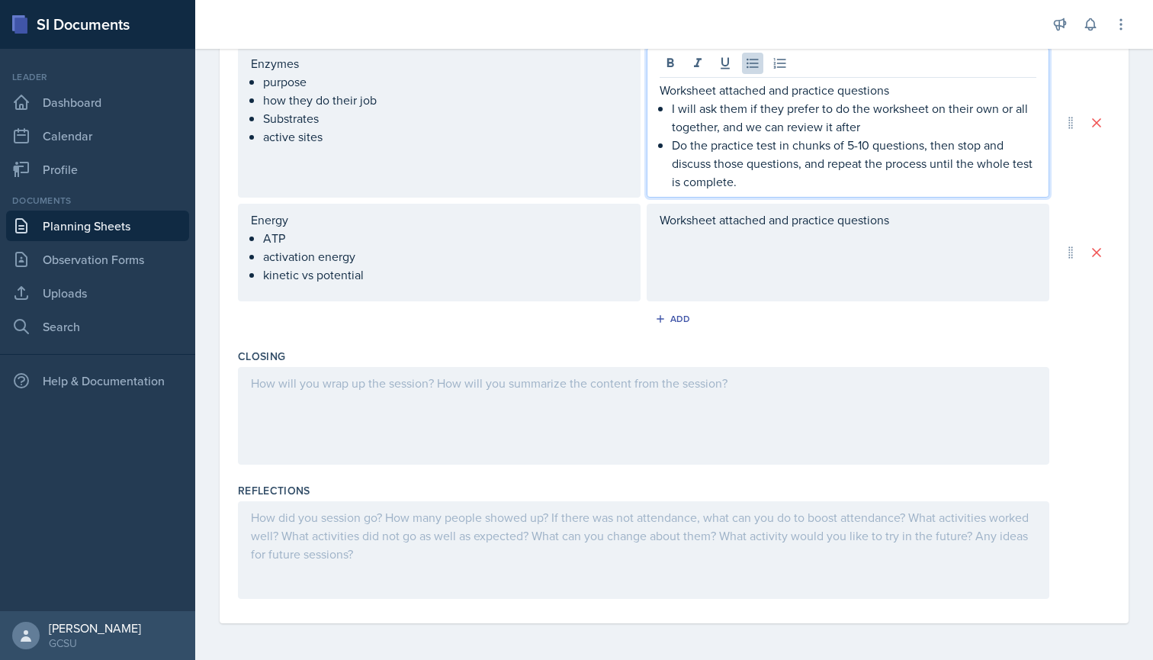
click at [392, 394] on div at bounding box center [644, 416] width 812 height 98
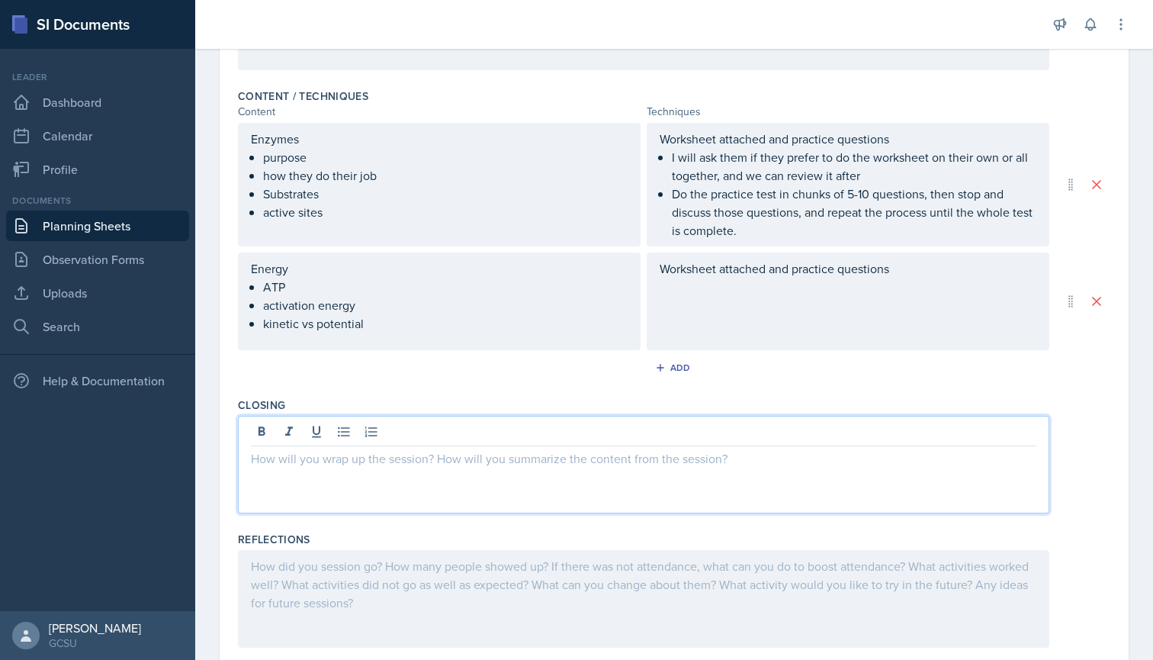
scroll to position [473, 0]
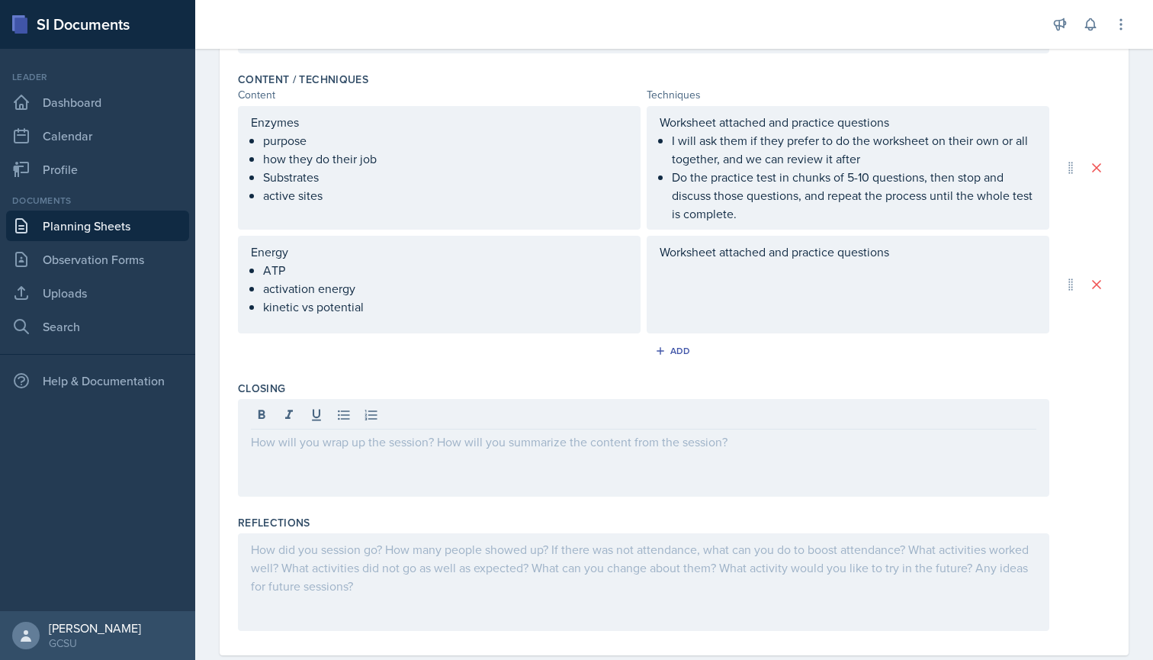
click at [539, 359] on div "Add" at bounding box center [674, 353] width 873 height 29
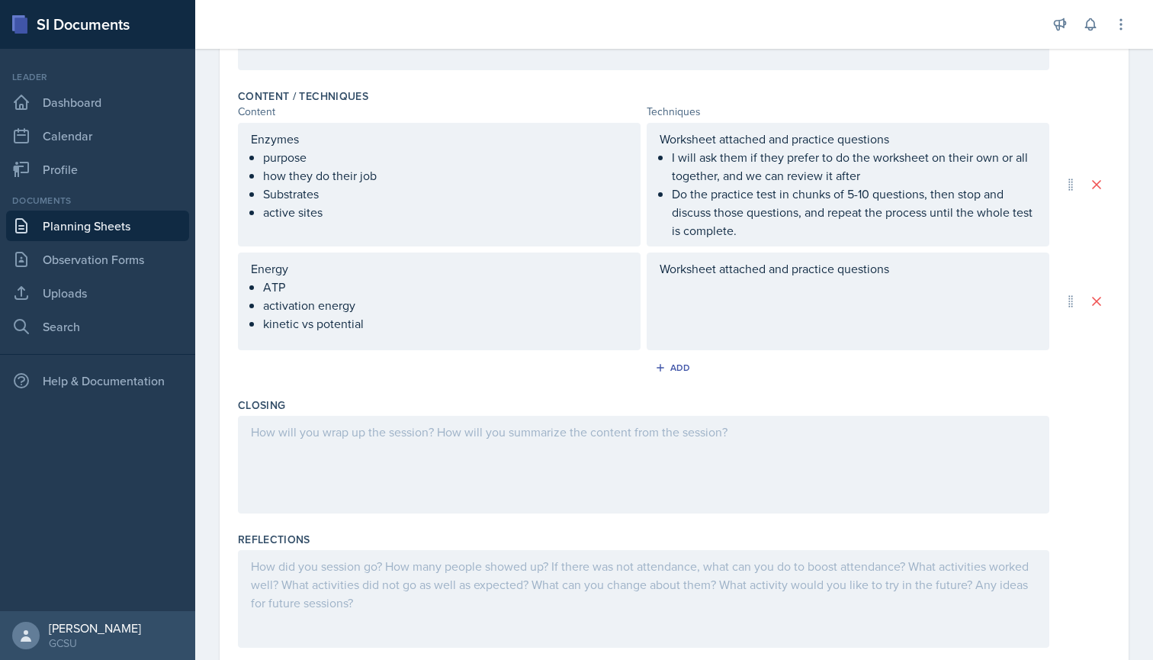
click at [415, 432] on div at bounding box center [644, 465] width 812 height 98
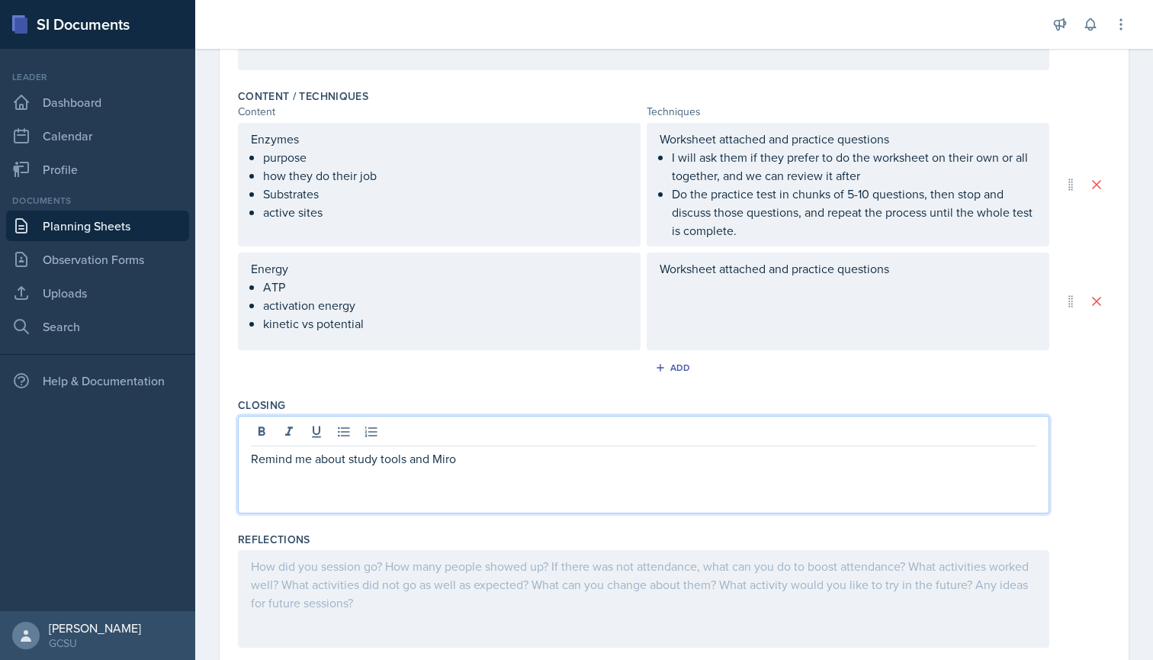
drag, startPoint x: 450, startPoint y: 74, endPoint x: 480, endPoint y: 377, distance: 304.2
click at [480, 377] on div "Add" at bounding box center [674, 370] width 873 height 29
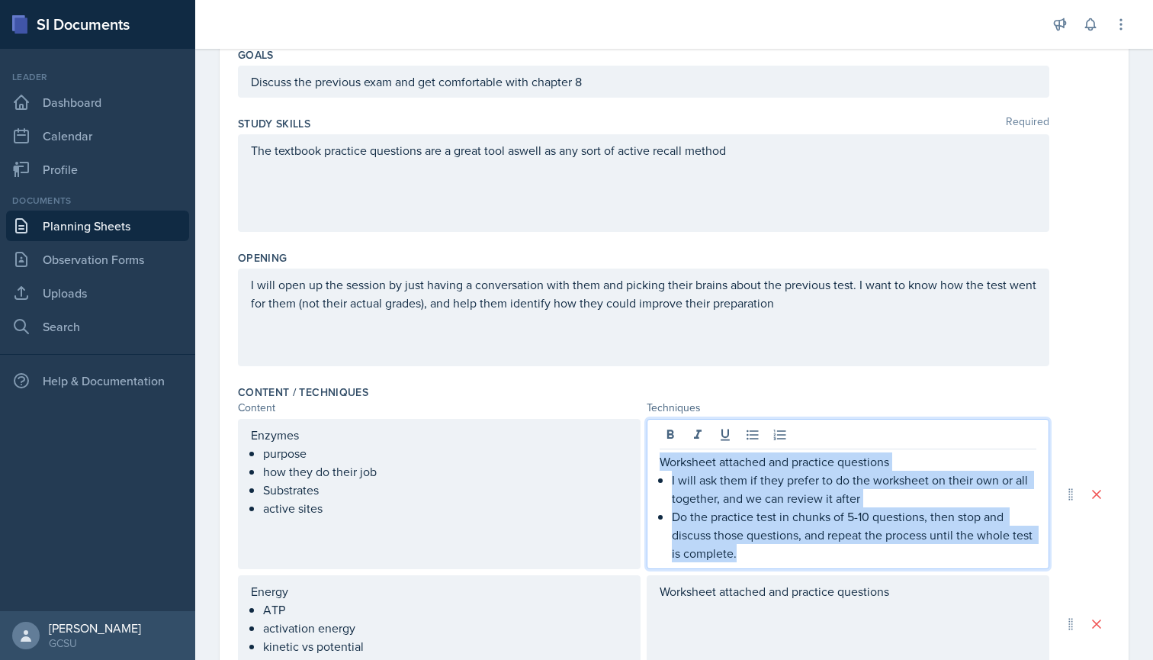
scroll to position [185, 0]
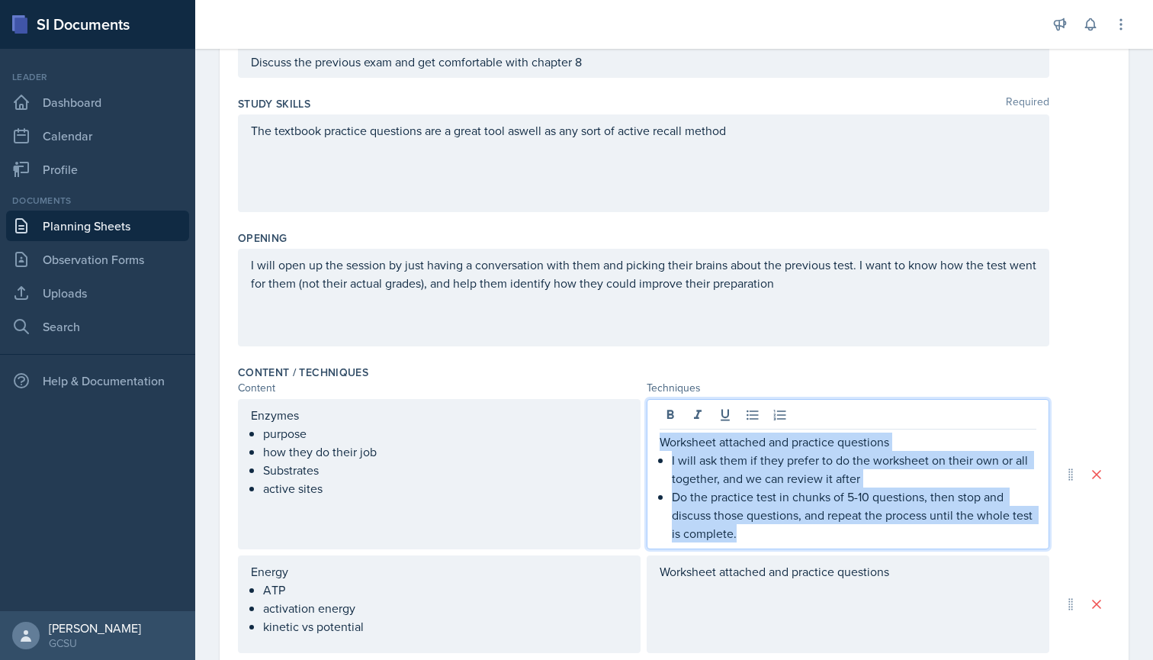
drag, startPoint x: 659, startPoint y: 503, endPoint x: 869, endPoint y: 653, distance: 258.6
click at [869, 653] on div "Content / Techniques Content Techniques Enzymes purpose how they do their job S…" at bounding box center [674, 526] width 873 height 336
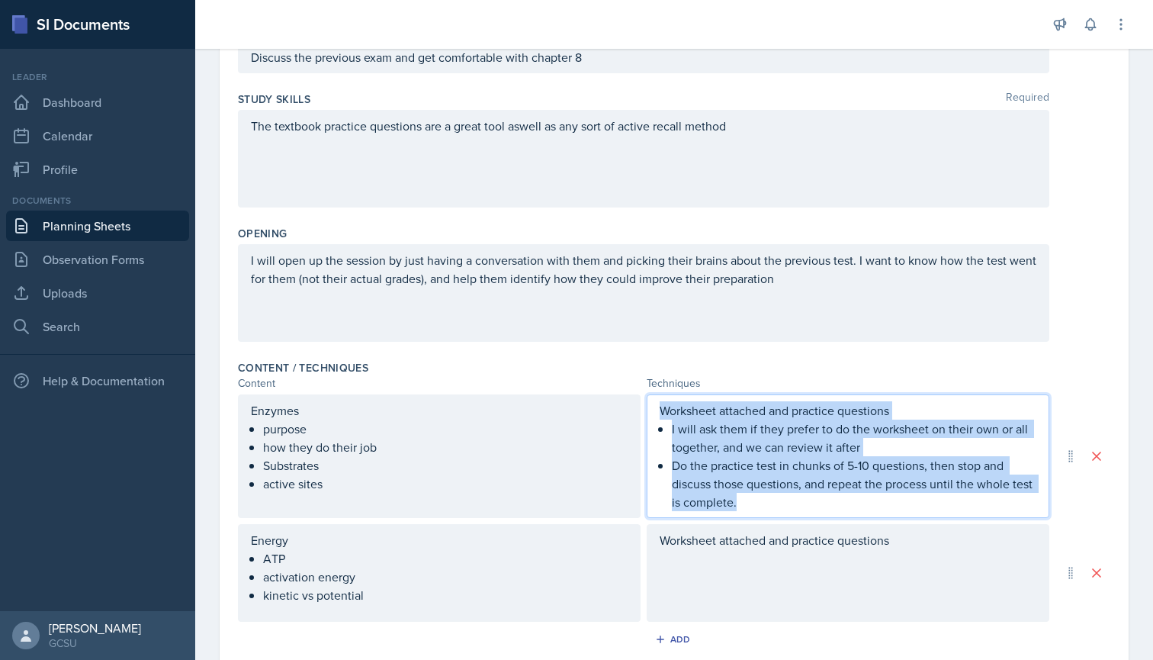
copy div "Worksheet attached and practice questions I will ask them if they prefer to do …"
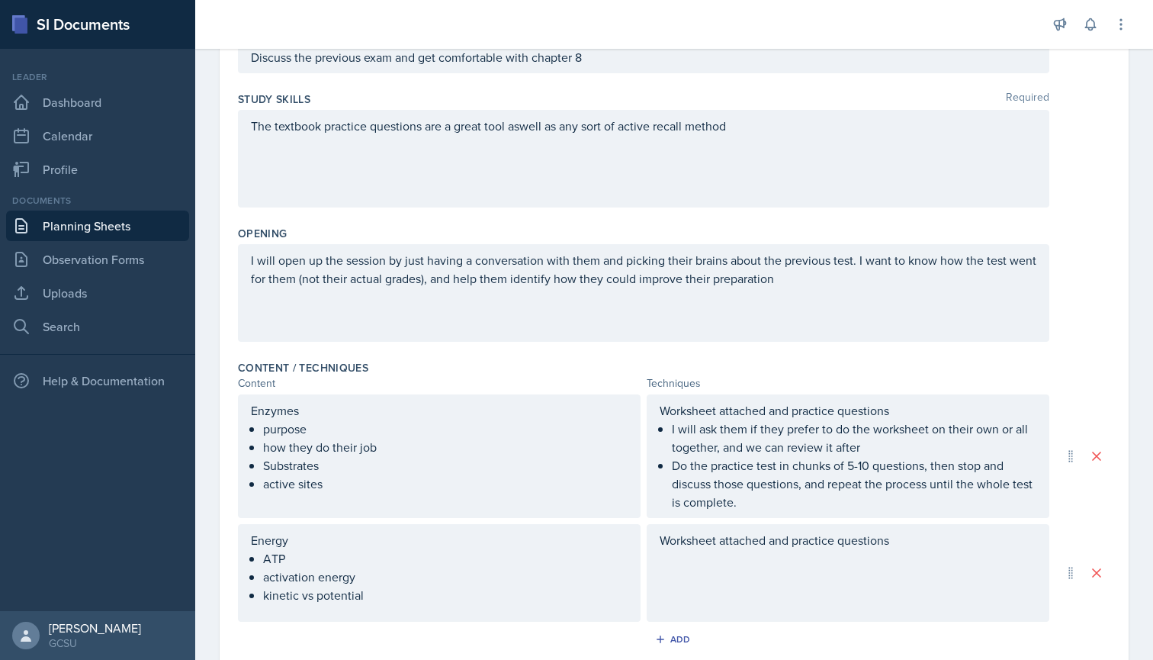
click at [797, 572] on div "Worksheet attached and practice questions" at bounding box center [848, 573] width 403 height 98
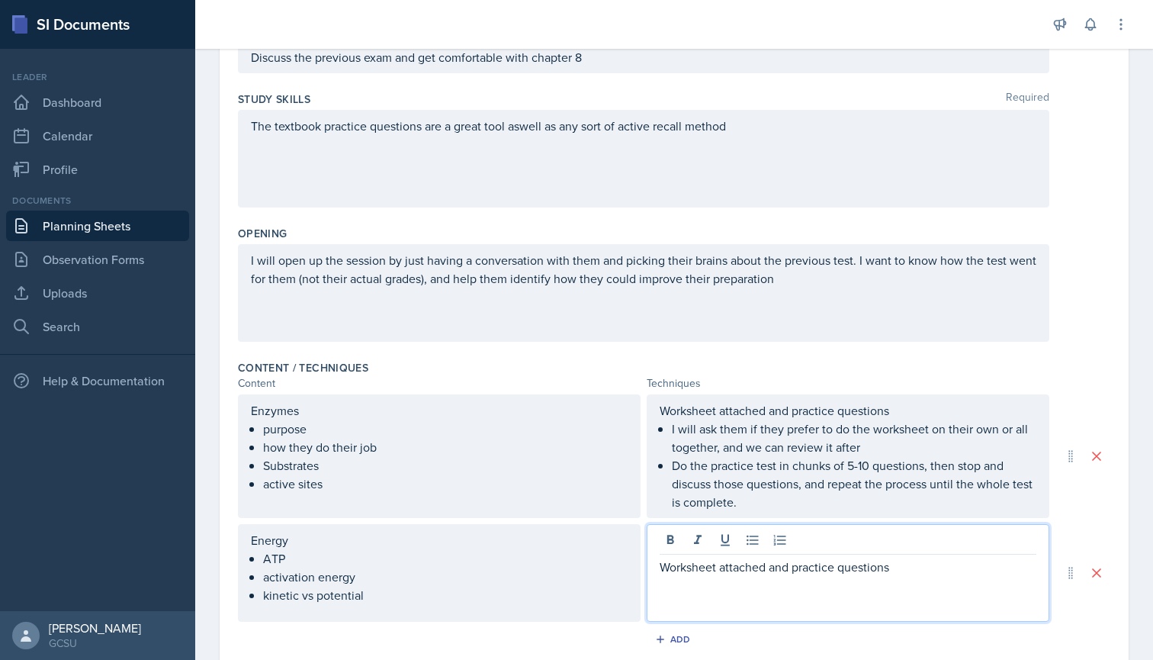
click at [905, 574] on p "Worksheet attached and practice questions" at bounding box center [848, 567] width 377 height 18
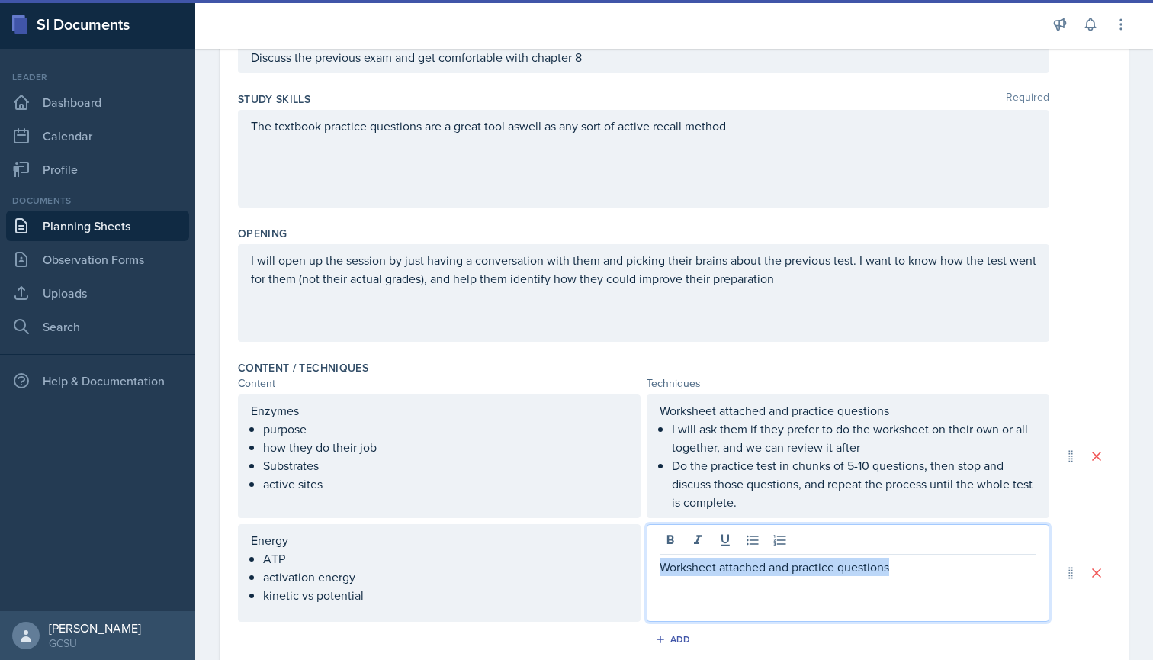
drag, startPoint x: 902, startPoint y: 574, endPoint x: 506, endPoint y: 568, distance: 396.6
click at [506, 568] on div "Energy ATP activation energy kinetic vs potential Worksheet attached and practi…" at bounding box center [644, 573] width 812 height 98
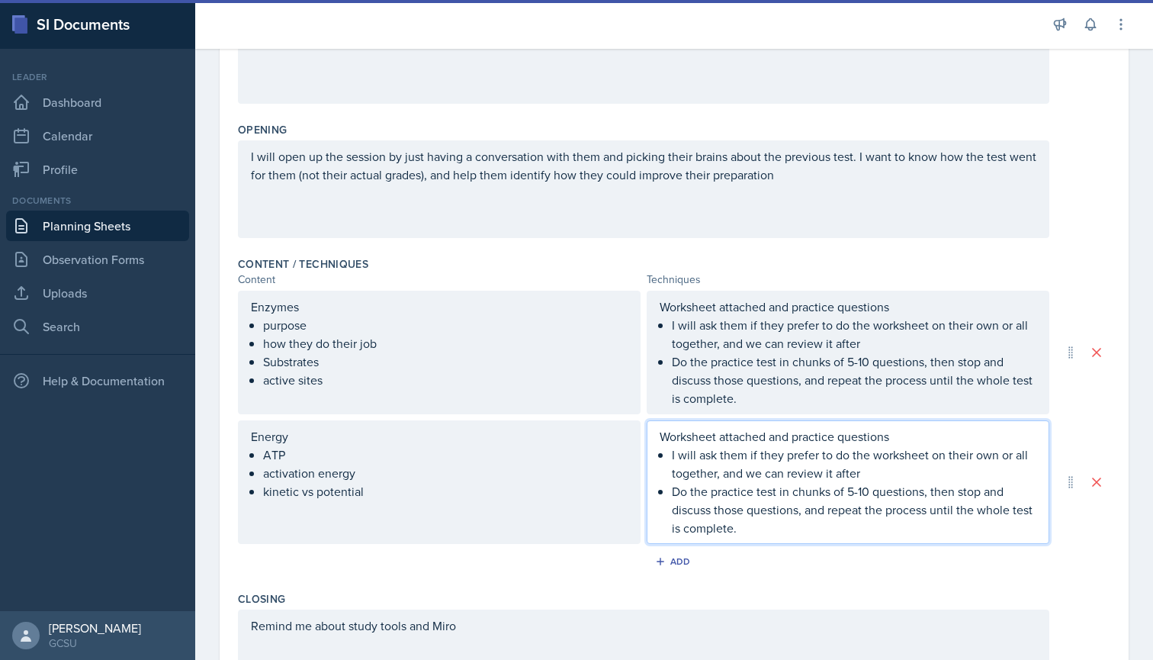
scroll to position [307, 0]
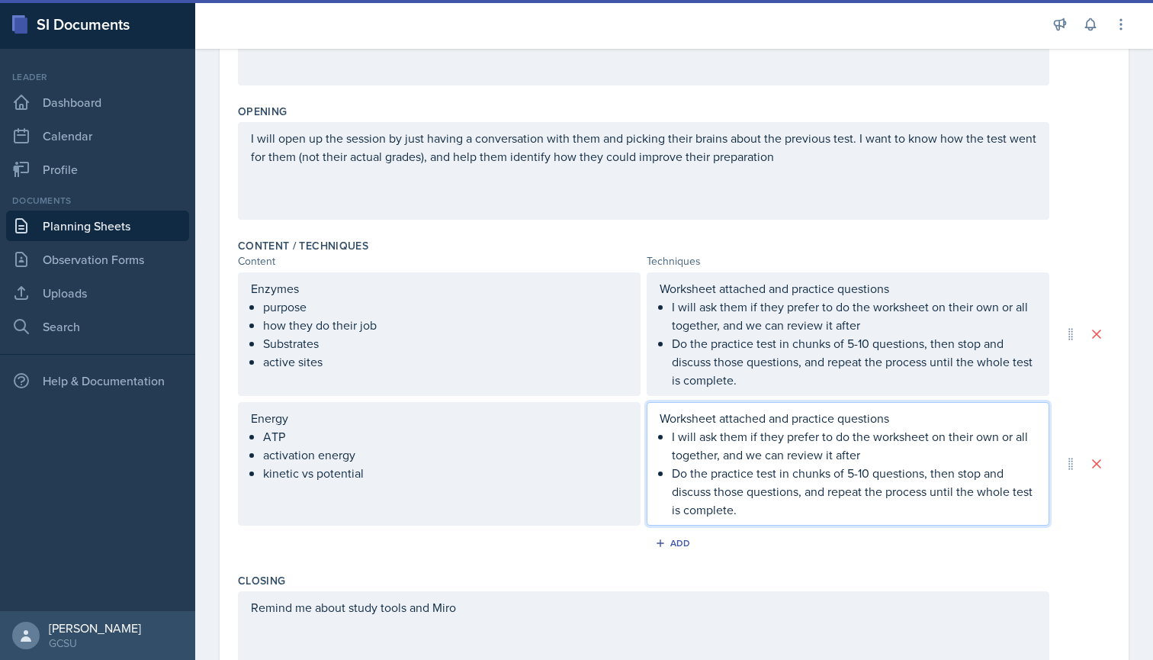
click at [517, 562] on div "Content / Techniques Content Techniques Enzymes purpose how they do their job S…" at bounding box center [674, 399] width 873 height 335
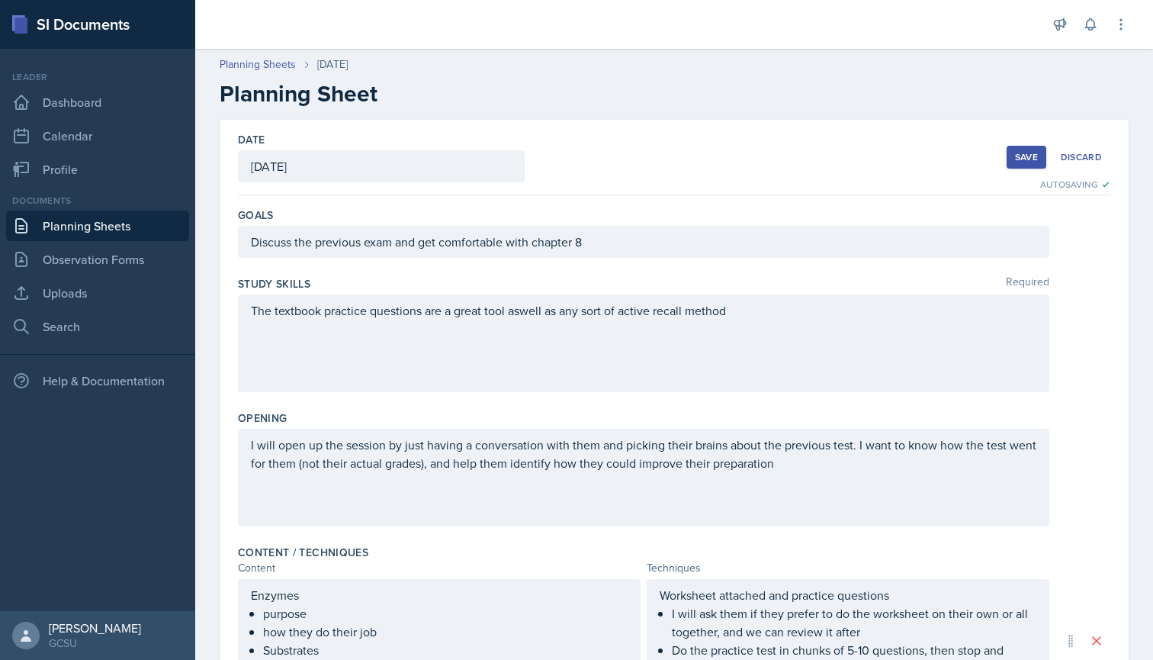
scroll to position [0, 0]
